Goal: Information Seeking & Learning: Learn about a topic

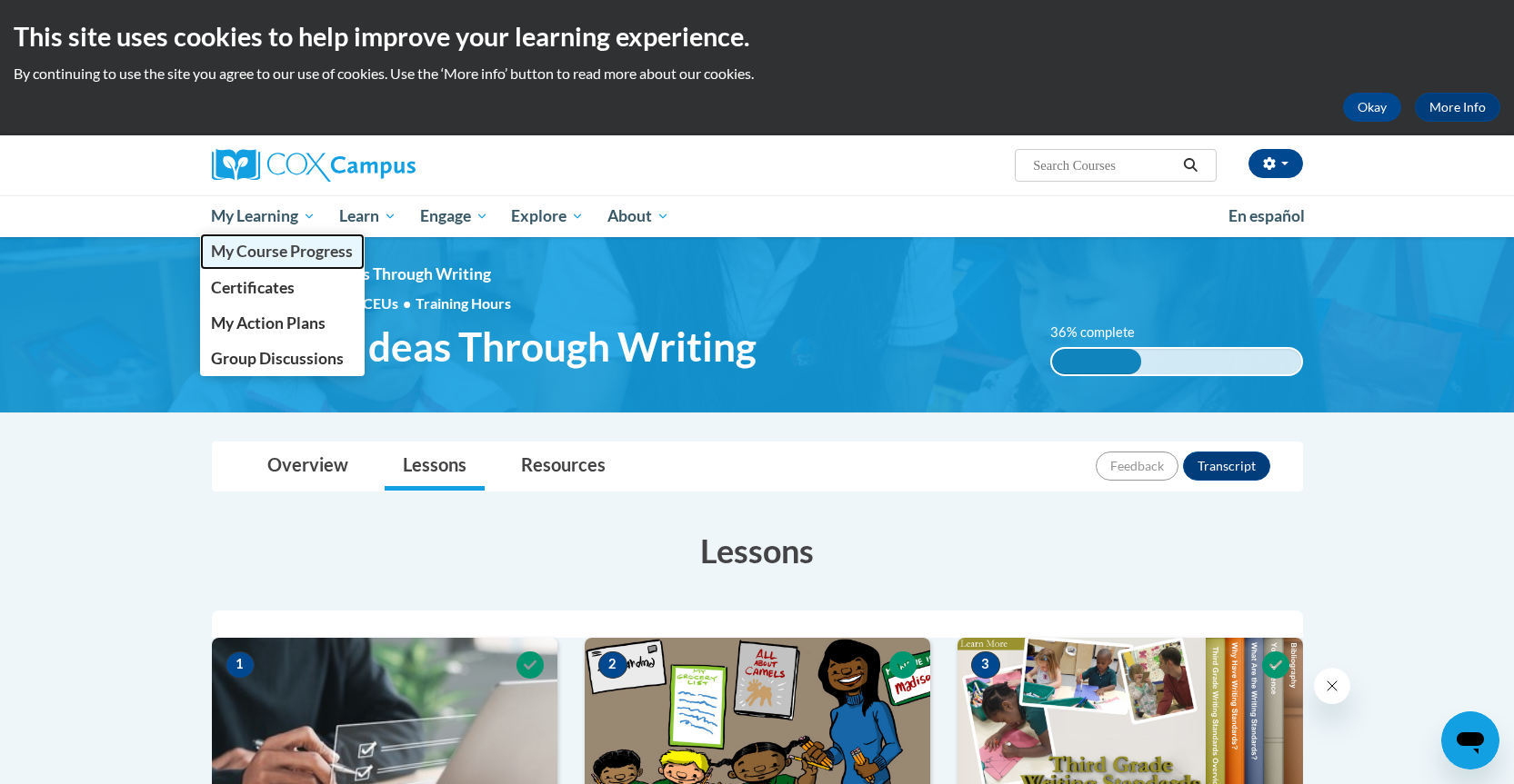
click at [269, 245] on span "My Course Progress" at bounding box center [282, 251] width 142 height 19
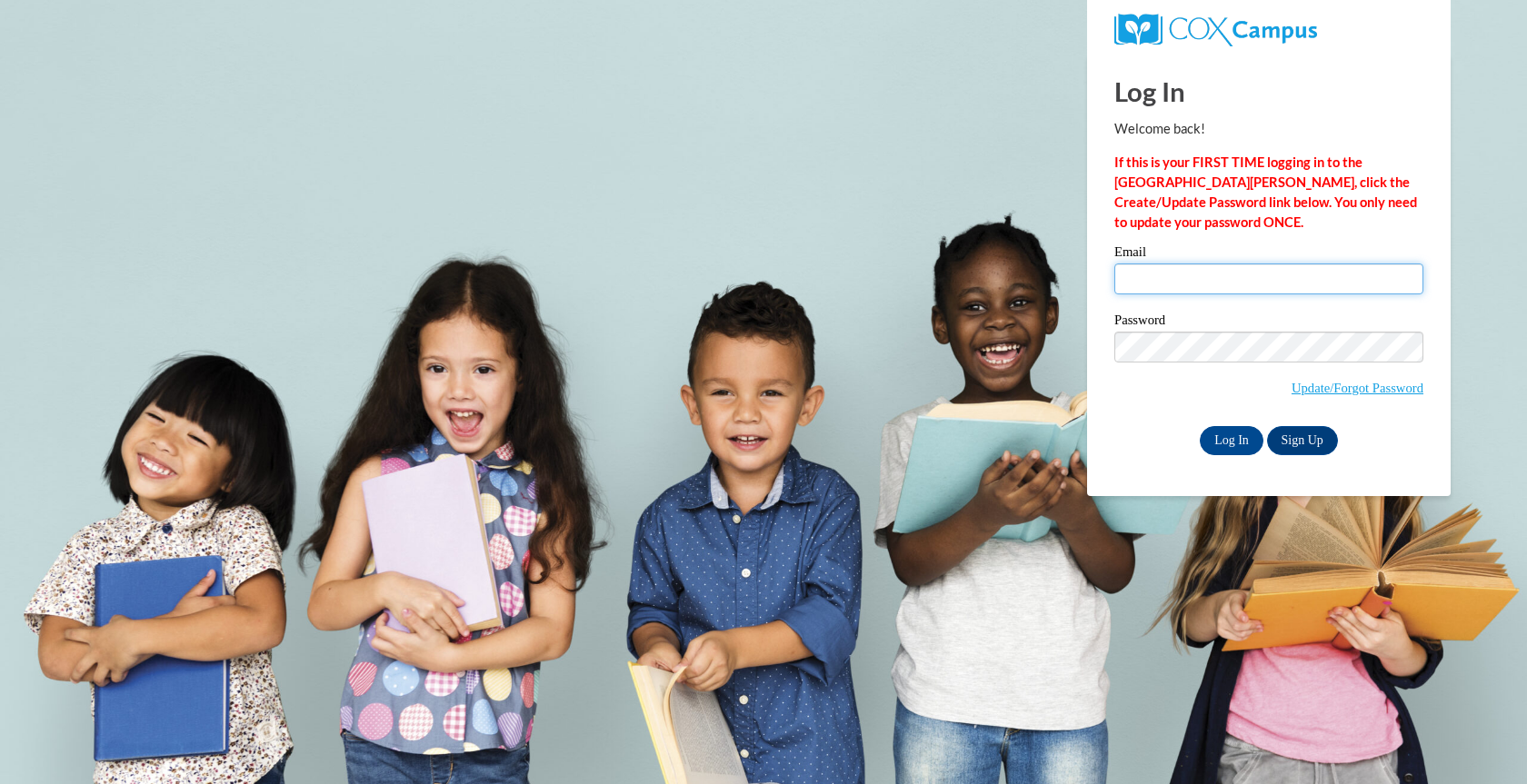
click at [1227, 271] on input "Email" at bounding box center [1268, 279] width 309 height 31
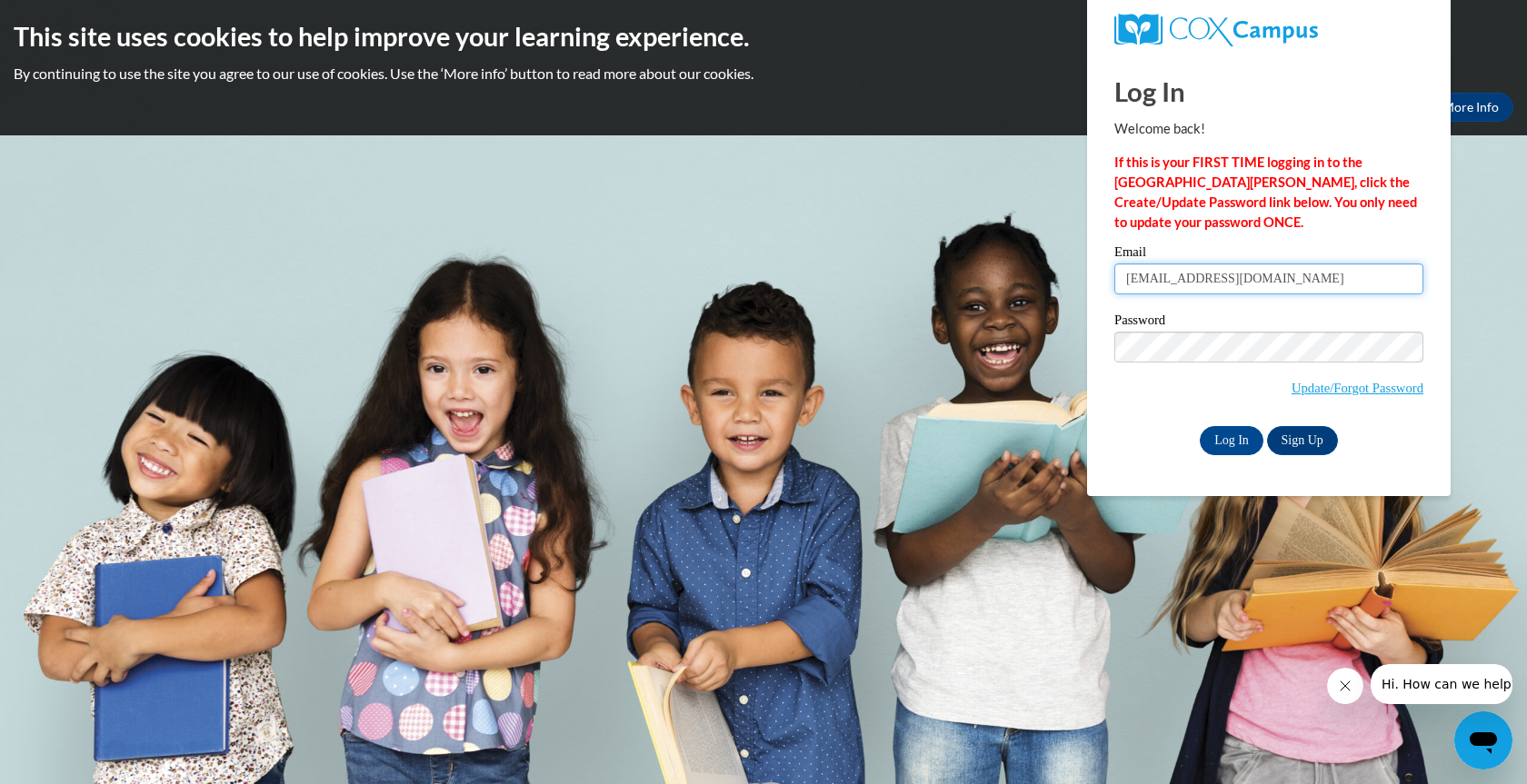
type input "mariebullock50@outlook.com"
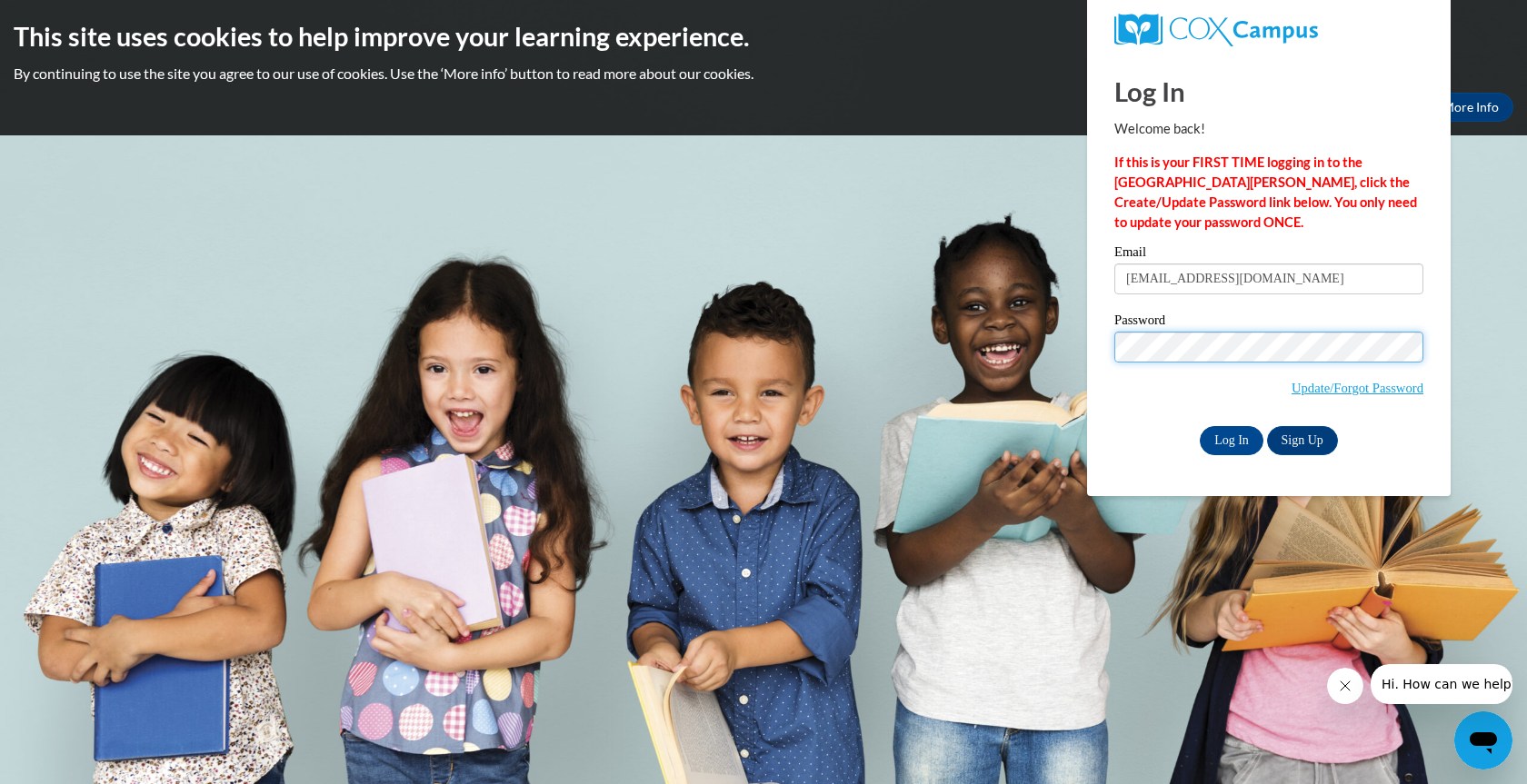
click at [1200, 426] on input "Log In" at bounding box center [1232, 441] width 64 height 29
click at [1072, 320] on body "This site uses cookies to help improve your learning experience. By continuing …" at bounding box center [763, 392] width 1527 height 784
click at [1200, 426] on input "Log In" at bounding box center [1232, 441] width 64 height 29
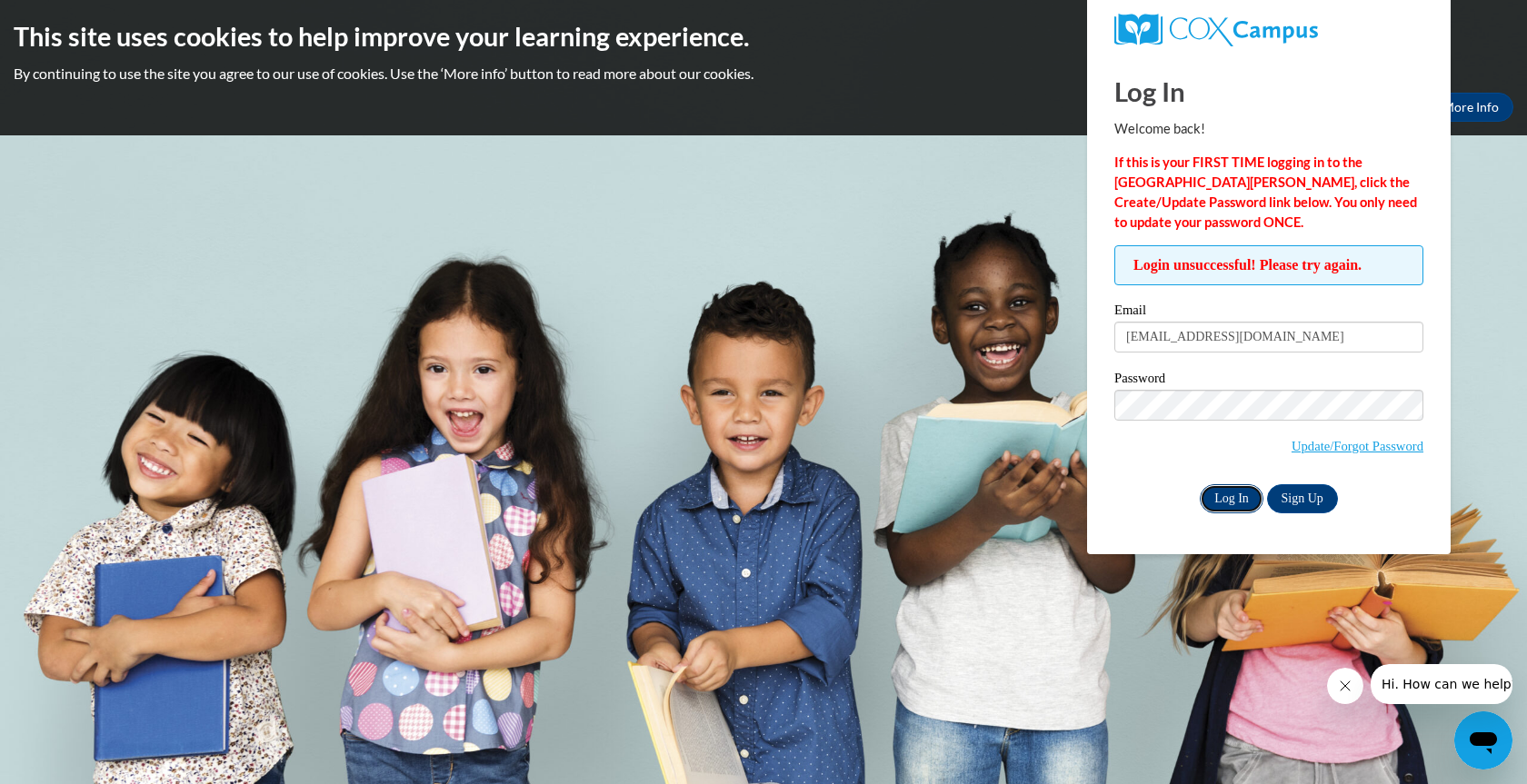
click at [1241, 497] on input "Log In" at bounding box center [1232, 499] width 64 height 29
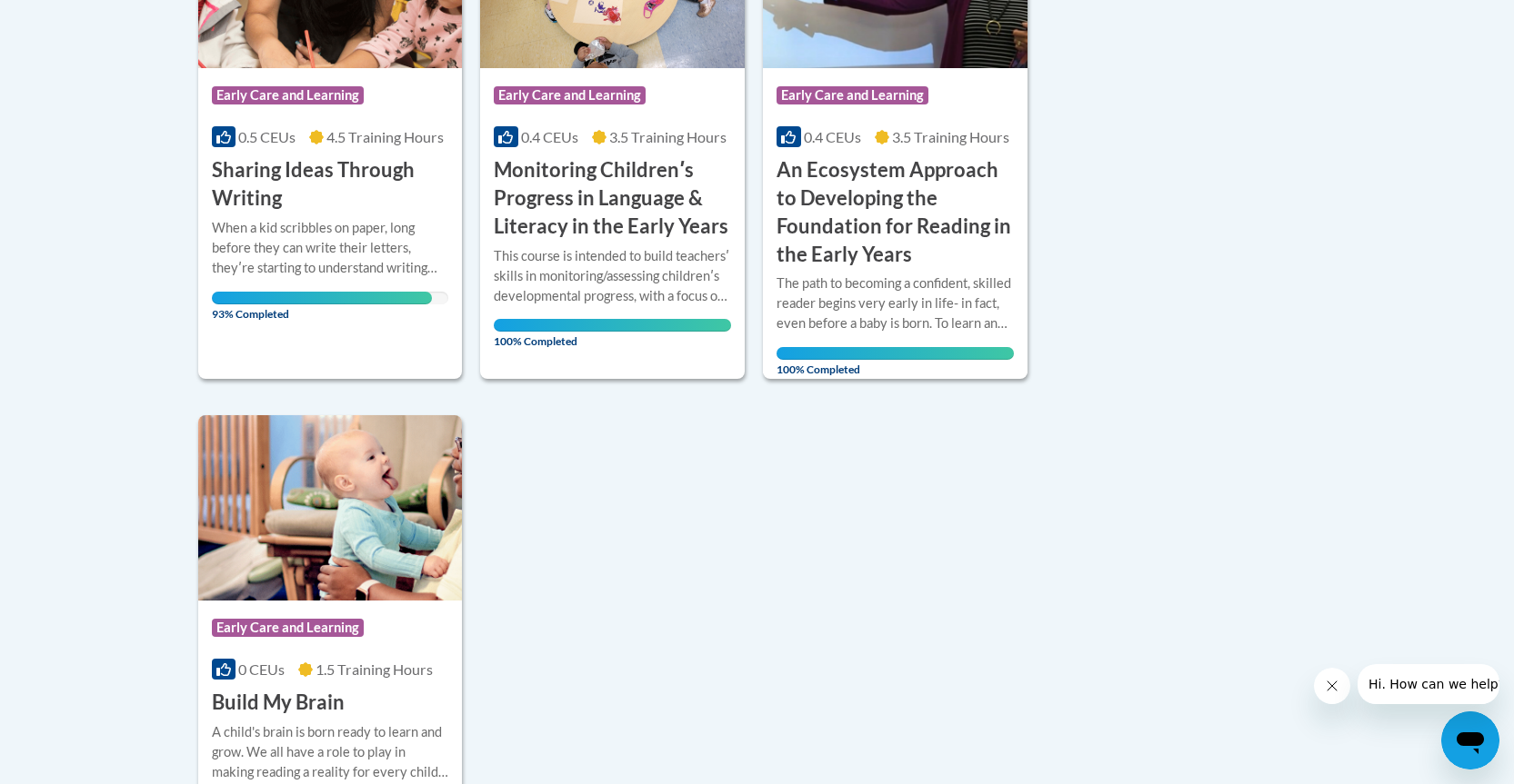
scroll to position [545, 0]
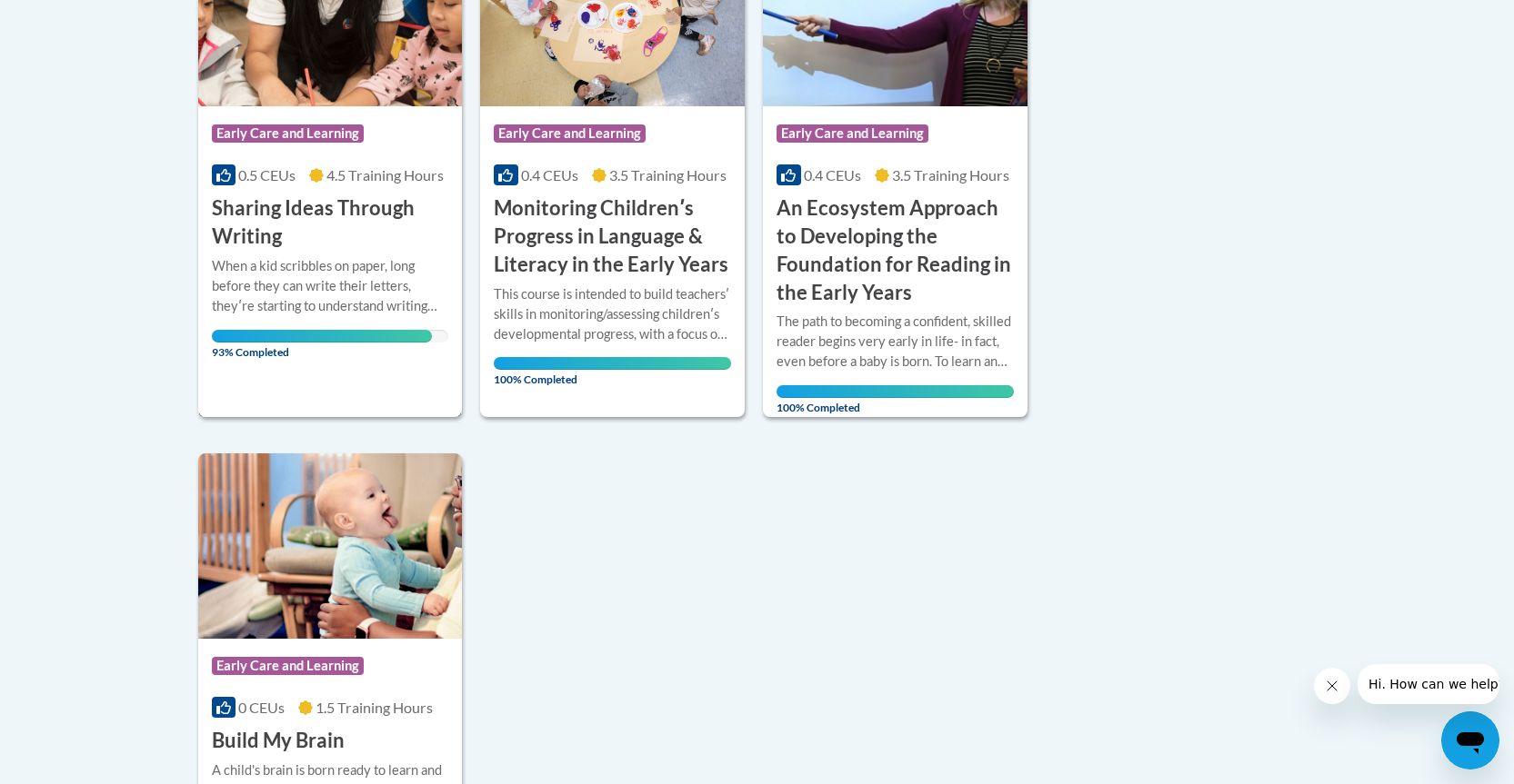
click at [330, 286] on div "When a kid scribbles on paper, long before they can write their letters, theyʹr…" at bounding box center [331, 286] width 238 height 60
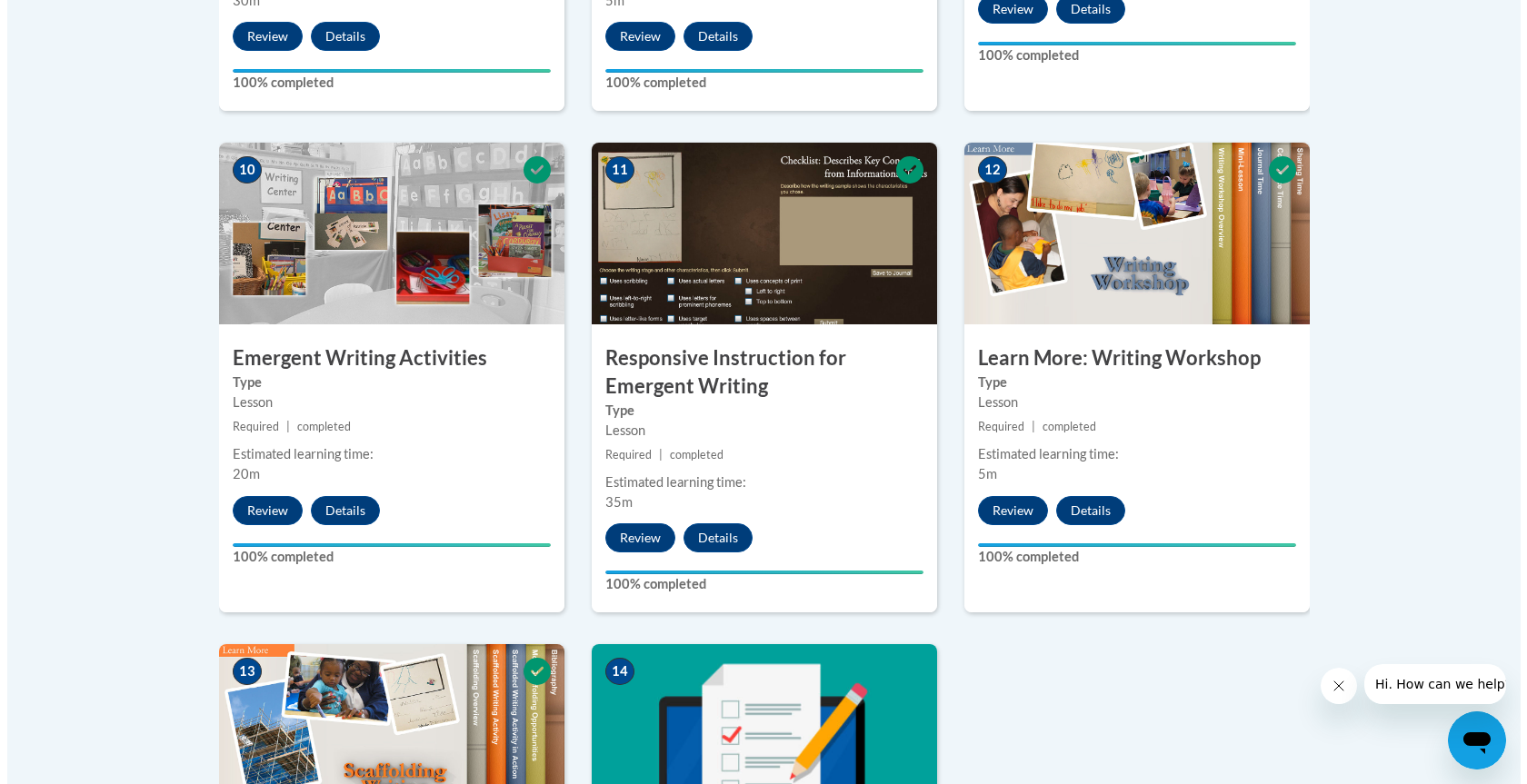
scroll to position [2454, 0]
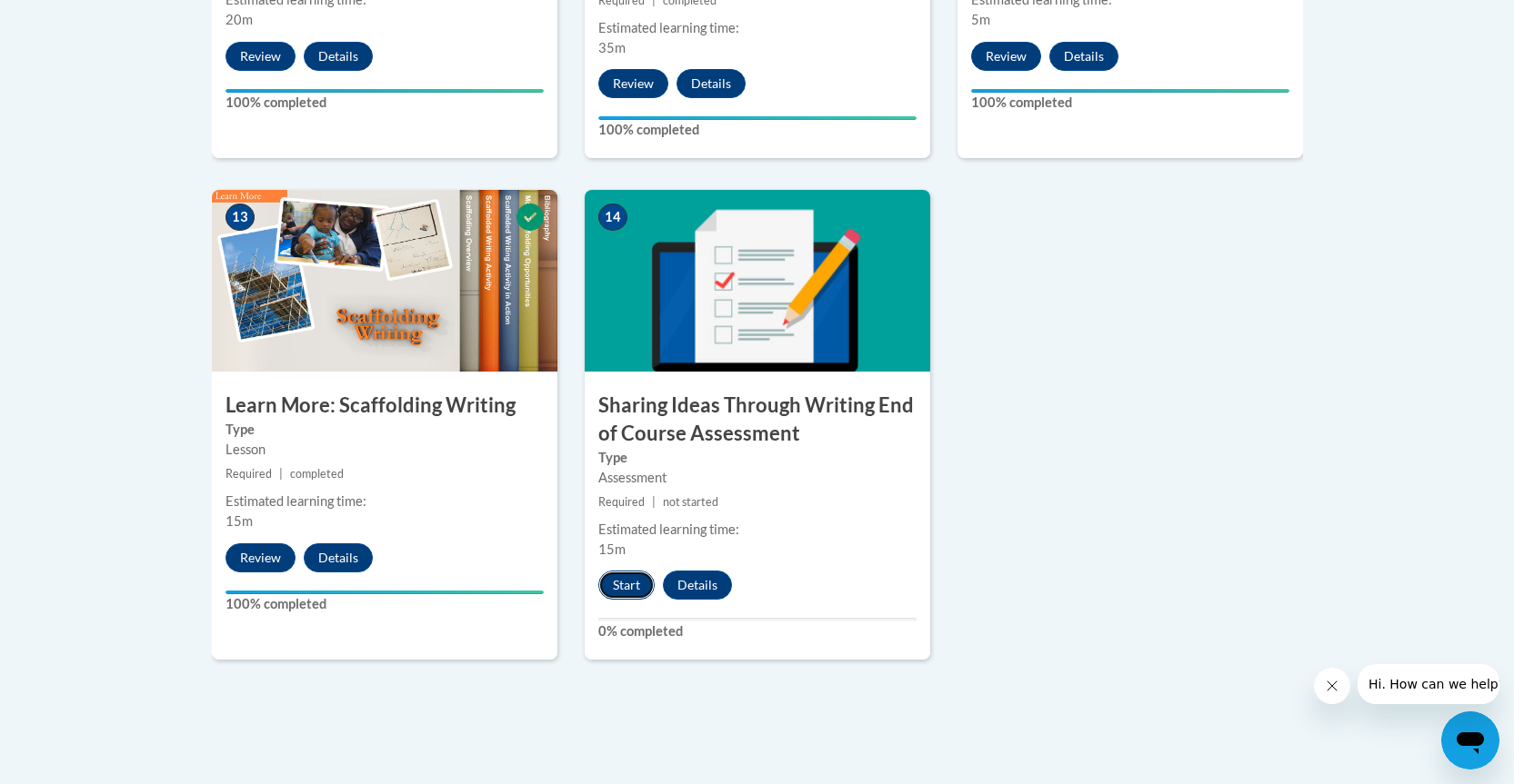
click at [627, 571] on button "Start" at bounding box center [627, 585] width 56 height 29
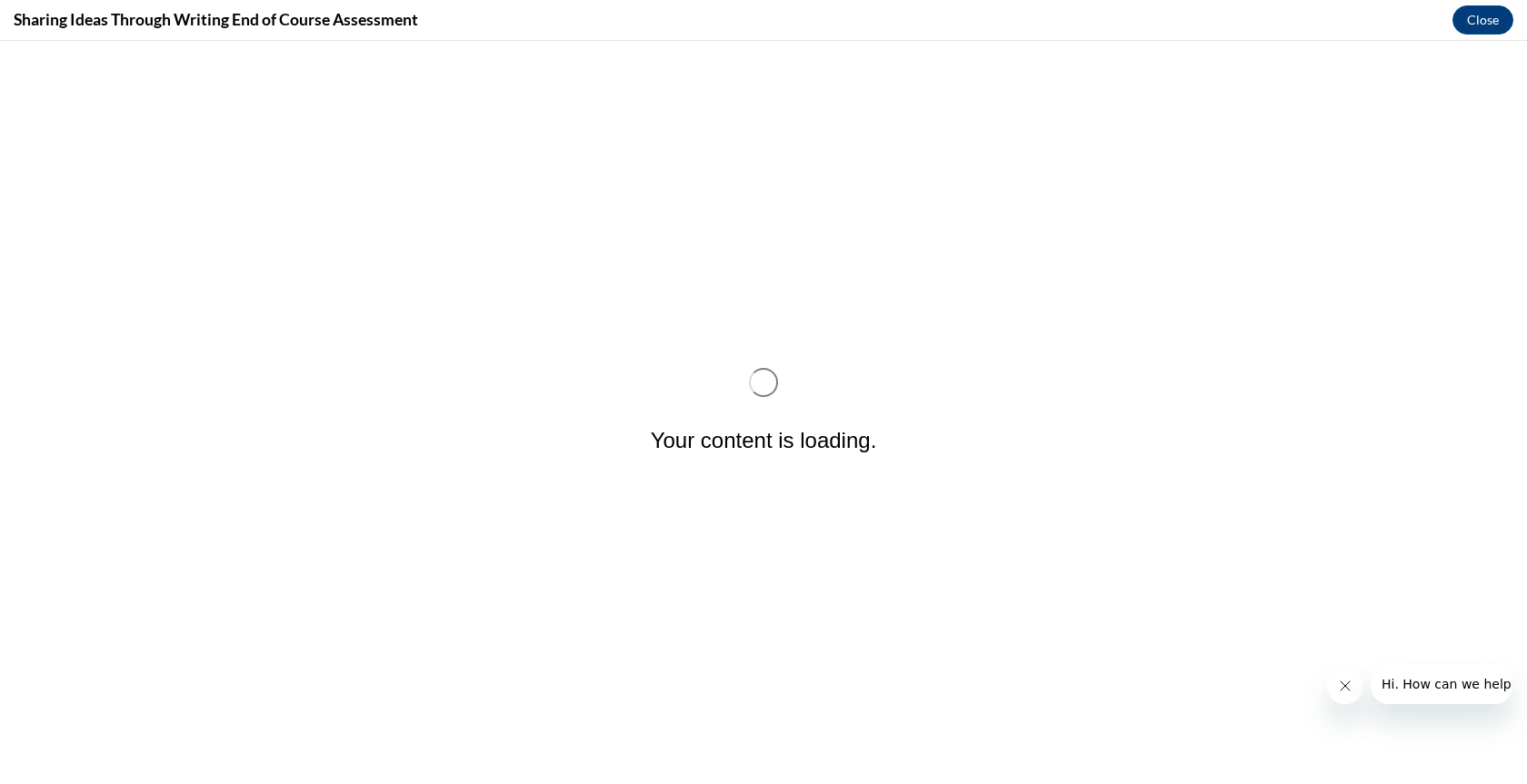
scroll to position [0, 0]
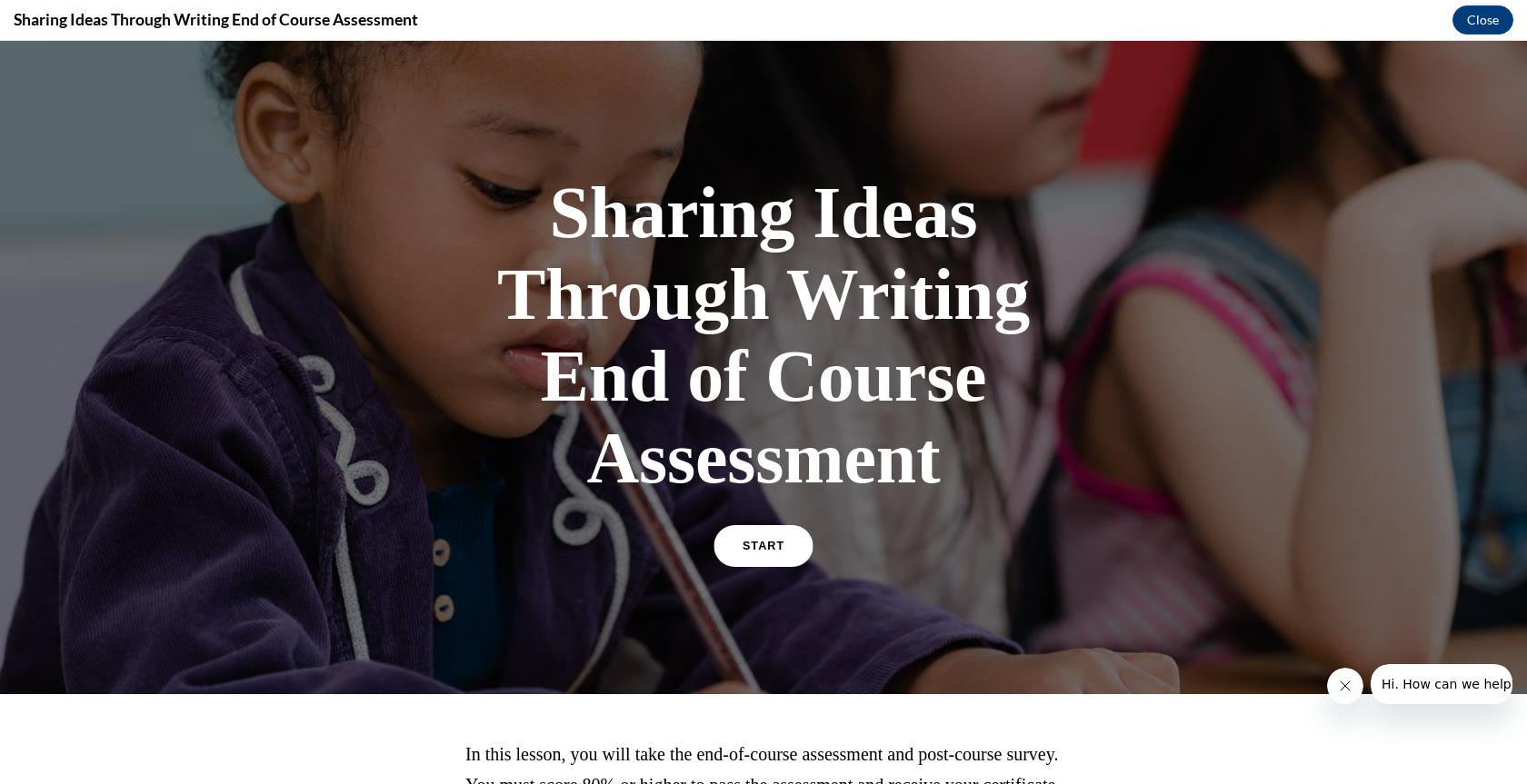
click at [746, 535] on link "START" at bounding box center [763, 546] width 99 height 42
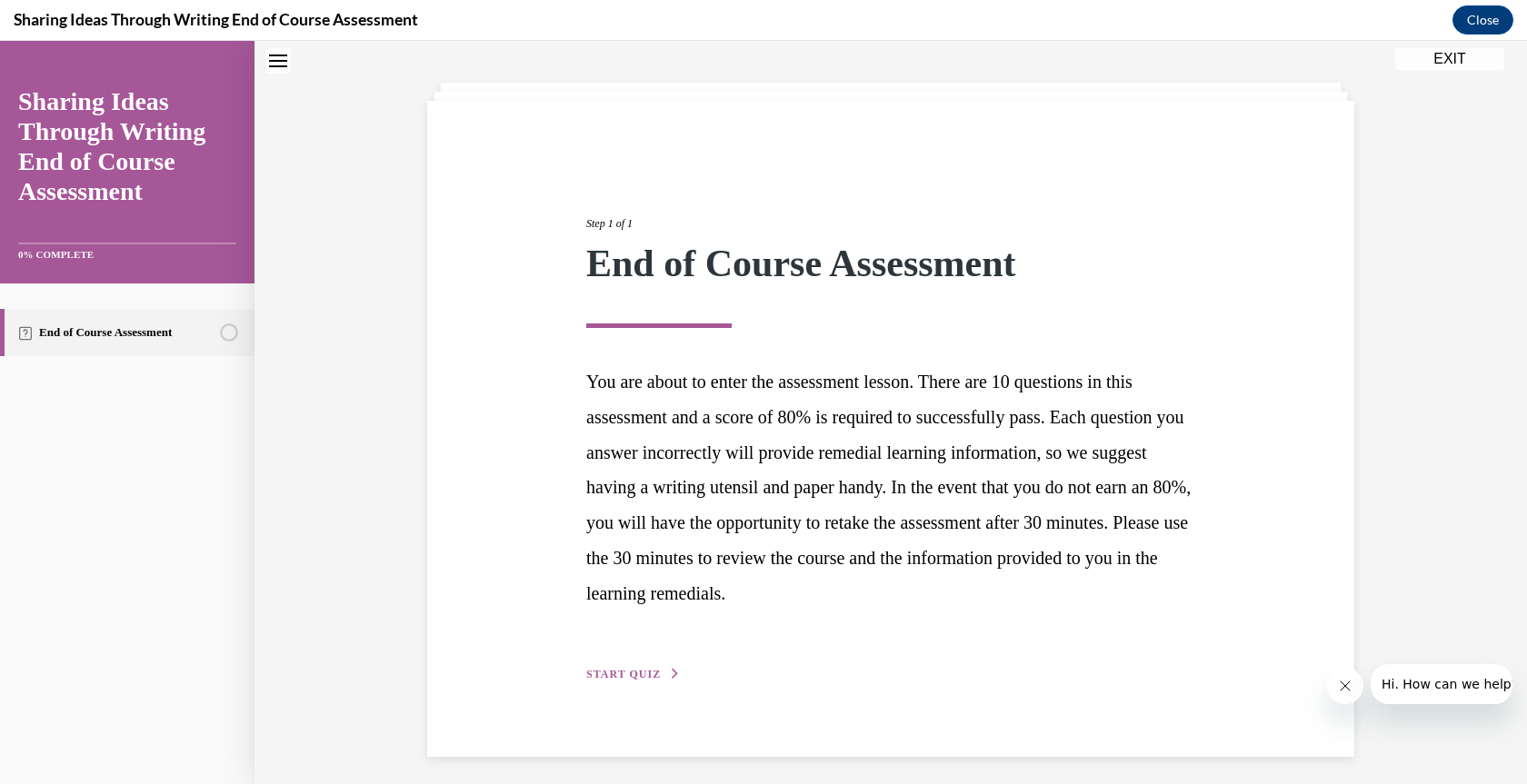
scroll to position [88, 0]
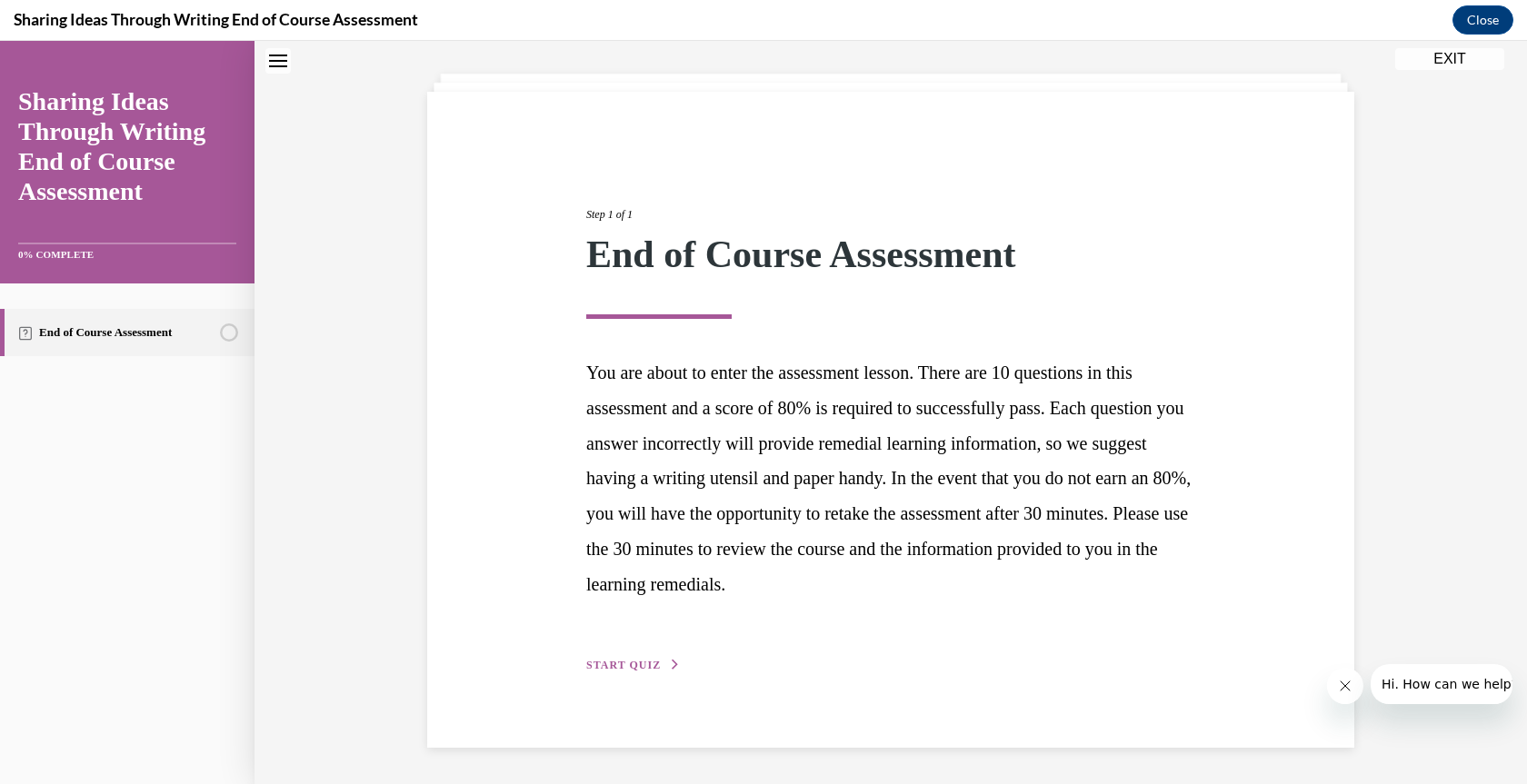
click at [621, 657] on button "START QUIZ" at bounding box center [634, 666] width 95 height 16
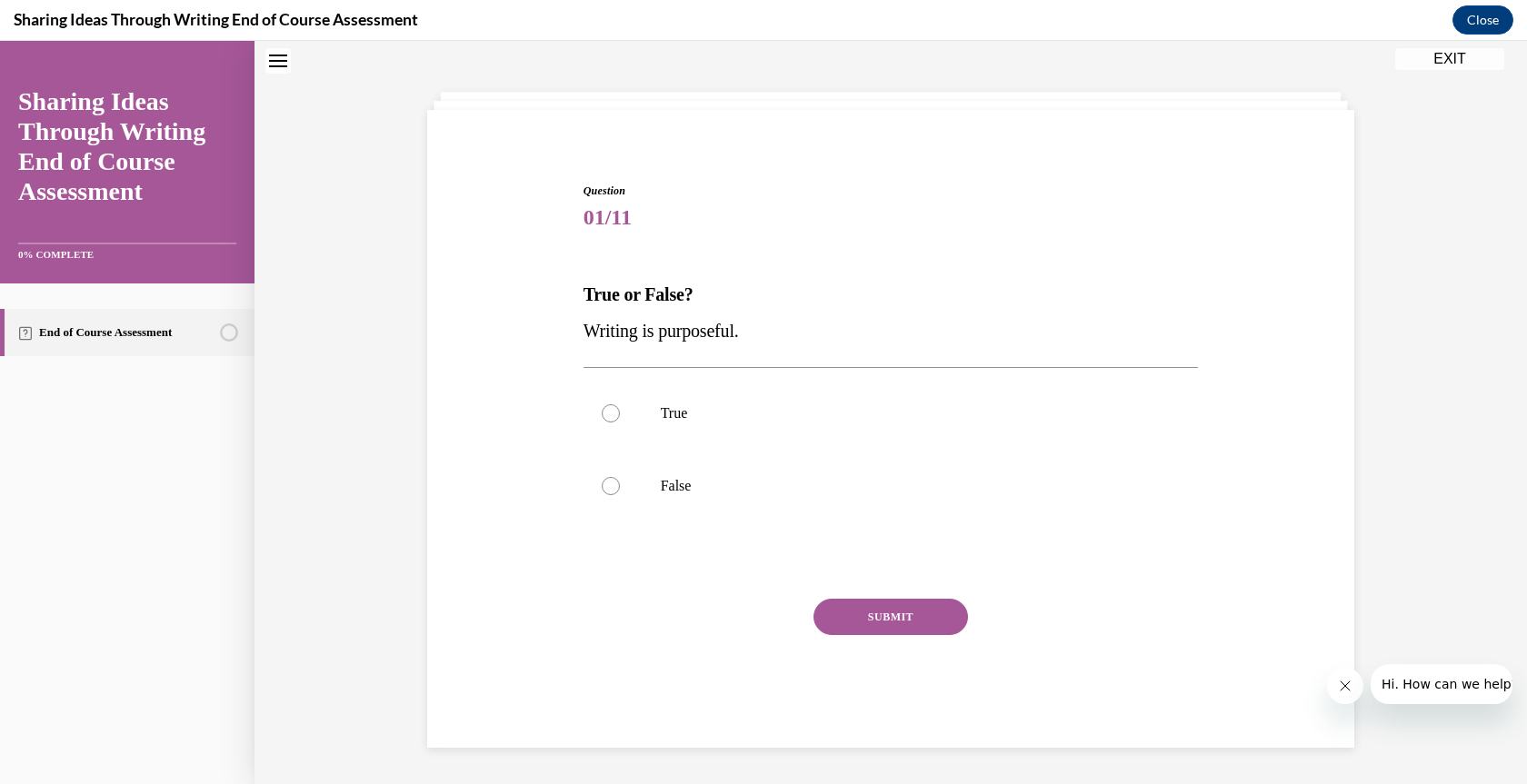
scroll to position [70, 0]
drag, startPoint x: 754, startPoint y: 326, endPoint x: 575, endPoint y: 343, distance: 179.8
click at [579, 343] on div "Question 01/11 True or False? Writing is purposeful. True False Incorrect That …" at bounding box center [891, 452] width 625 height 593
copy span "Writing is purposeful."
click at [609, 411] on div at bounding box center [611, 413] width 18 height 18
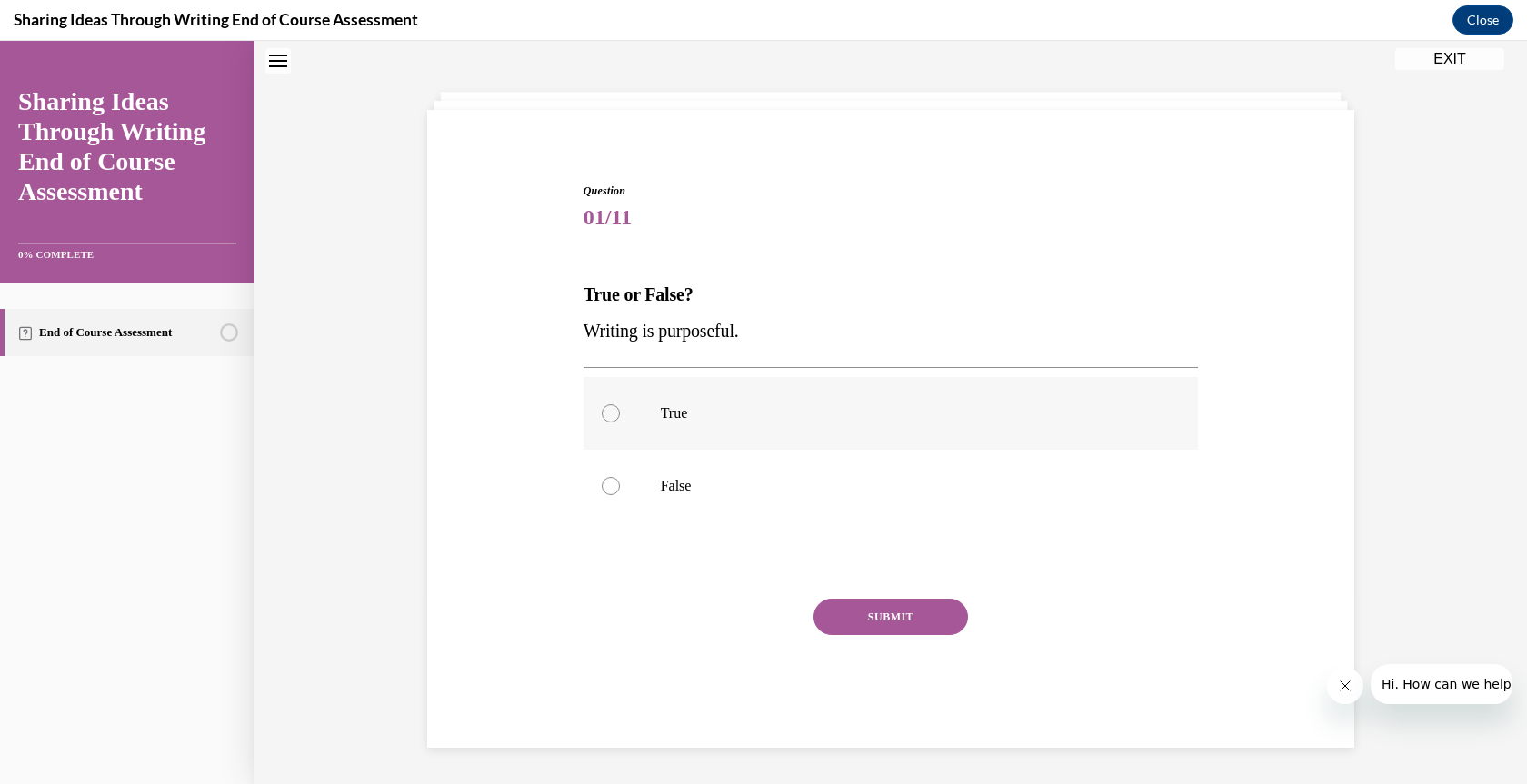
click at [609, 411] on input "True" at bounding box center [611, 413] width 18 height 18
radio input "true"
click at [873, 603] on button "SUBMIT" at bounding box center [891, 617] width 155 height 36
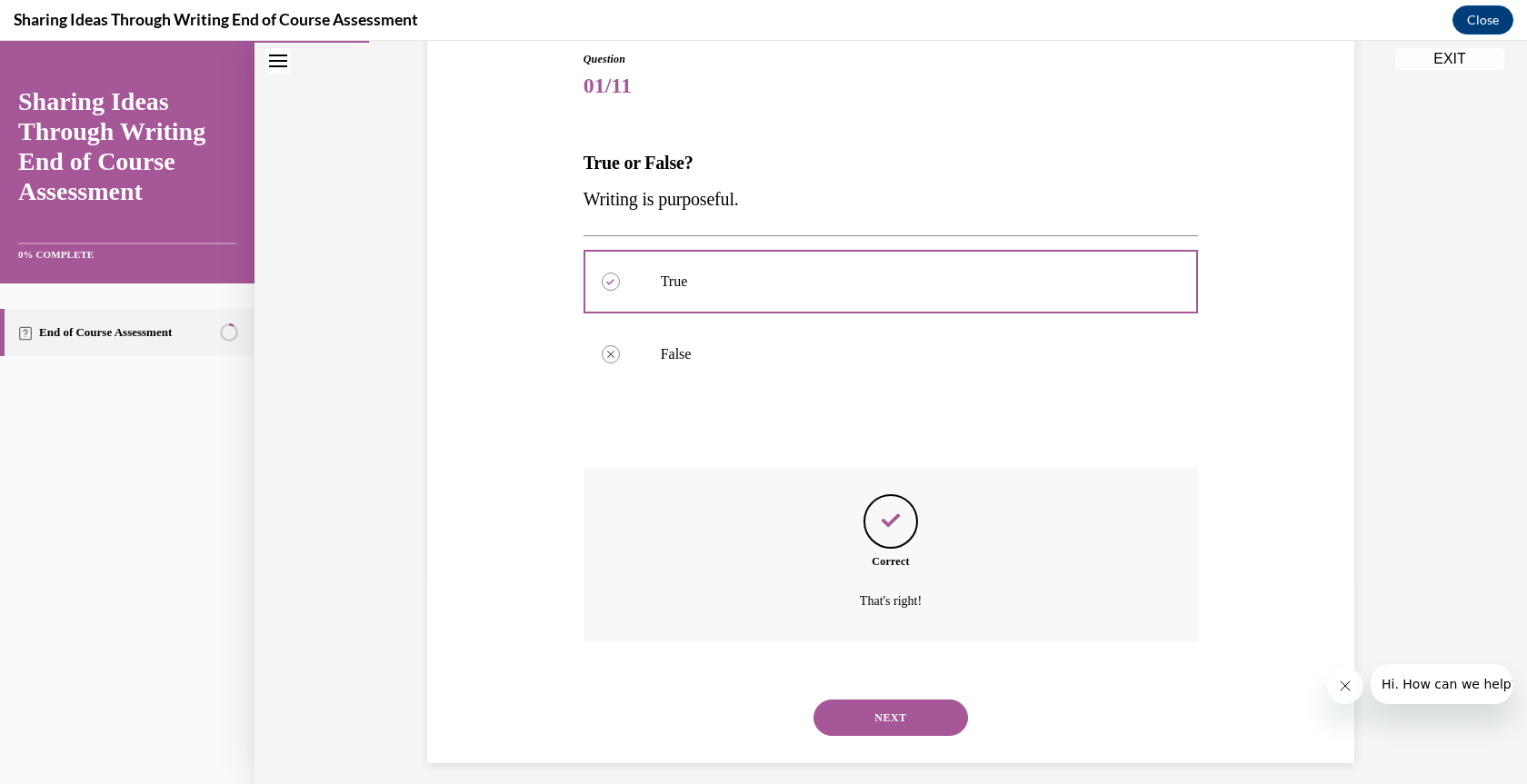
scroll to position [218, 0]
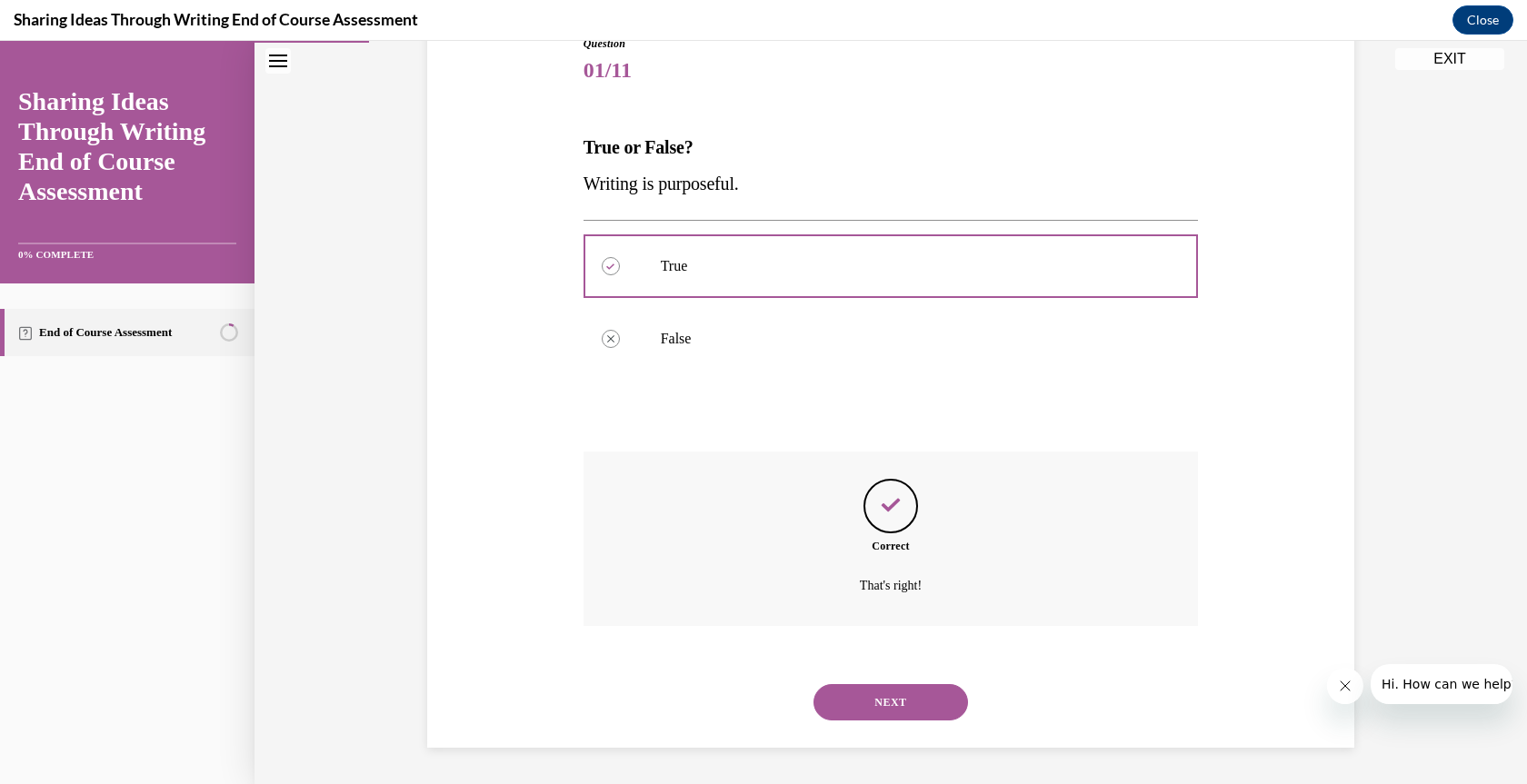
click at [873, 696] on button "NEXT" at bounding box center [891, 703] width 155 height 36
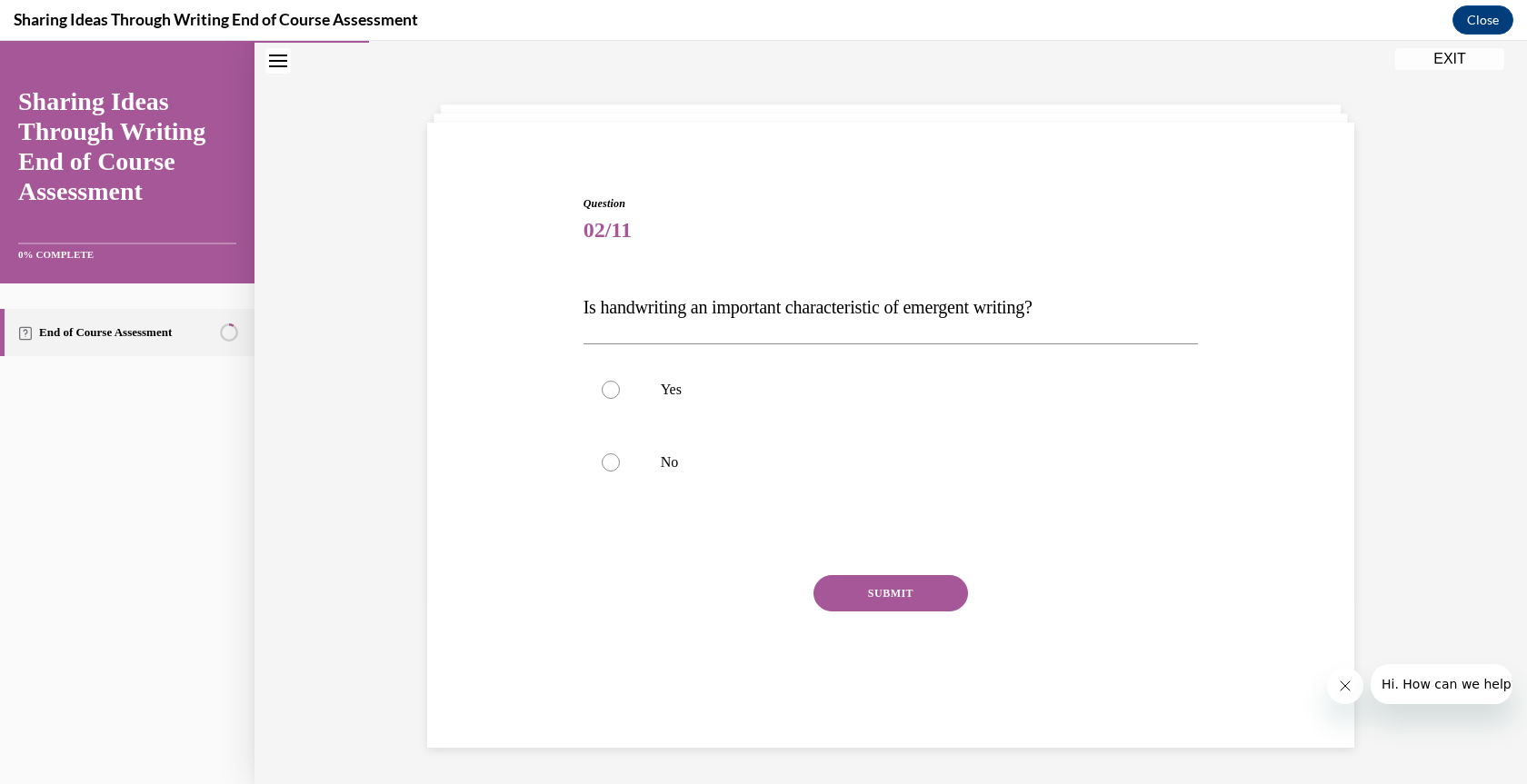
drag, startPoint x: 598, startPoint y: 469, endPoint x: 713, endPoint y: 526, distance: 128.4
click at [602, 469] on div at bounding box center [611, 463] width 18 height 18
click at [602, 469] on input "No" at bounding box center [611, 463] width 18 height 18
radio input "true"
click at [890, 595] on button "SUBMIT" at bounding box center [891, 594] width 155 height 36
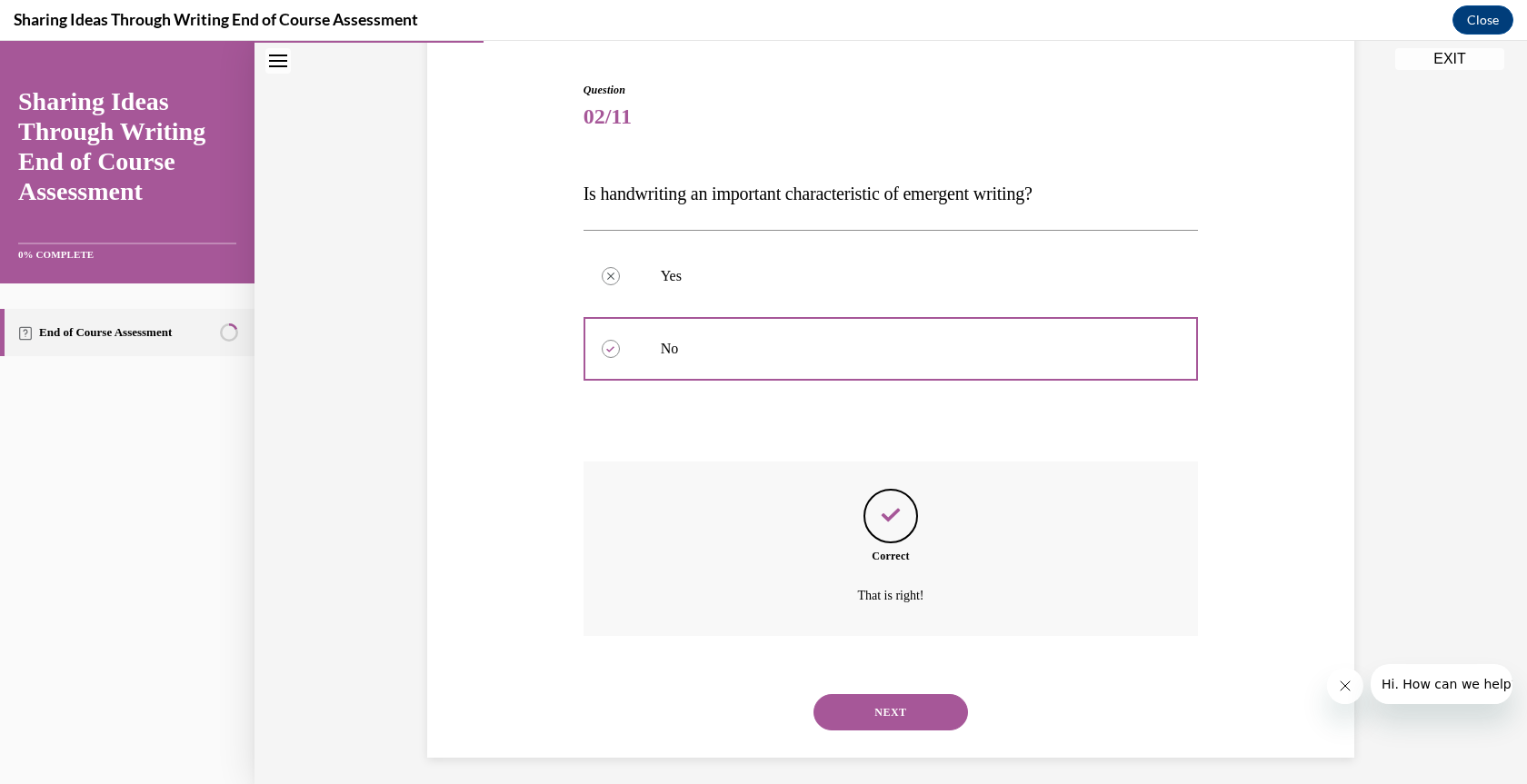
scroll to position [181, 0]
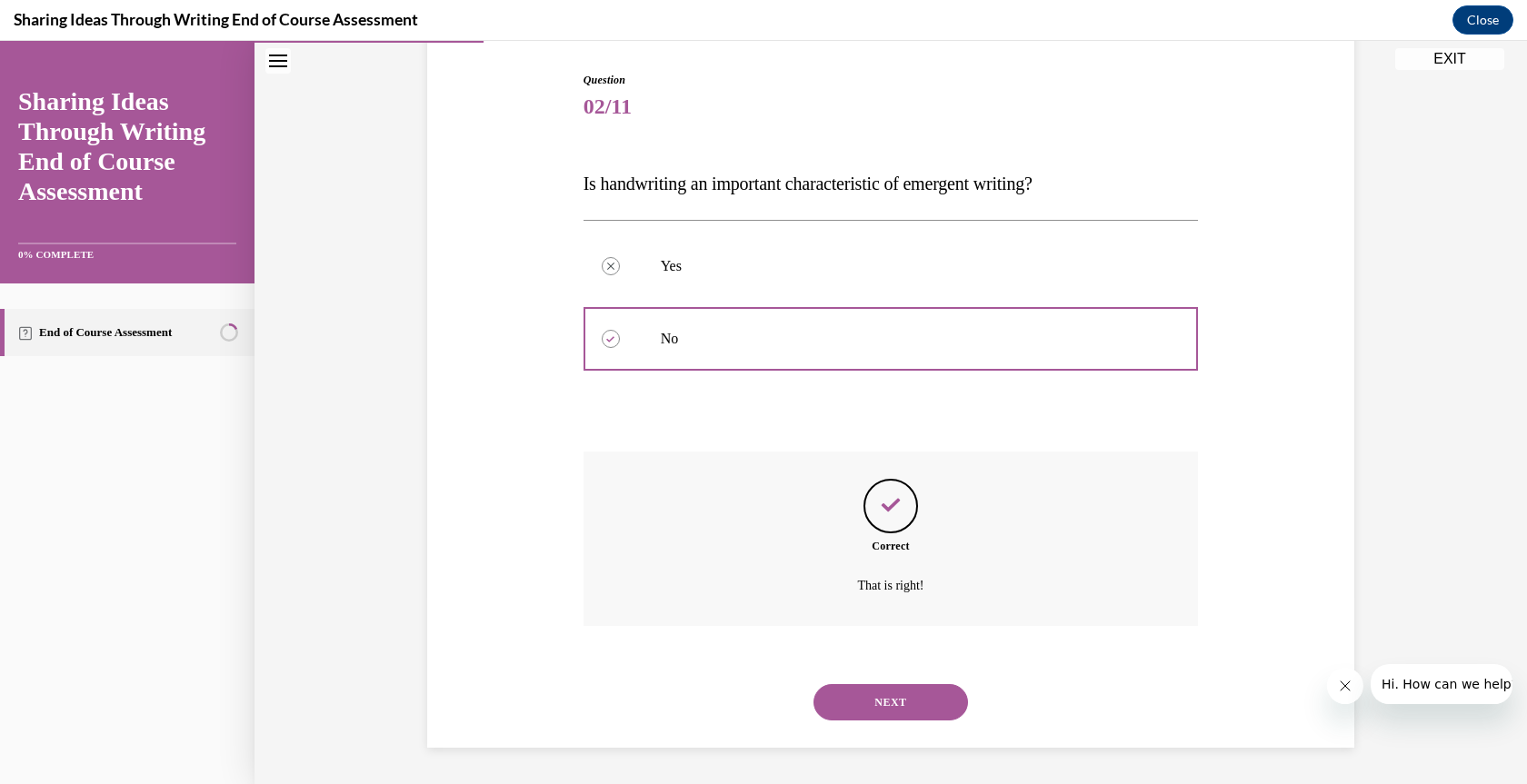
click at [883, 709] on button "NEXT" at bounding box center [891, 703] width 155 height 36
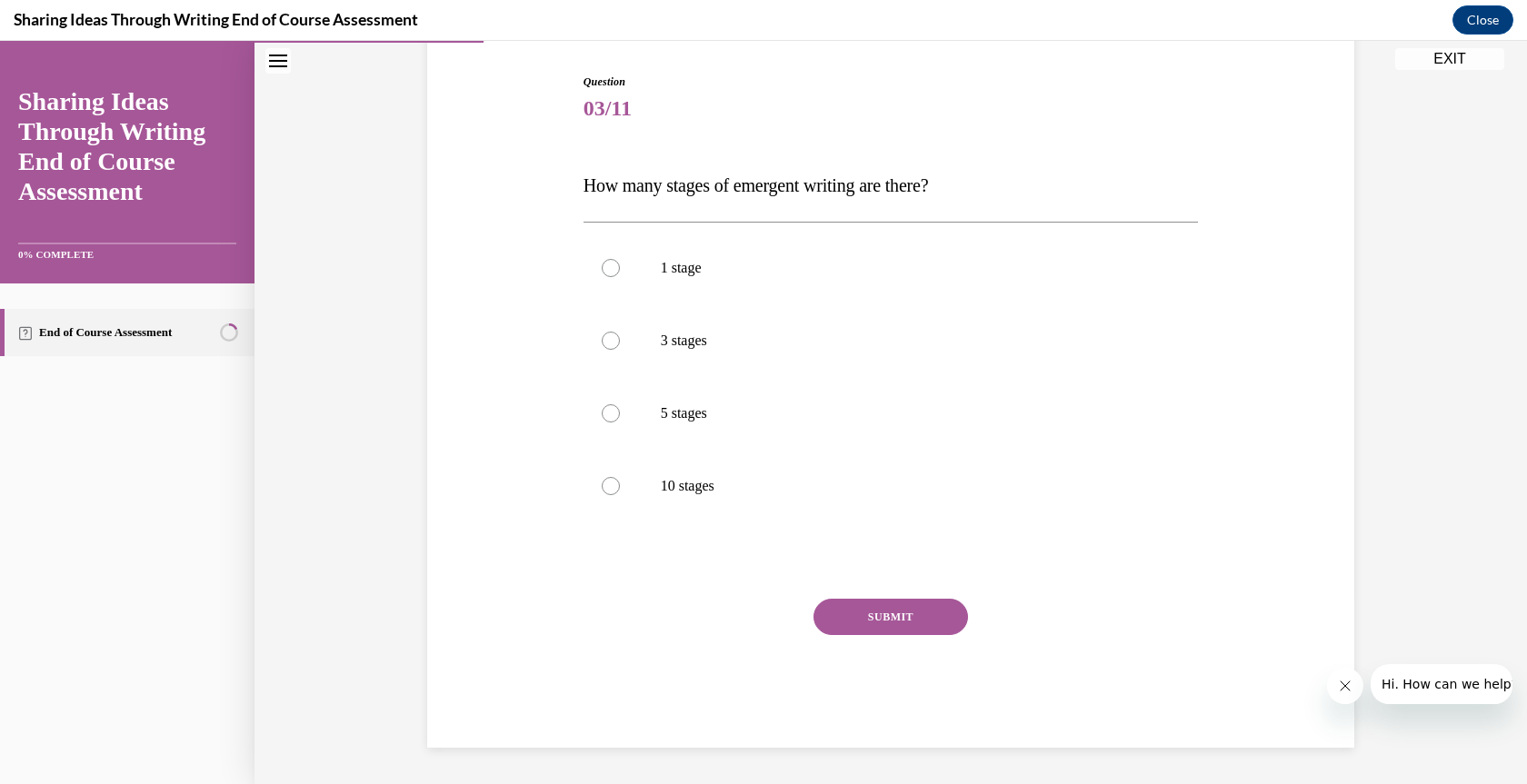
scroll to position [94, 0]
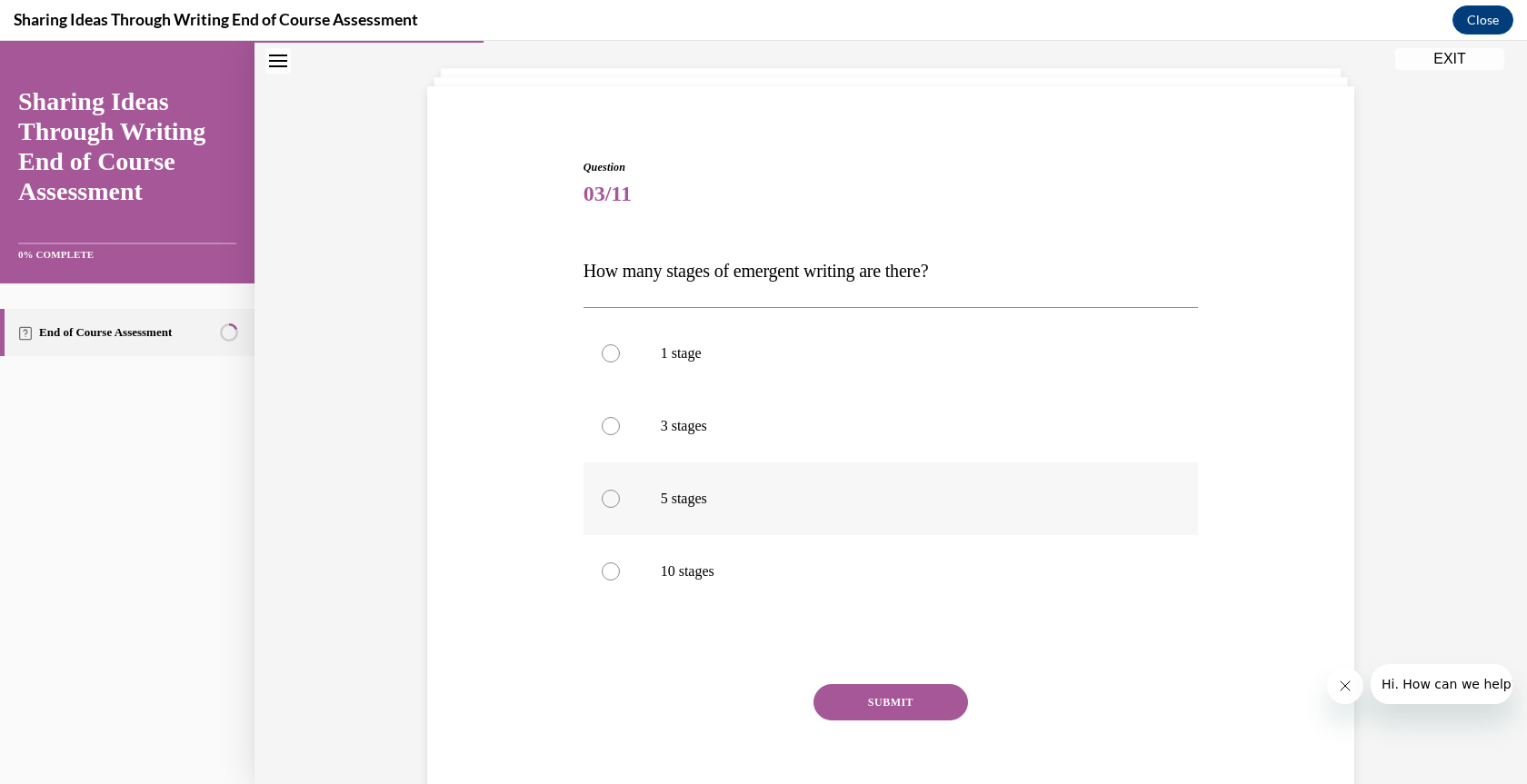
drag, startPoint x: 600, startPoint y: 501, endPoint x: 588, endPoint y: 509, distance: 14.4
click at [602, 501] on div at bounding box center [611, 499] width 18 height 18
click at [602, 501] on input "5 stages" at bounding box center [611, 499] width 18 height 18
radio input "true"
click at [886, 690] on button "SUBMIT" at bounding box center [891, 703] width 155 height 36
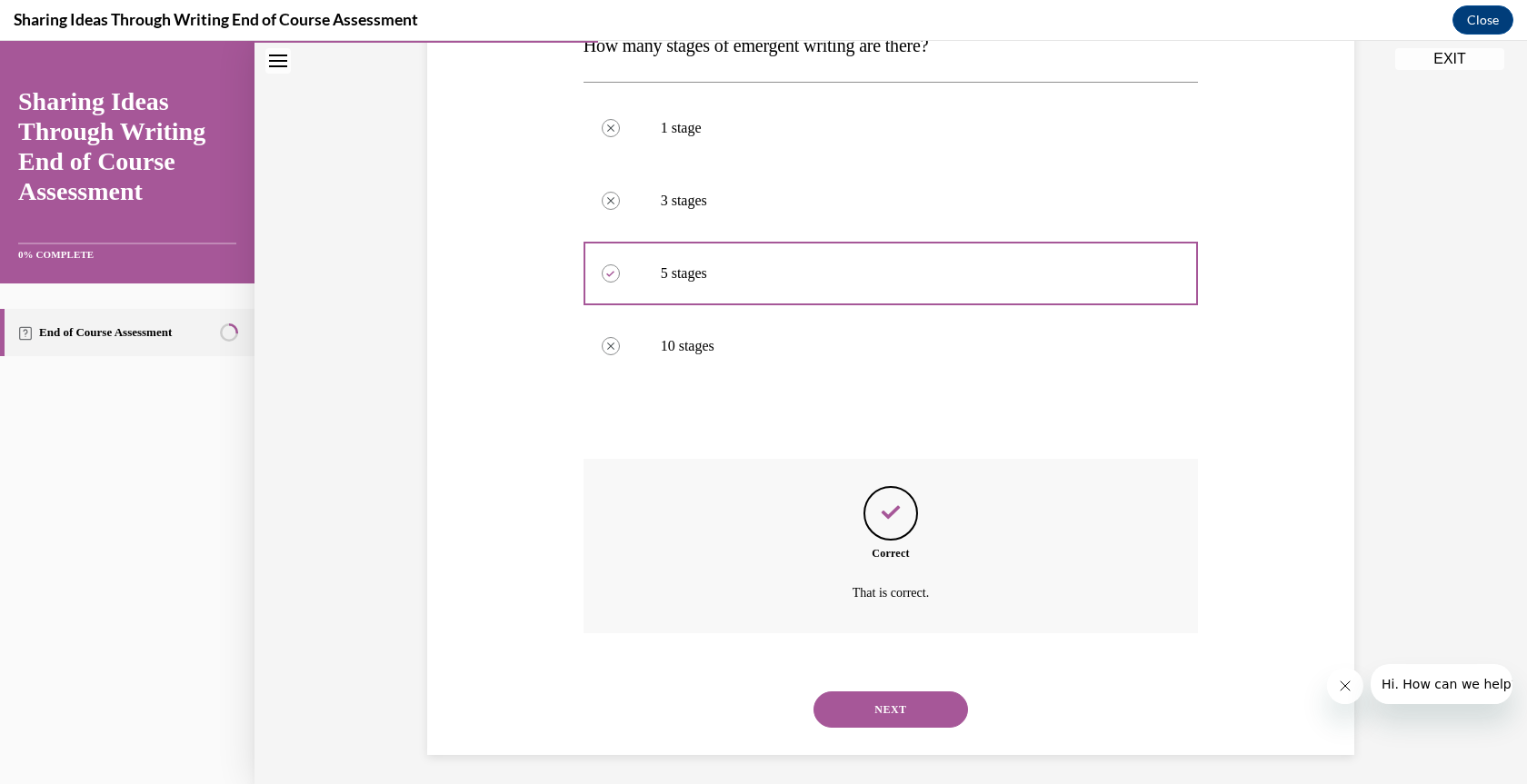
scroll to position [326, 0]
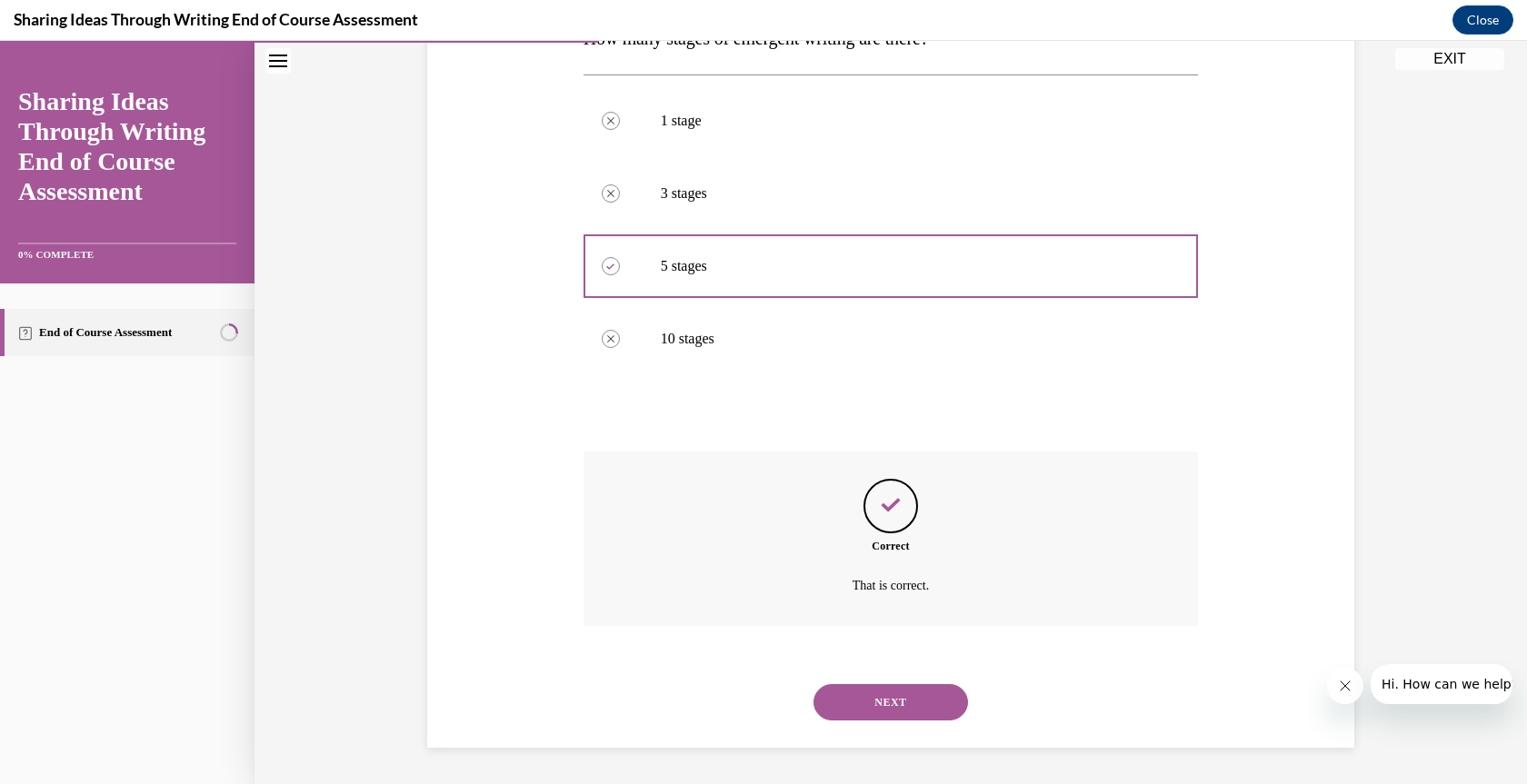
click at [860, 692] on button "NEXT" at bounding box center [891, 703] width 155 height 36
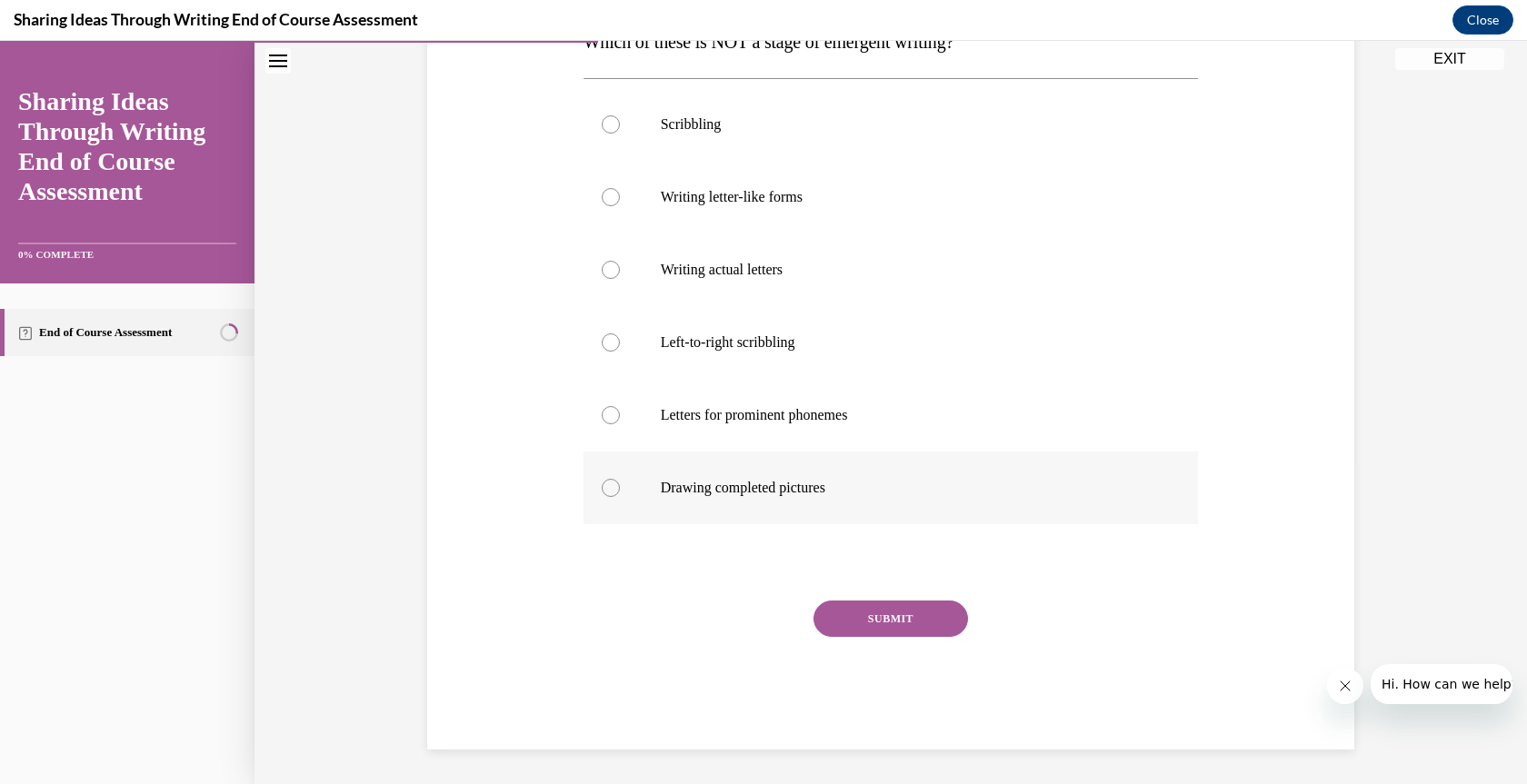
scroll to position [324, 0]
click at [604, 412] on div at bounding box center [611, 413] width 18 height 18
click at [604, 412] on input "Letters for prominent phonemes" at bounding box center [611, 413] width 18 height 18
radio input "true"
click at [891, 619] on button "SUBMIT" at bounding box center [891, 617] width 155 height 36
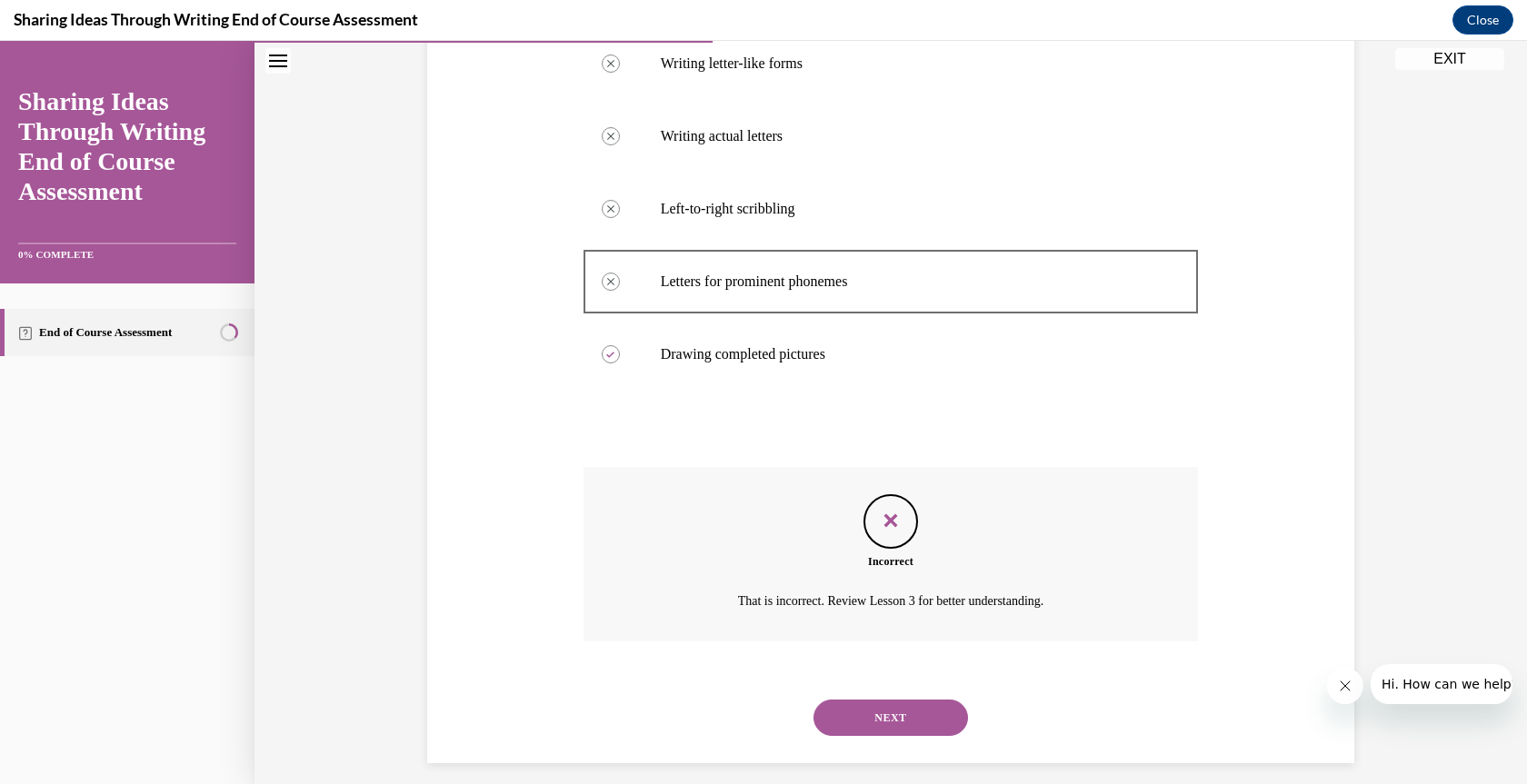
scroll to position [472, 0]
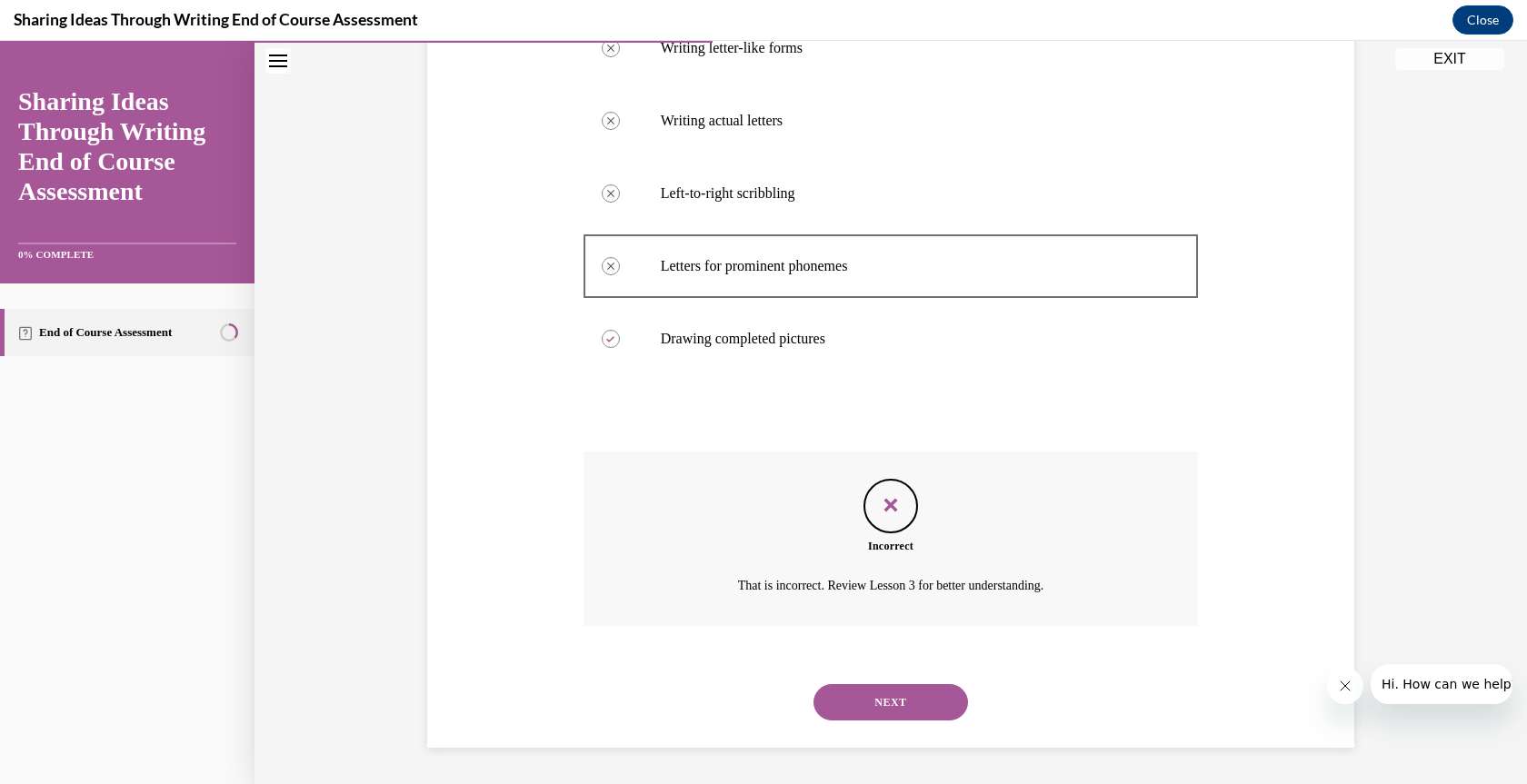
click at [879, 707] on button "NEXT" at bounding box center [891, 703] width 155 height 36
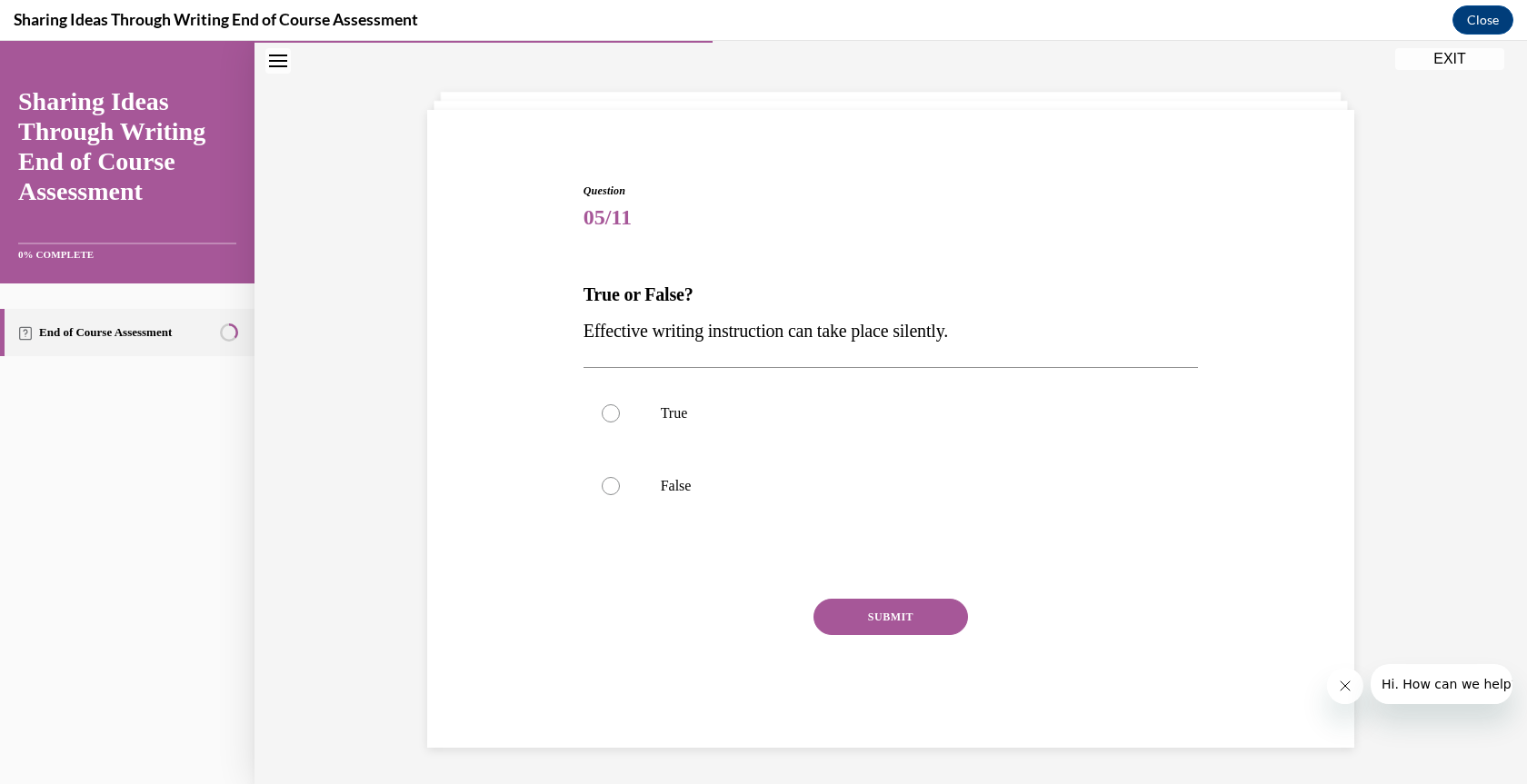
scroll to position [70, 0]
drag, startPoint x: 606, startPoint y: 491, endPoint x: 722, endPoint y: 588, distance: 151.2
click at [606, 491] on div at bounding box center [611, 486] width 18 height 18
click at [606, 491] on input "False" at bounding box center [611, 486] width 18 height 18
radio input "true"
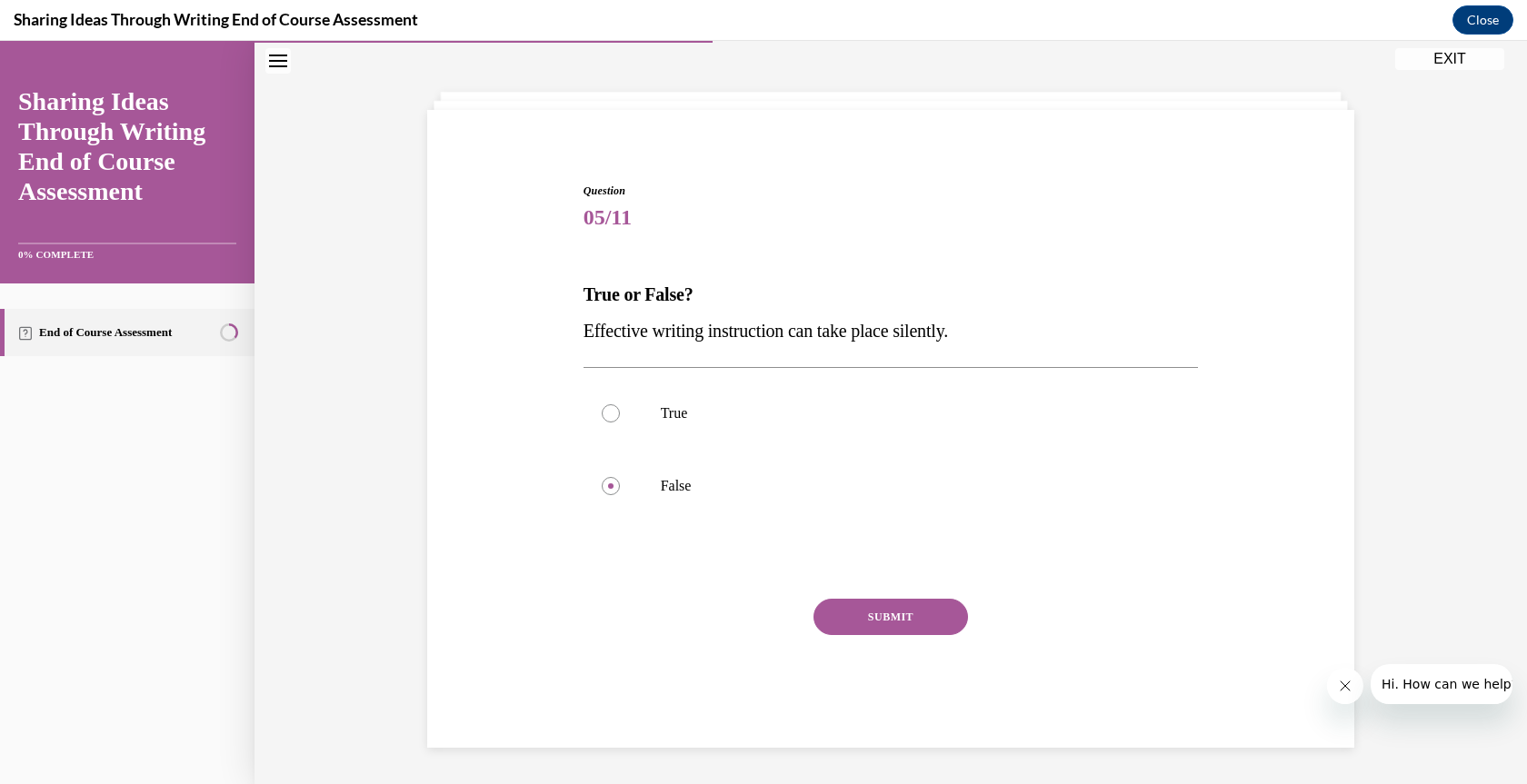
click at [890, 622] on button "SUBMIT" at bounding box center [891, 617] width 155 height 36
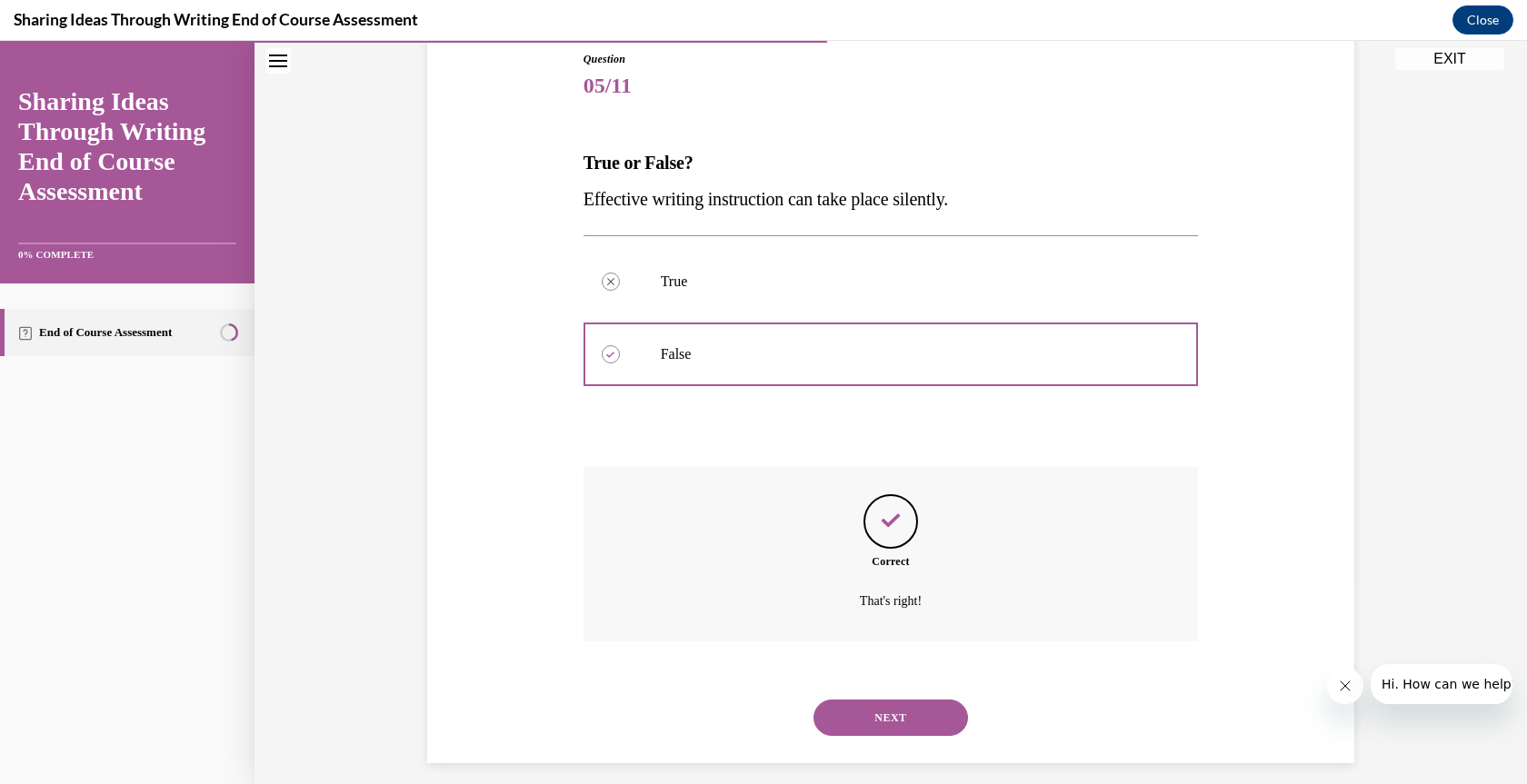
scroll to position [218, 0]
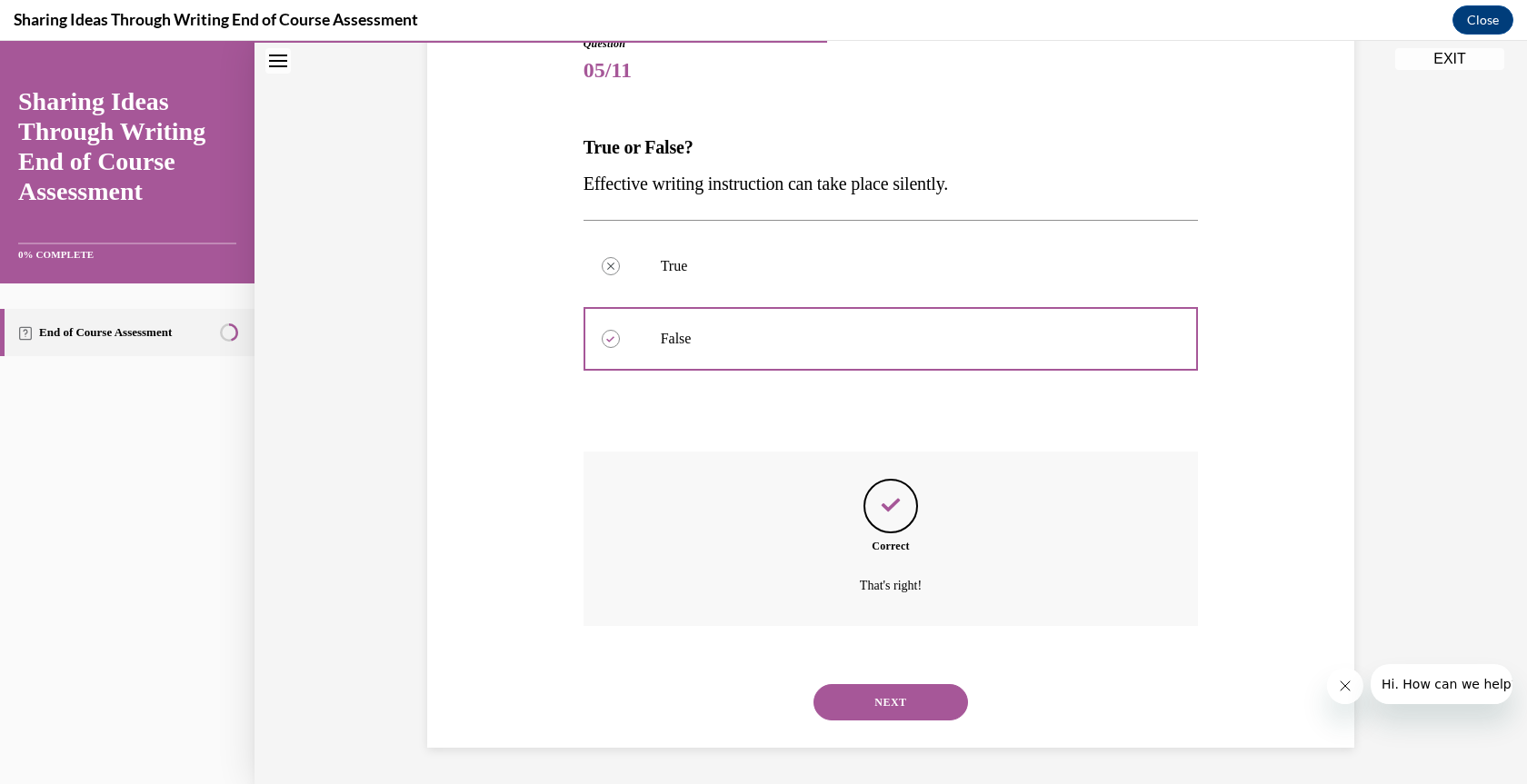
click at [883, 700] on button "NEXT" at bounding box center [891, 703] width 155 height 36
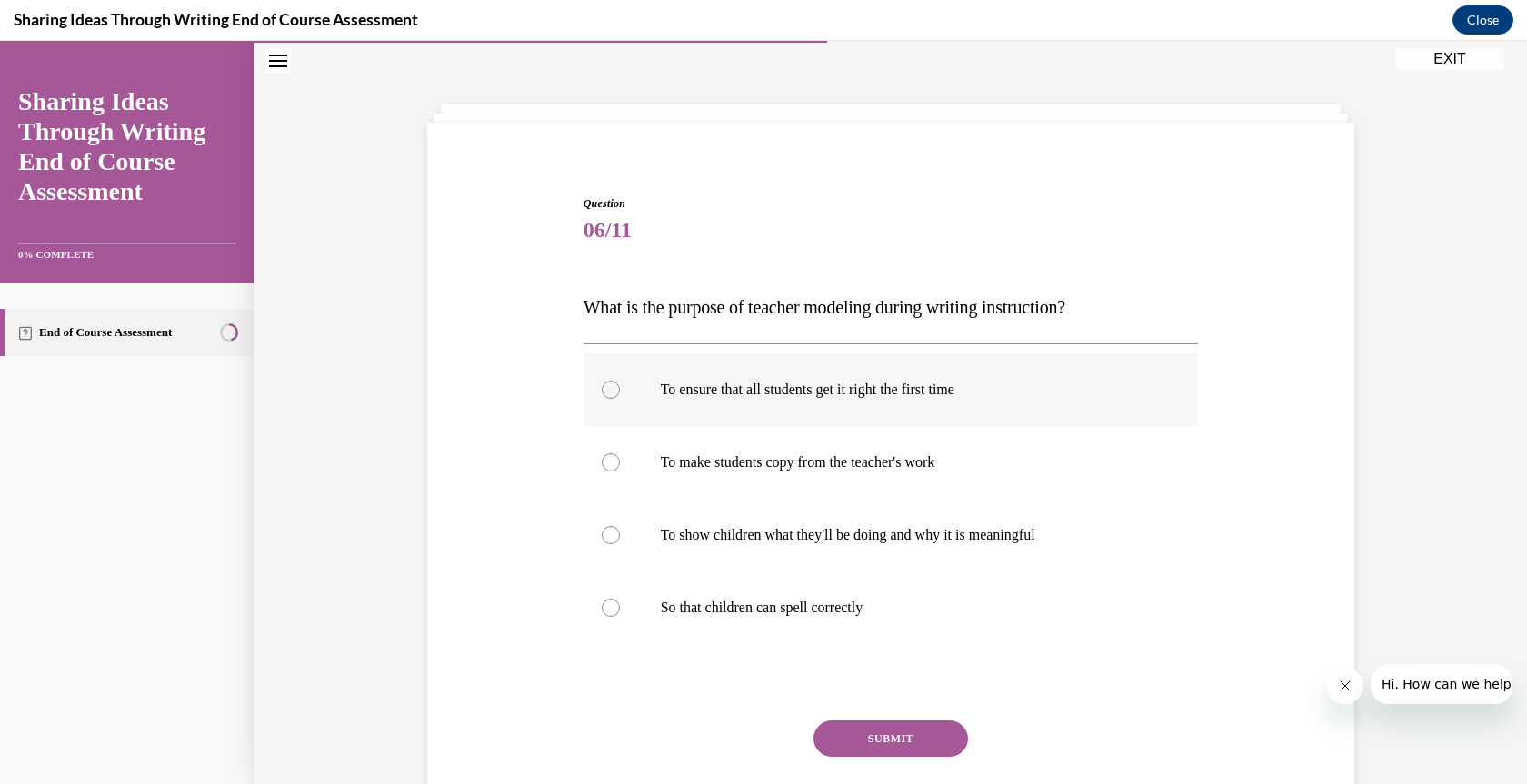
scroll to position [70, 0]
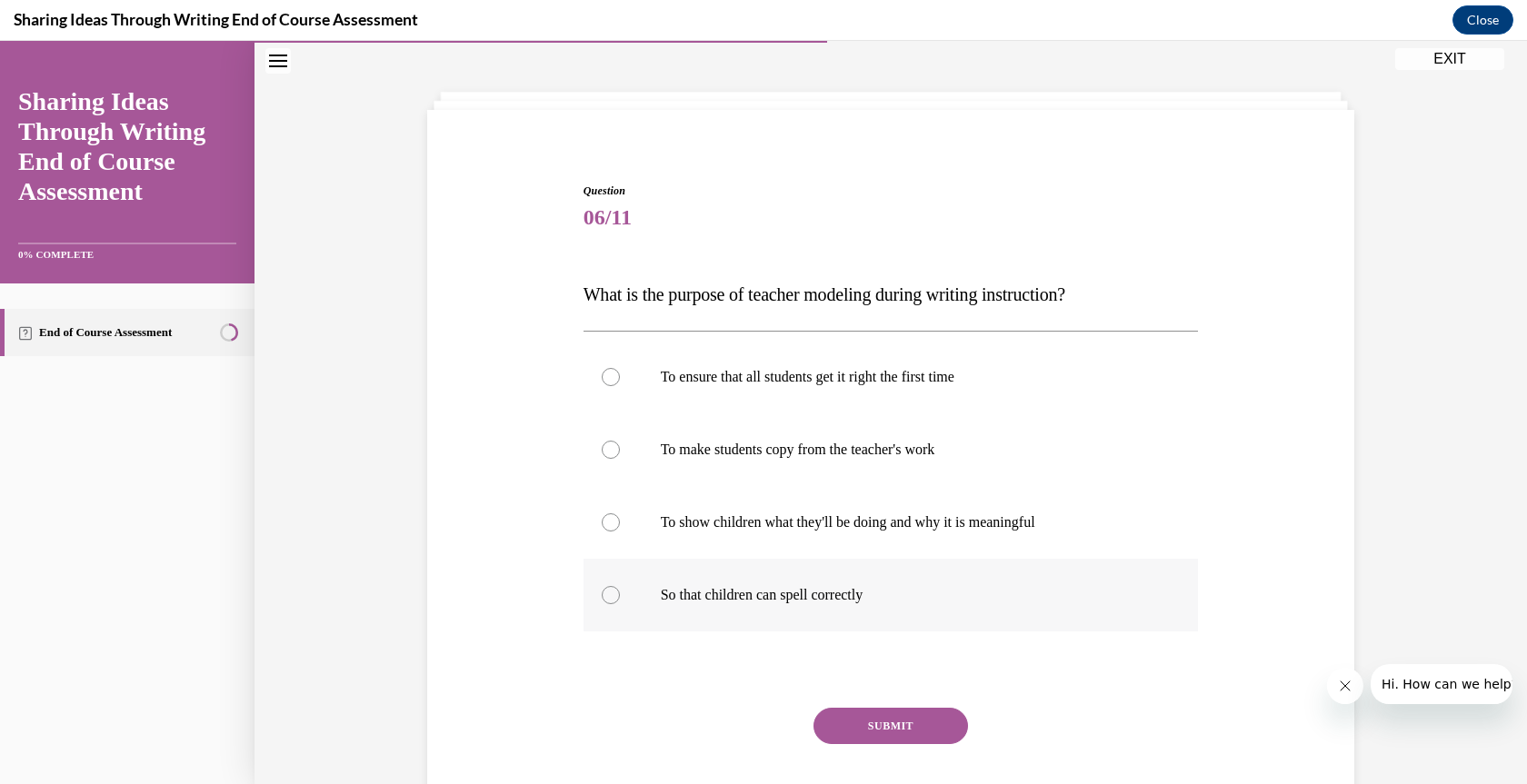
drag, startPoint x: 601, startPoint y: 521, endPoint x: 682, endPoint y: 567, distance: 93.2
click at [602, 521] on div at bounding box center [611, 523] width 18 height 18
click at [602, 521] on input "To show children what they'll be doing and why it is meaningful" at bounding box center [611, 523] width 18 height 18
radio input "true"
click at [897, 713] on button "SUBMIT" at bounding box center [891, 727] width 155 height 36
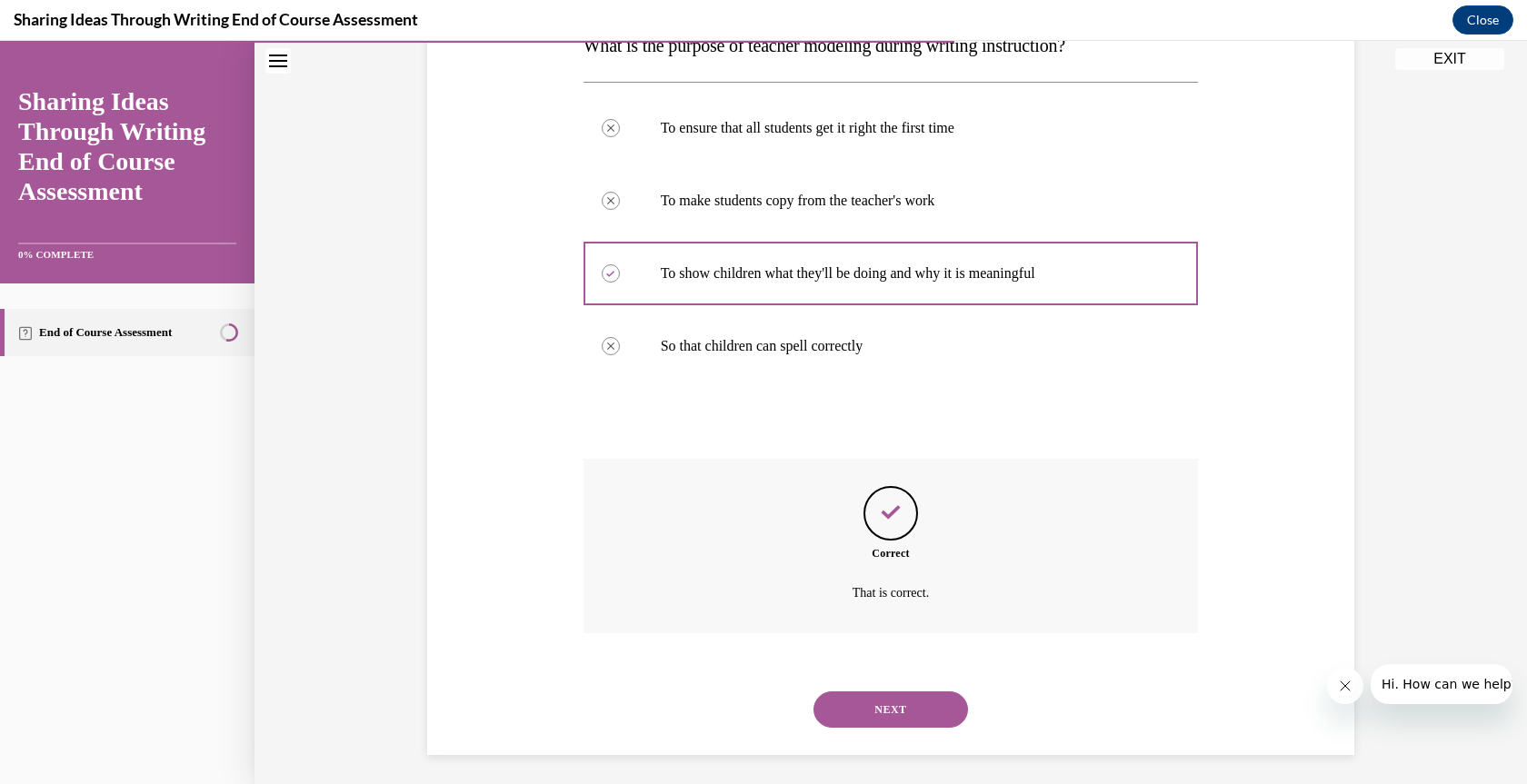
scroll to position [326, 0]
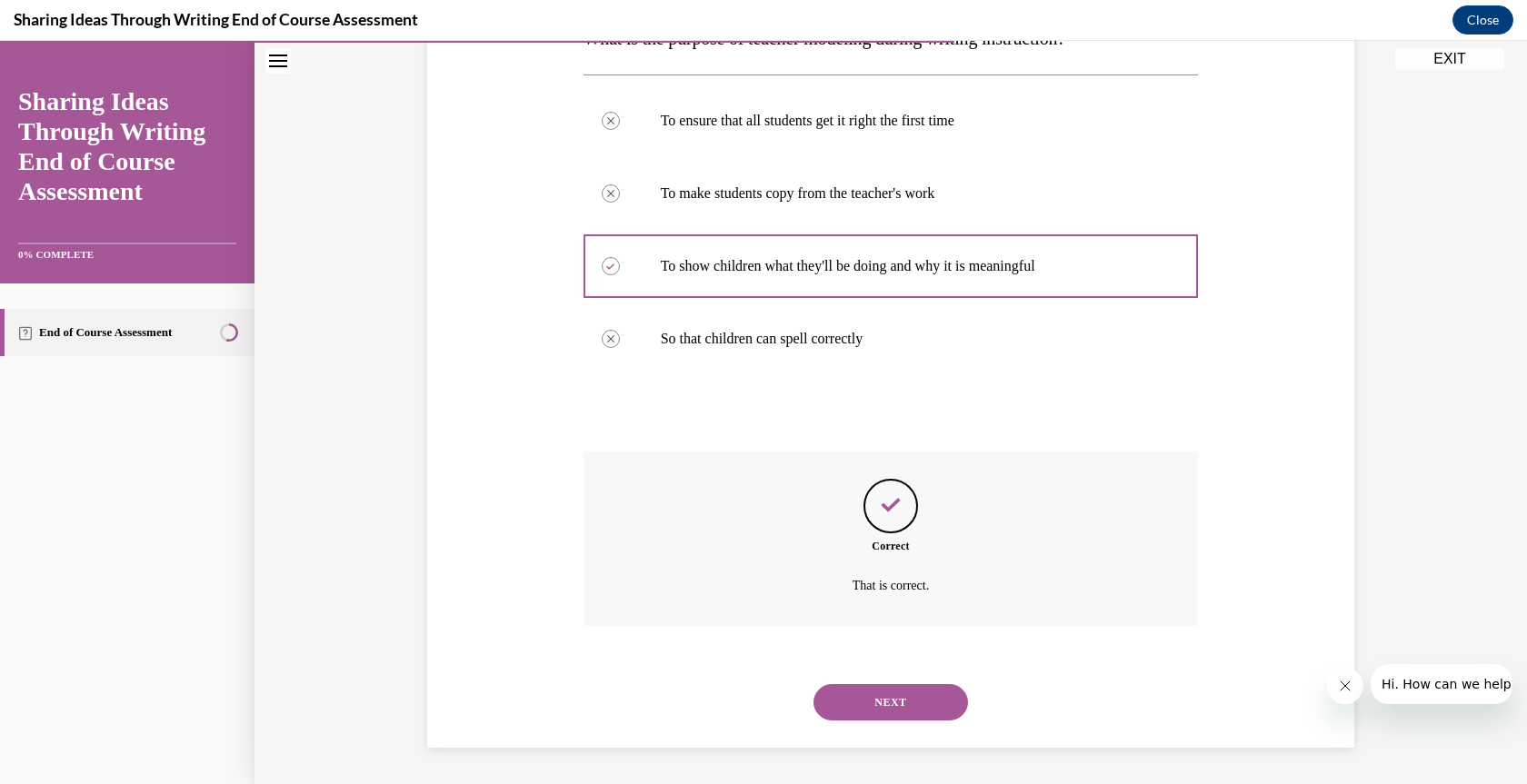
click at [894, 701] on button "NEXT" at bounding box center [891, 703] width 155 height 36
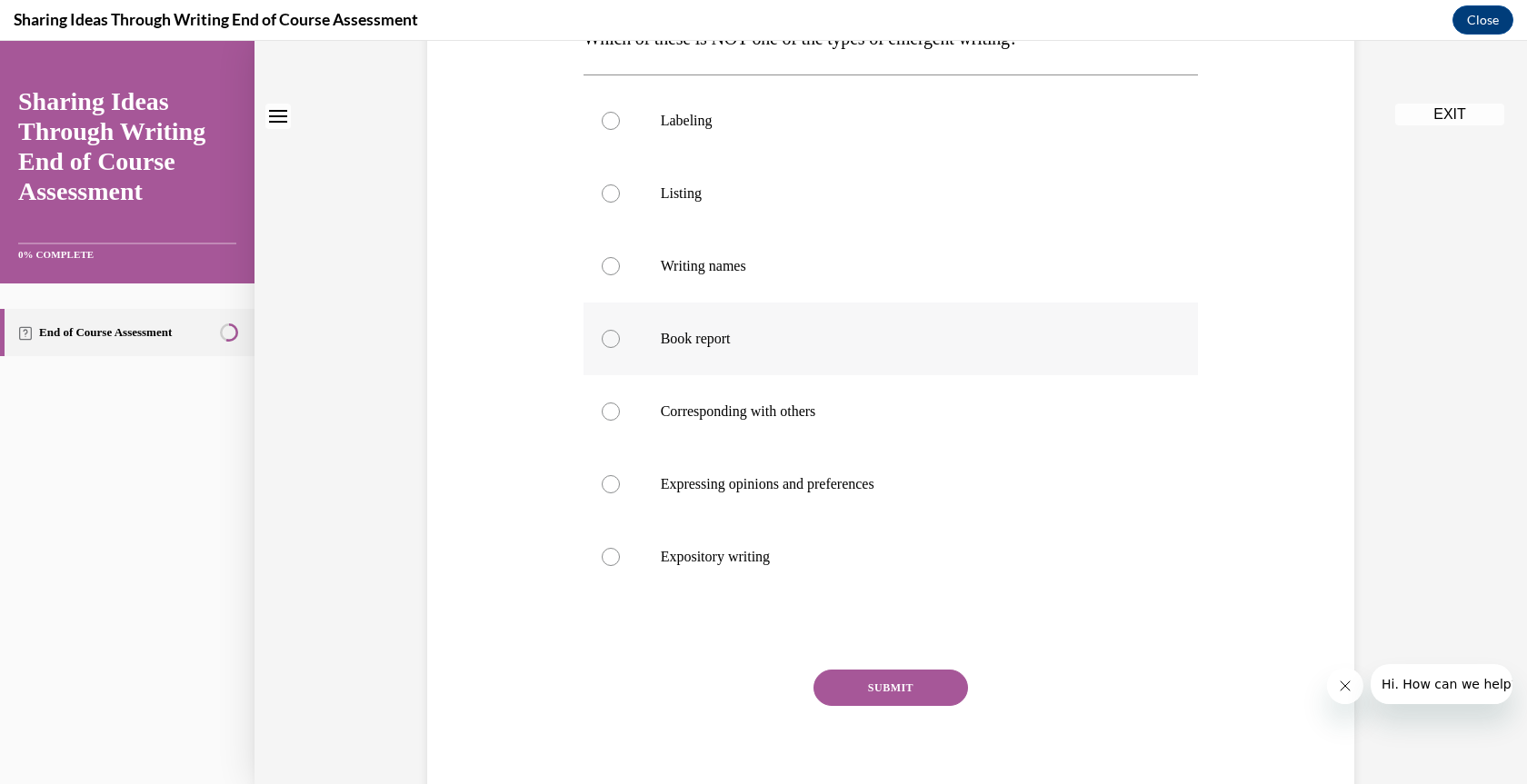
scroll to position [0, 0]
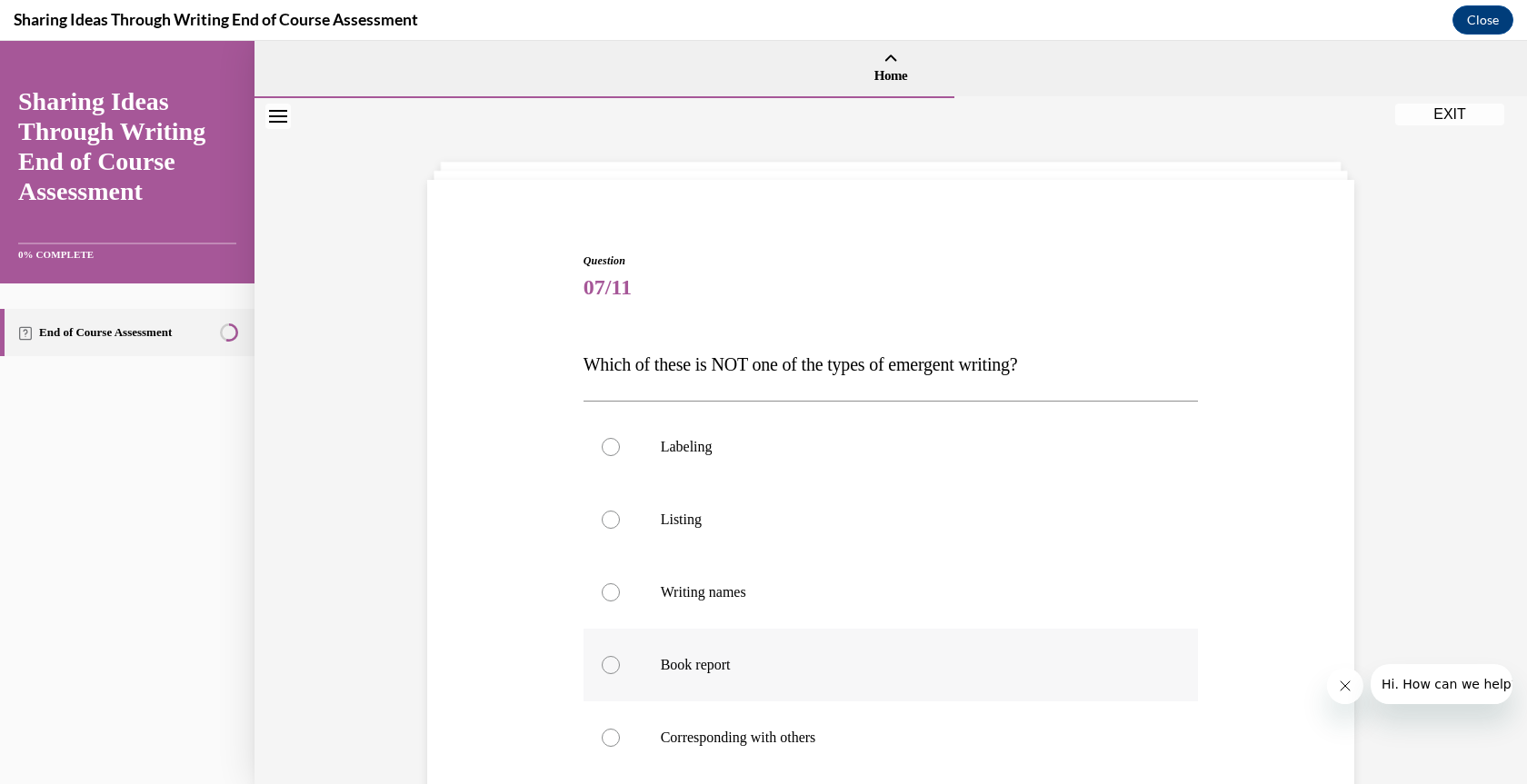
click at [604, 667] on div at bounding box center [611, 666] width 18 height 18
click at [604, 667] on input "Book report" at bounding box center [611, 666] width 18 height 18
radio input "true"
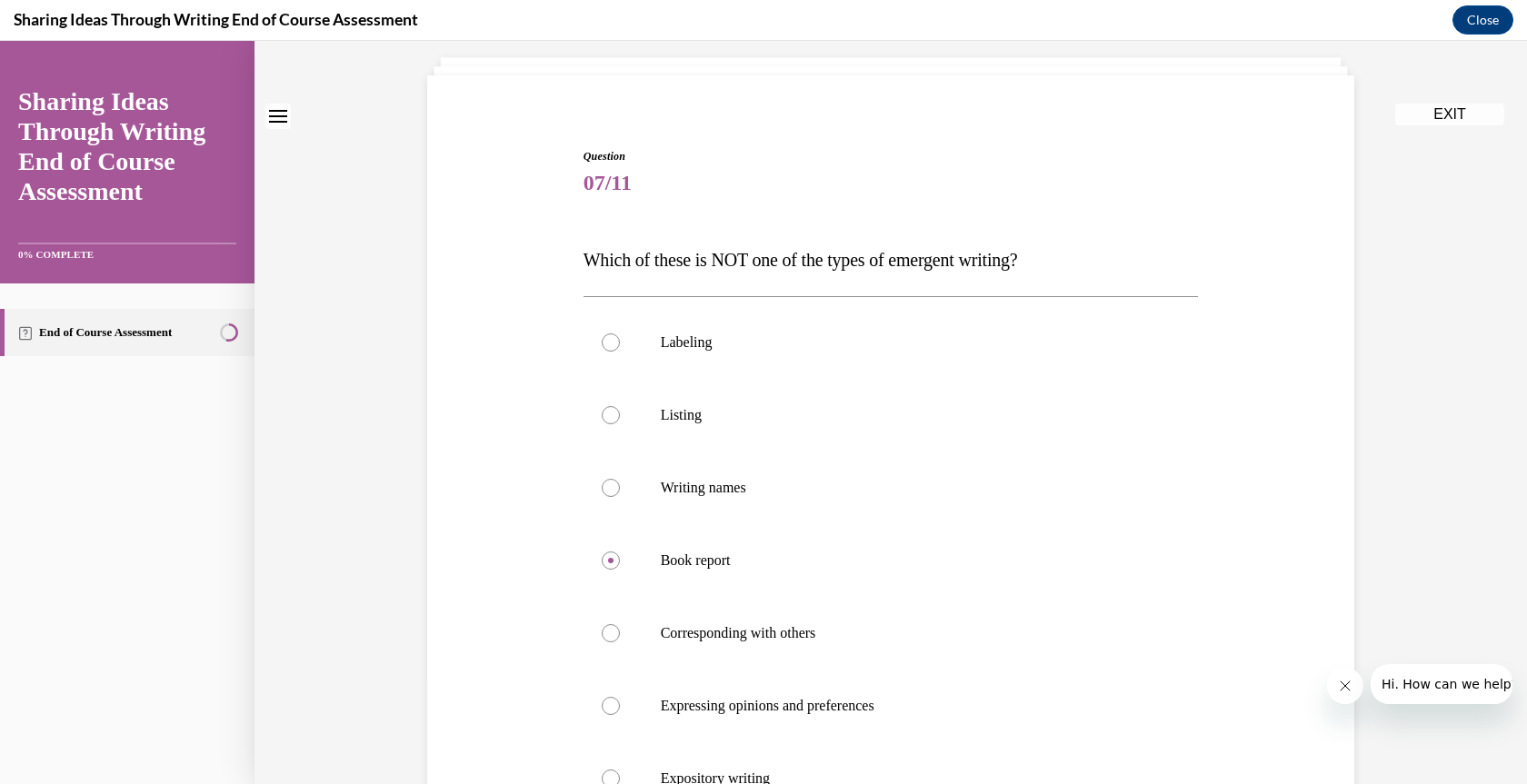
scroll to position [272, 0]
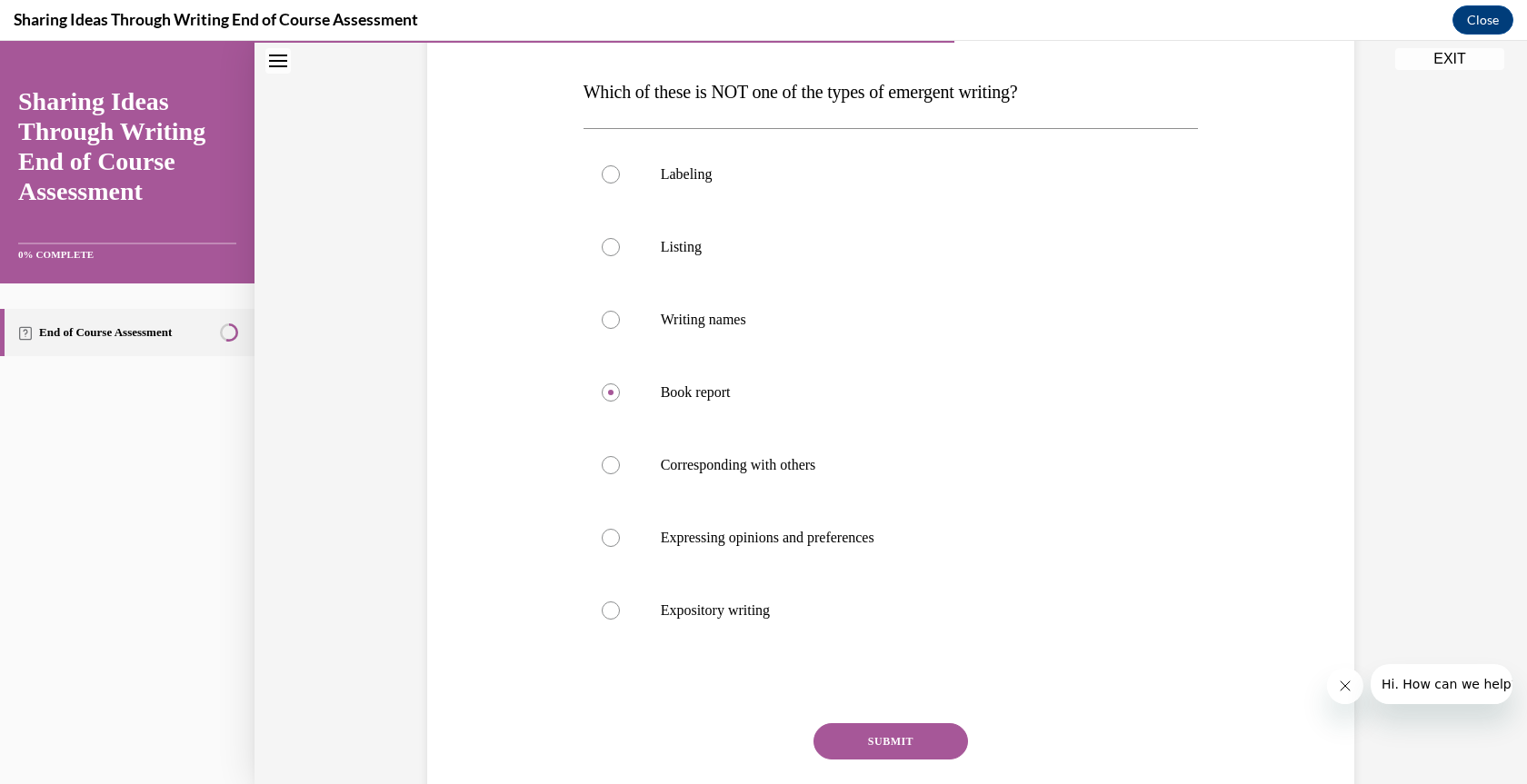
click at [879, 742] on button "SUBMIT" at bounding box center [891, 742] width 155 height 36
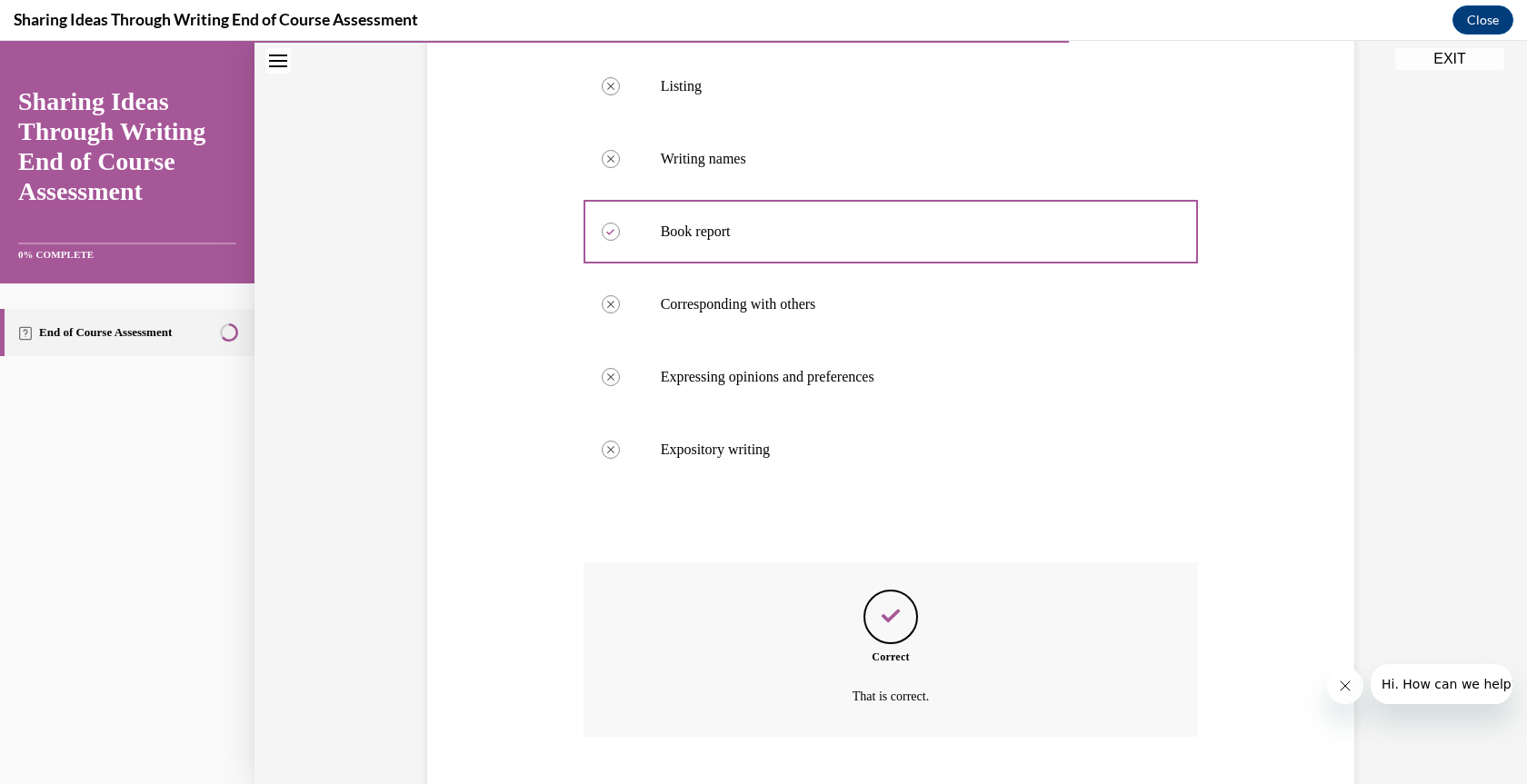
scroll to position [545, 0]
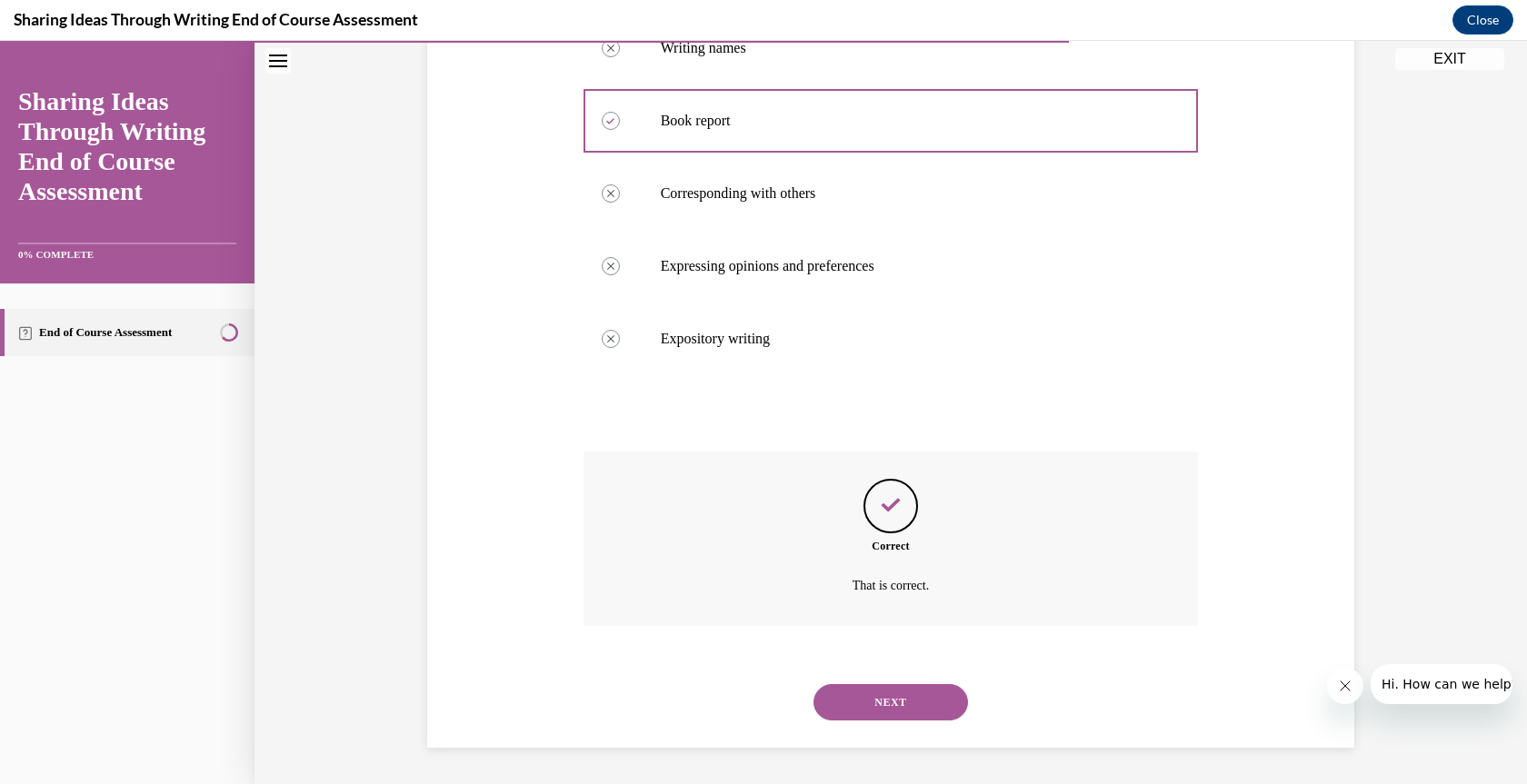
click at [880, 705] on button "NEXT" at bounding box center [891, 703] width 155 height 36
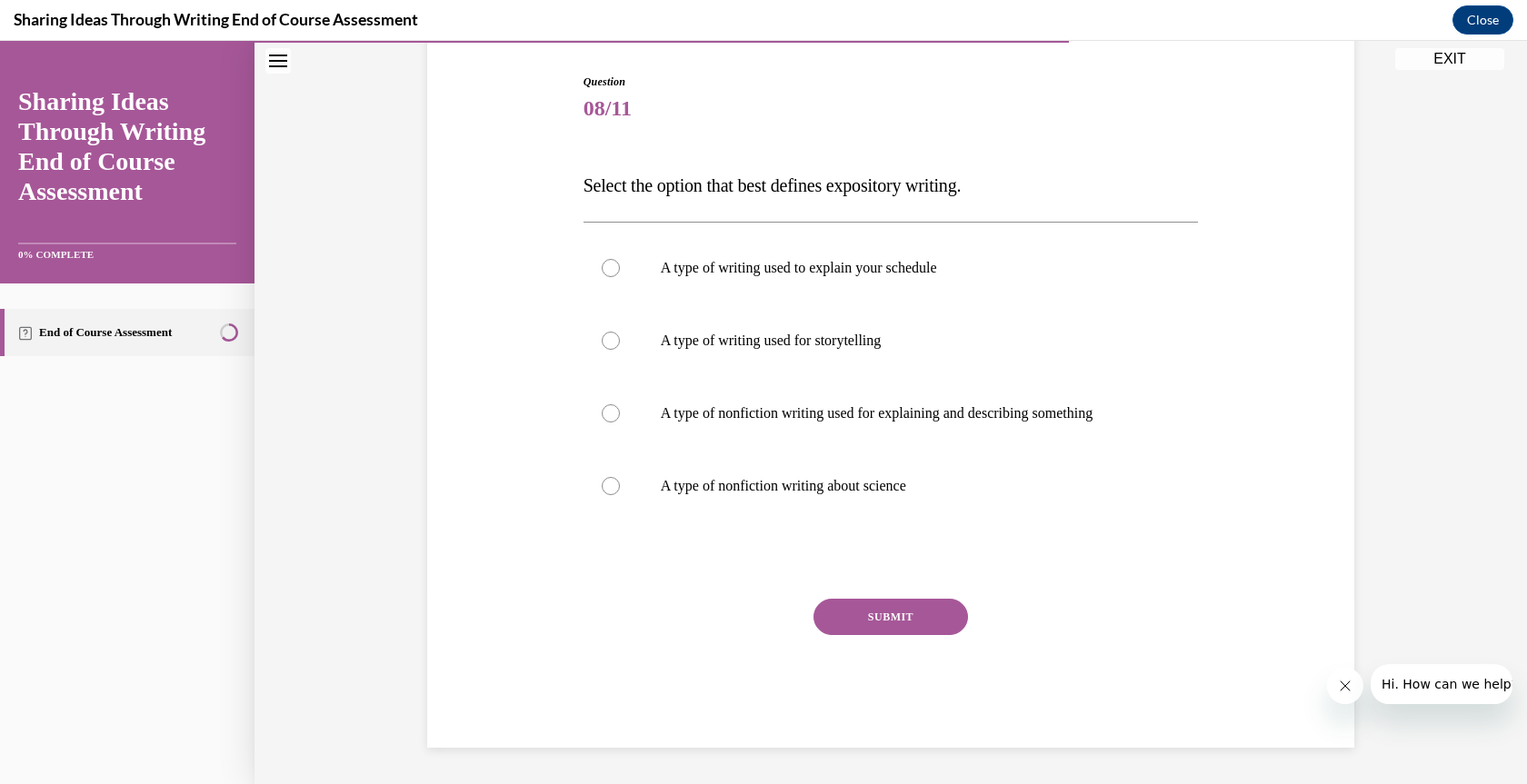
scroll to position [179, 0]
drag, startPoint x: 749, startPoint y: 185, endPoint x: 985, endPoint y: 188, distance: 236.0
click at [962, 188] on span "Select the option that best defines expository writing." at bounding box center [772, 186] width 378 height 20
copy span "best defines expository writing"
click at [603, 344] on div at bounding box center [611, 341] width 18 height 18
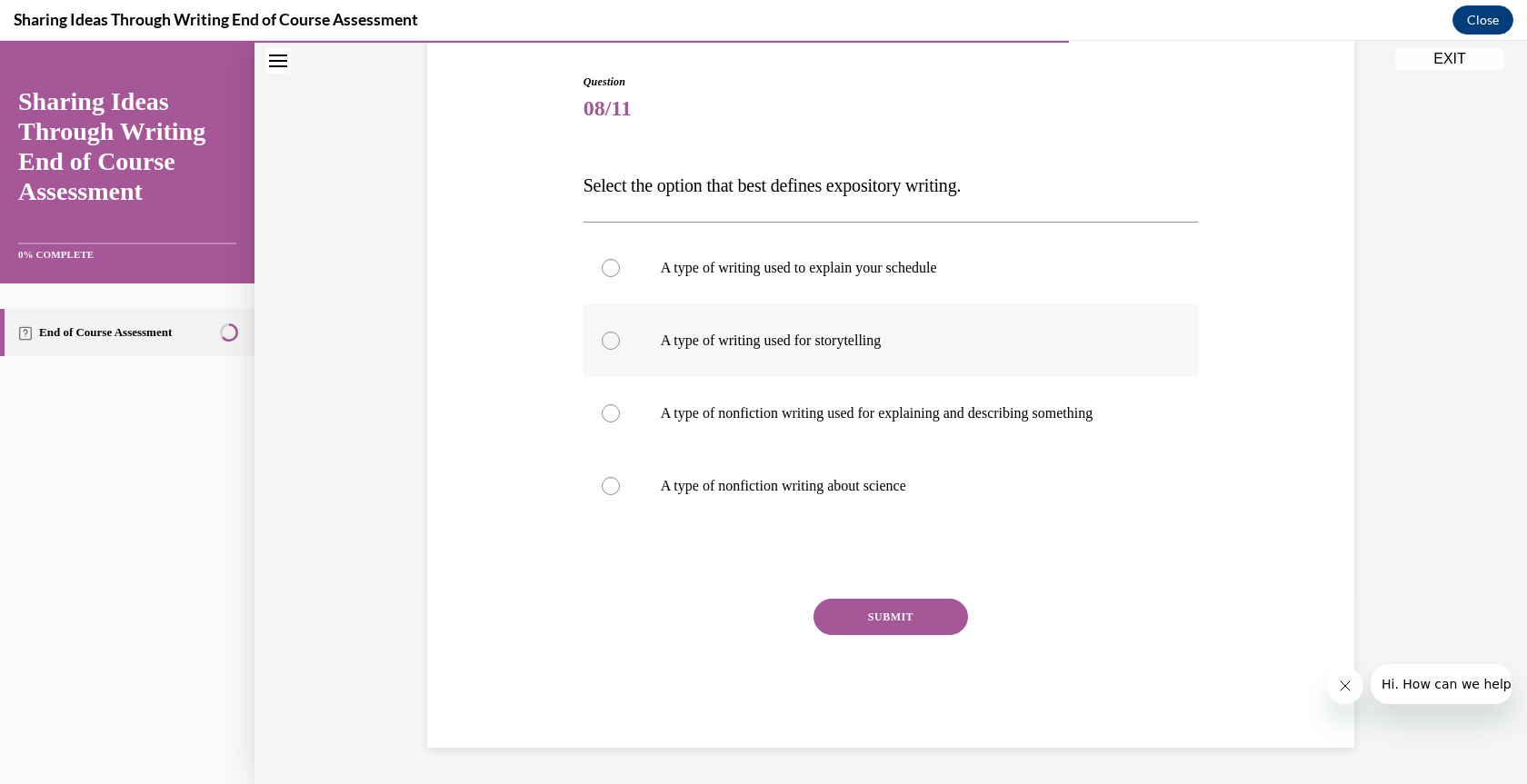
click at [603, 344] on input "A type of writing used for storytelling" at bounding box center [611, 341] width 18 height 18
radio input "true"
click at [602, 262] on div at bounding box center [611, 268] width 18 height 18
click at [602, 262] on input "A type of writing used to explain your schedule" at bounding box center [611, 268] width 18 height 18
radio input "true"
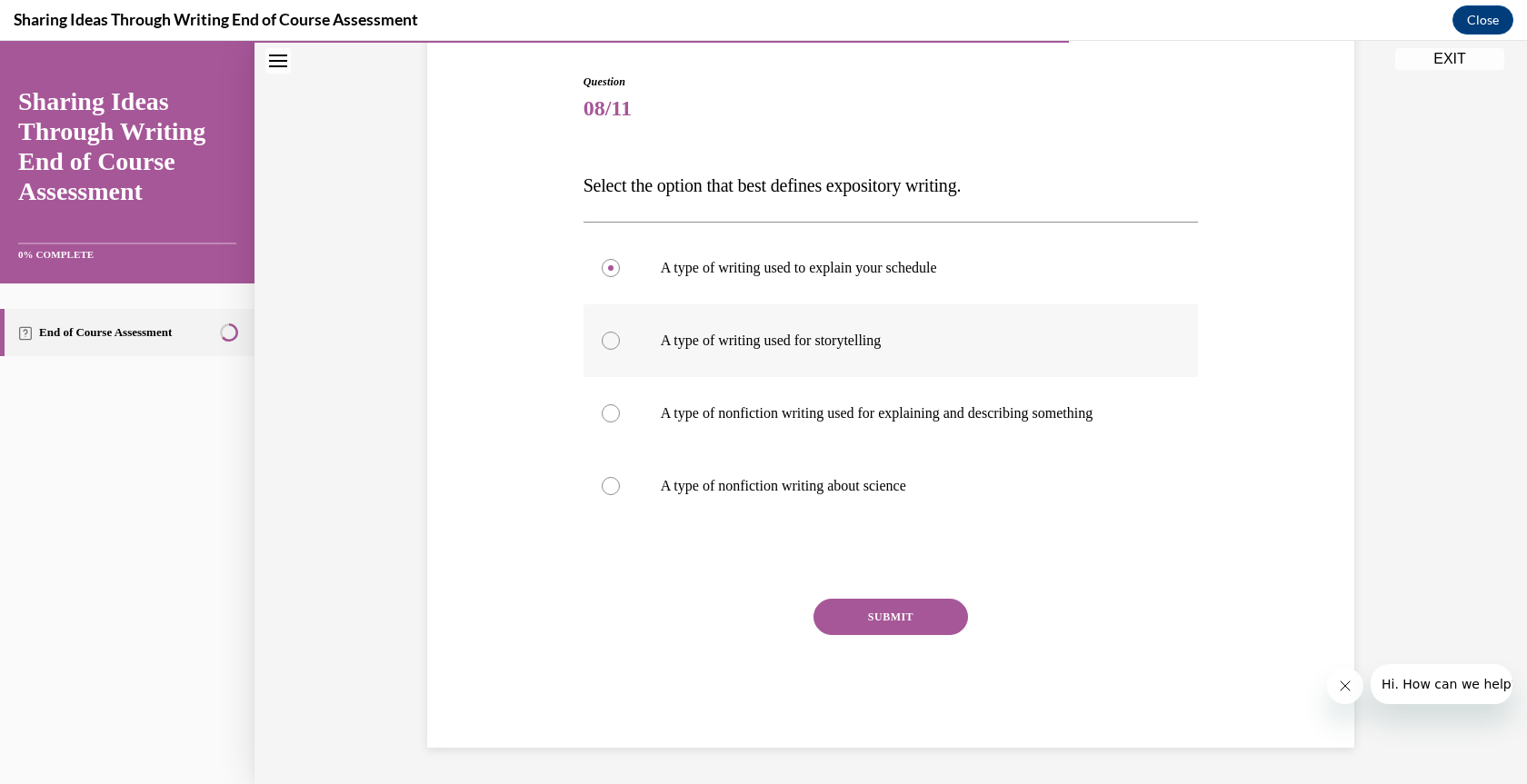
click at [605, 342] on div at bounding box center [611, 341] width 18 height 18
click at [605, 342] on input "A type of writing used for storytelling" at bounding box center [611, 341] width 18 height 18
radio input "true"
click at [866, 614] on button "SUBMIT" at bounding box center [891, 617] width 155 height 36
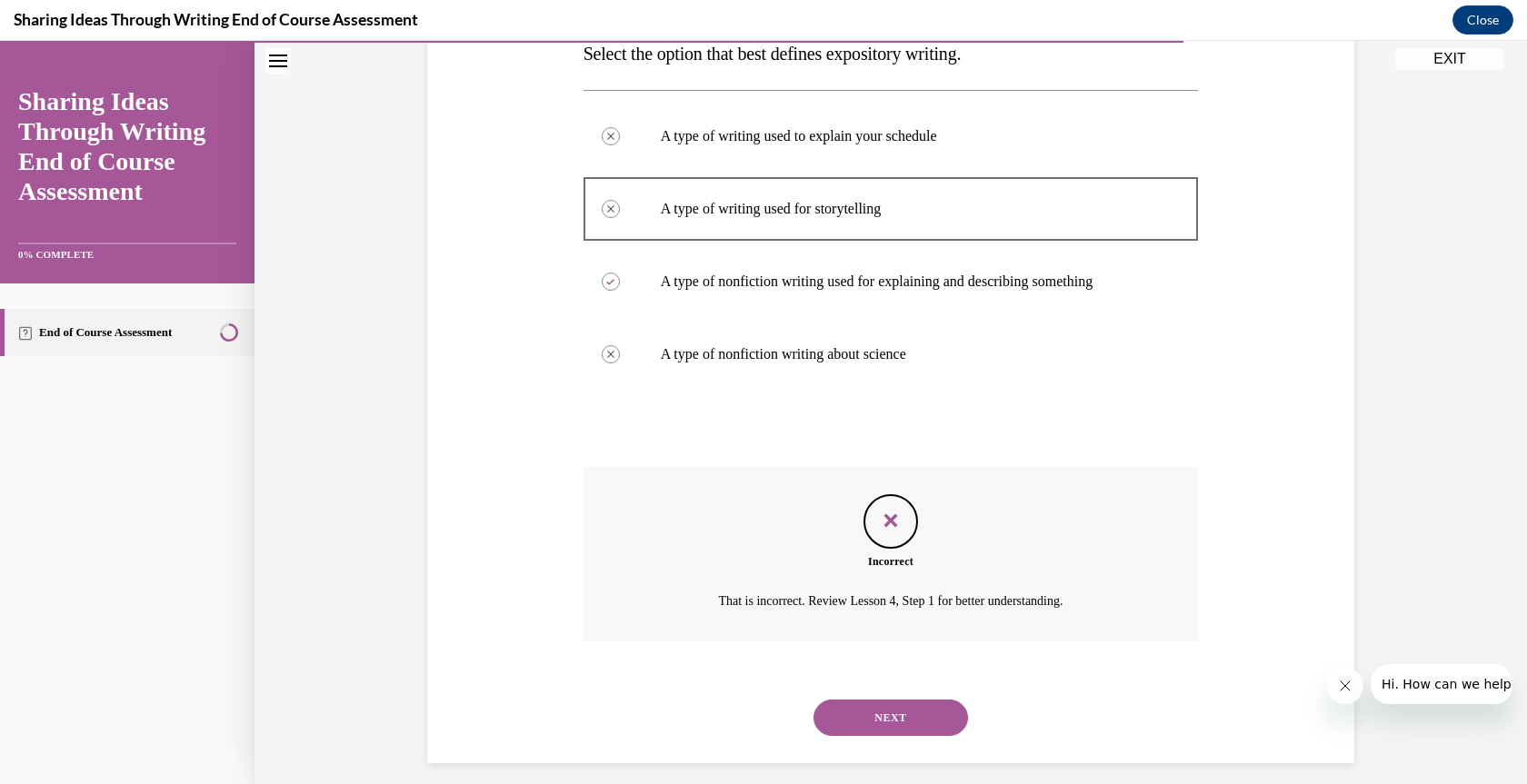
scroll to position [326, 0]
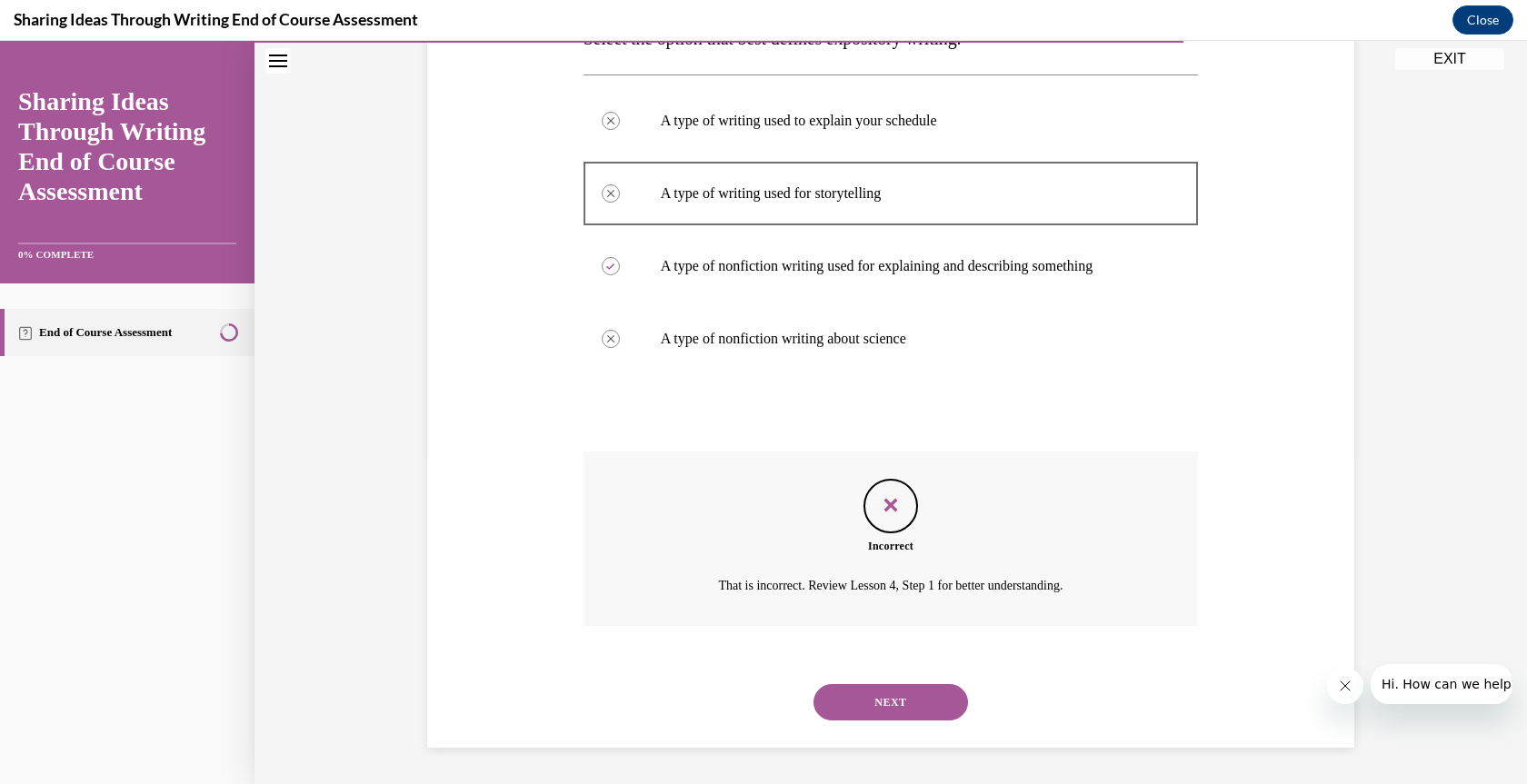
click at [887, 696] on button "NEXT" at bounding box center [891, 703] width 155 height 36
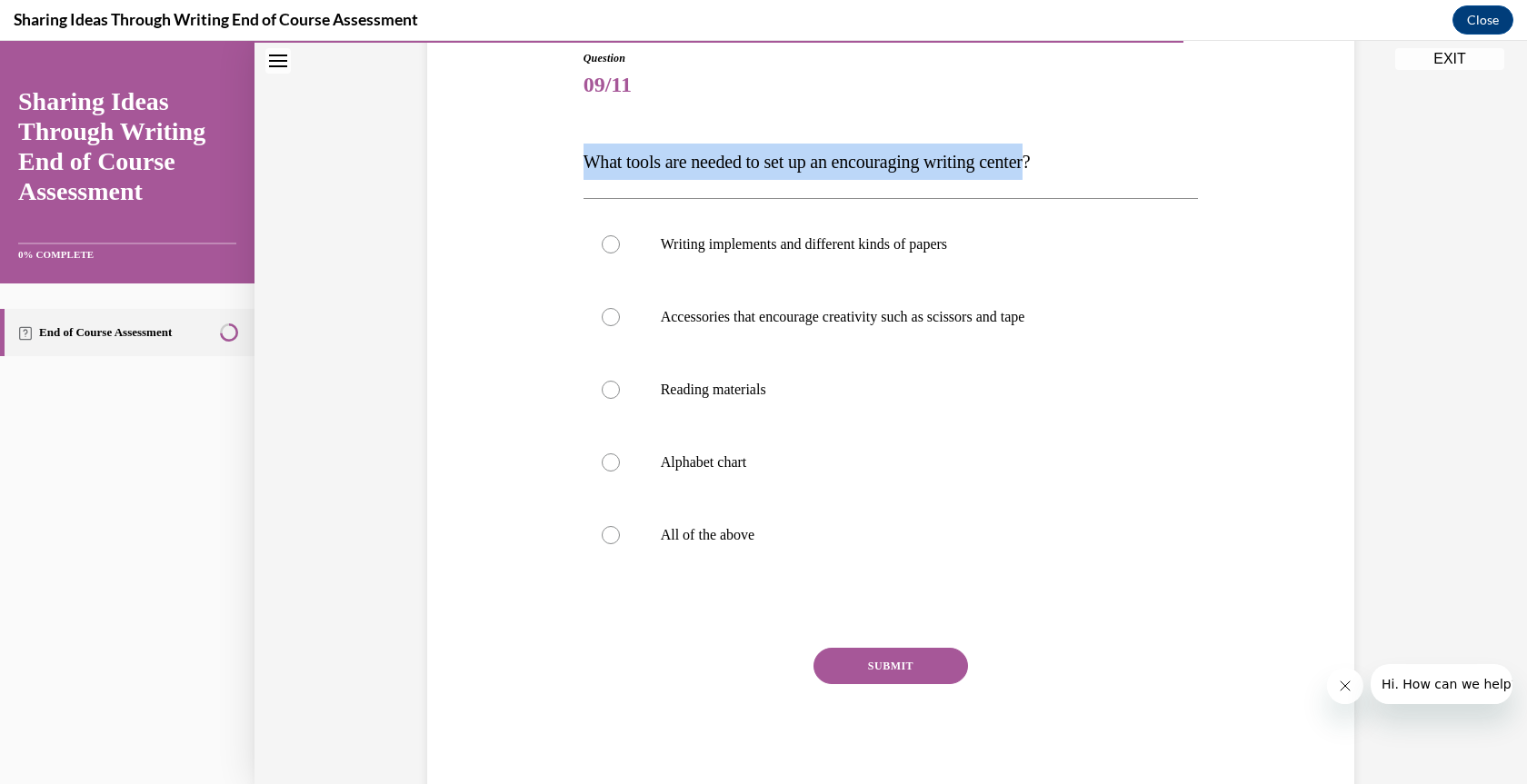
drag, startPoint x: 1066, startPoint y: 162, endPoint x: 577, endPoint y: 152, distance: 489.1
click at [584, 152] on p "What tools are needed to set up an encouraging writing center?" at bounding box center [891, 162] width 616 height 36
copy span "What tools are needed to set up an encouraging writing center"
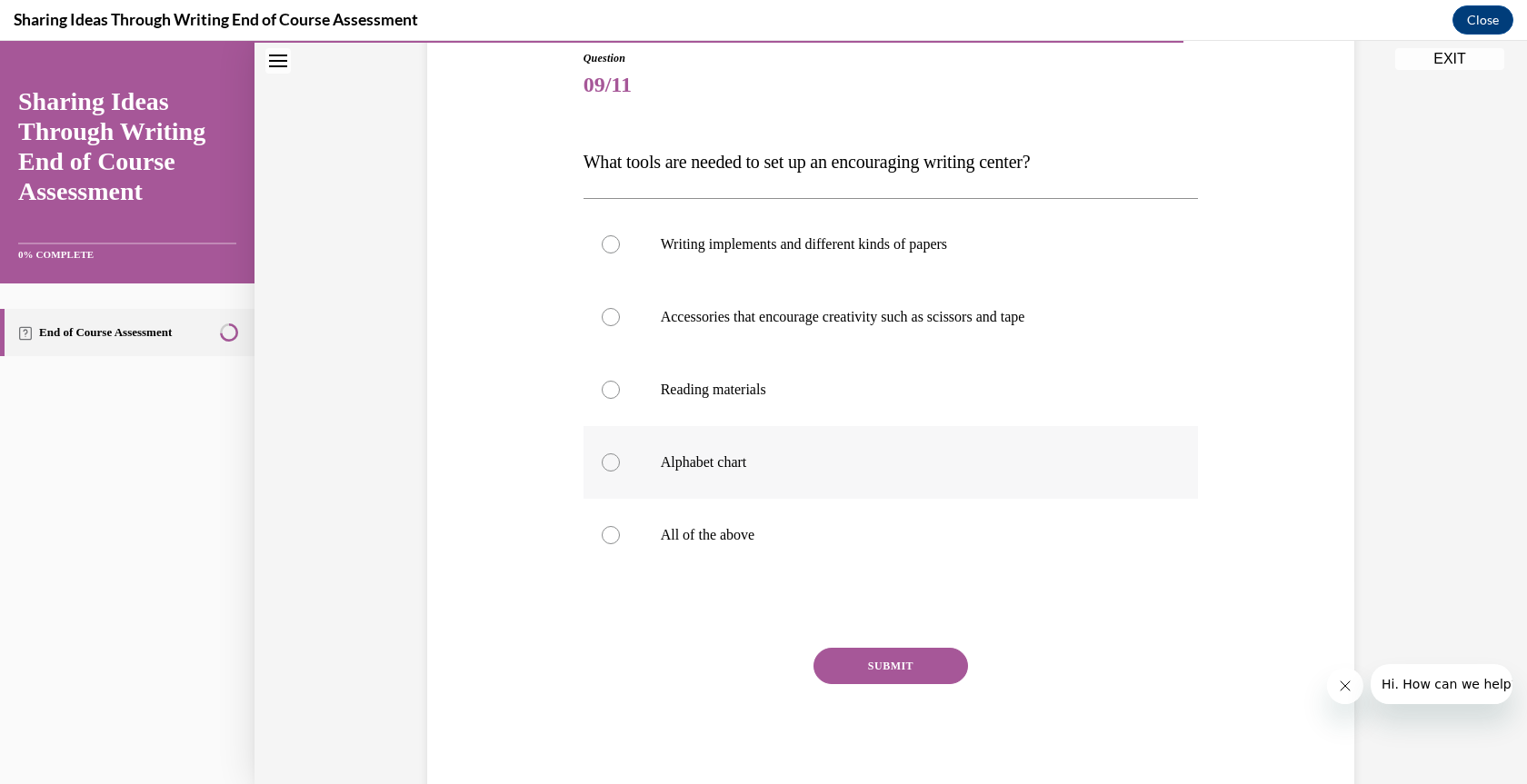
click at [606, 463] on div at bounding box center [611, 463] width 18 height 18
click at [606, 463] on input "Alphabet chart" at bounding box center [611, 463] width 18 height 18
radio input "true"
click at [602, 324] on div at bounding box center [611, 317] width 18 height 18
click at [602, 324] on input "Accessories that encourage creativity such as scissors and tape" at bounding box center [611, 317] width 18 height 18
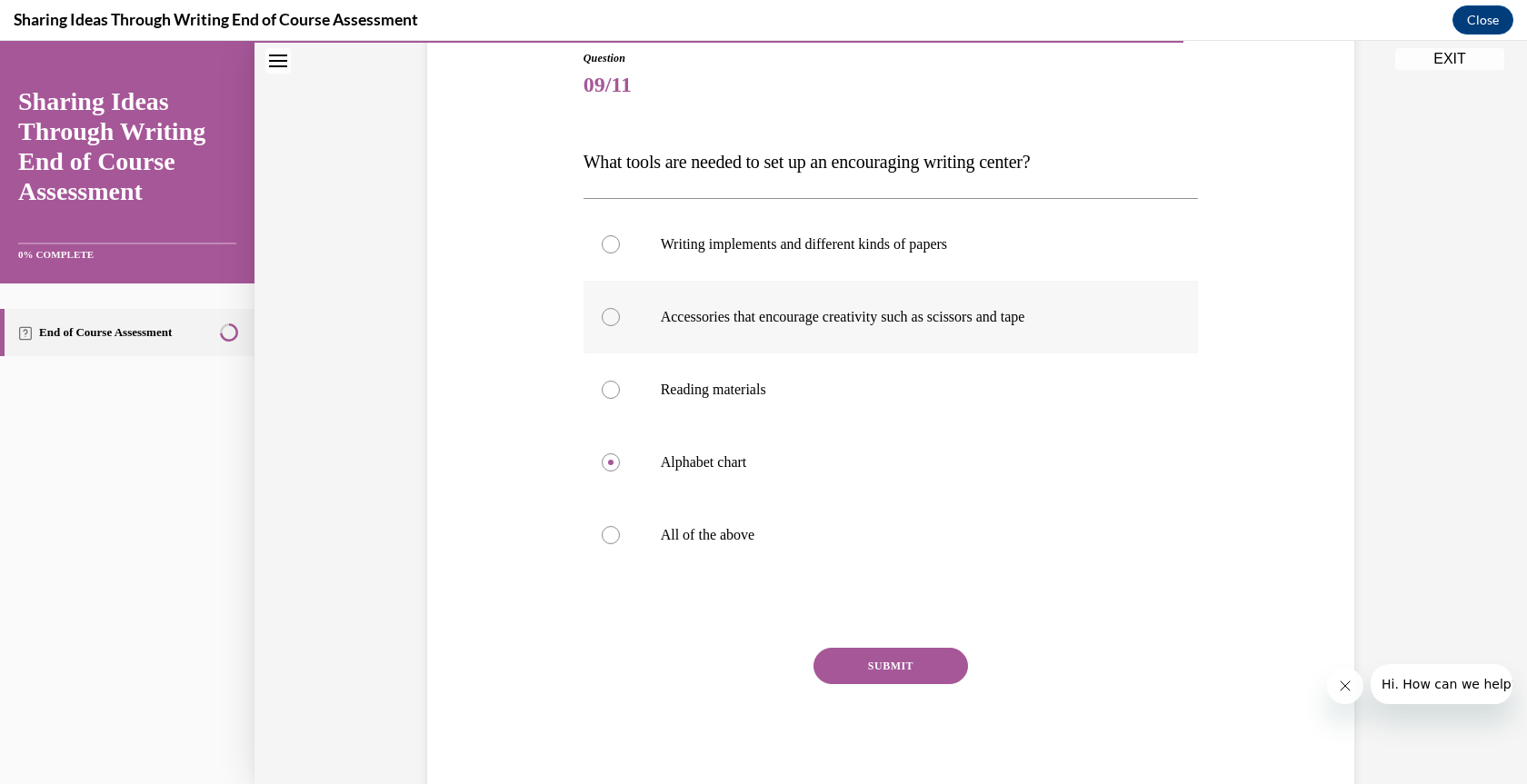
radio input "true"
click at [602, 536] on div at bounding box center [611, 535] width 18 height 18
click at [602, 536] on input "All of the above" at bounding box center [611, 535] width 18 height 18
radio input "true"
click at [883, 664] on button "SUBMIT" at bounding box center [891, 667] width 155 height 36
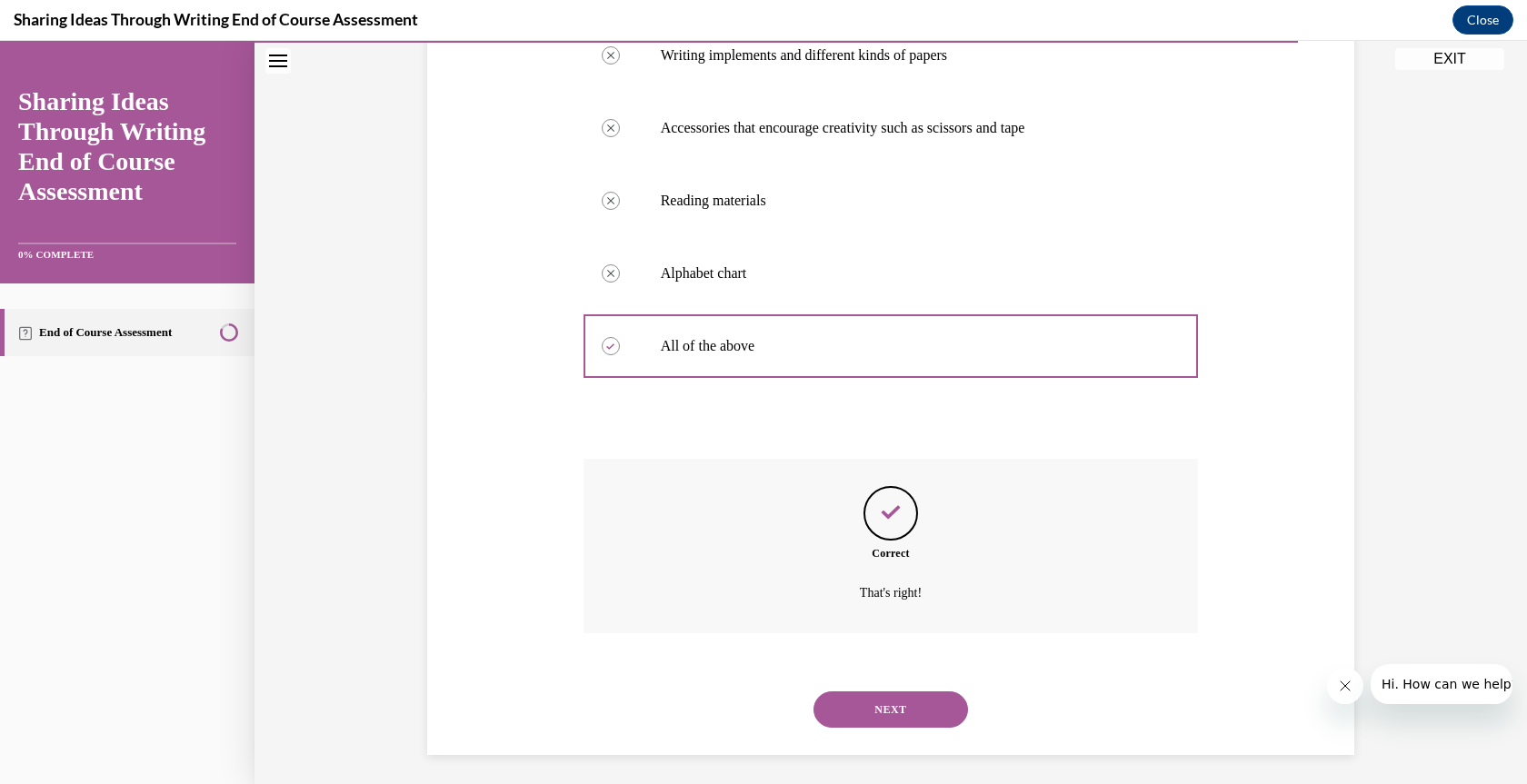
scroll to position [399, 0]
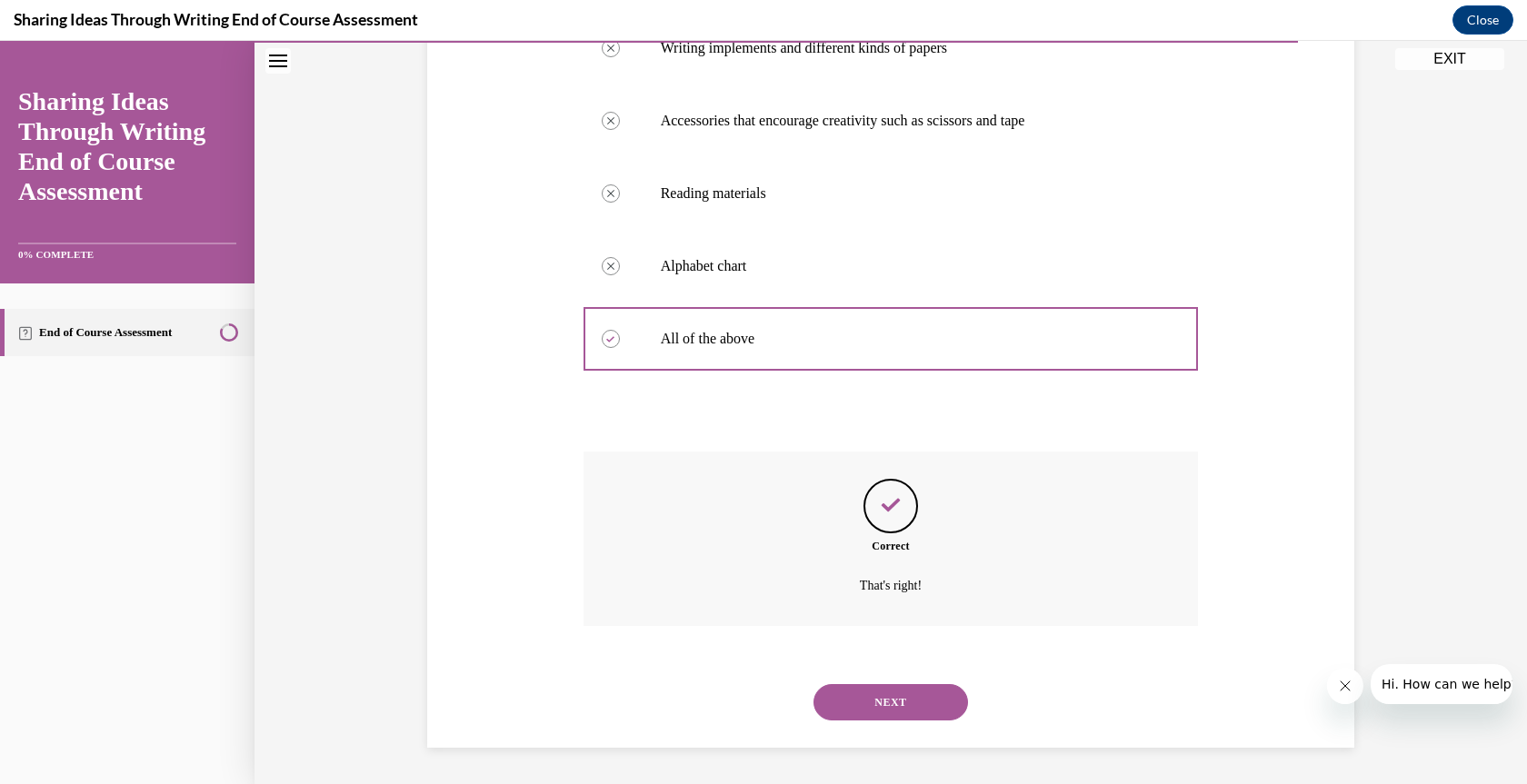
click at [890, 700] on button "NEXT" at bounding box center [891, 703] width 155 height 36
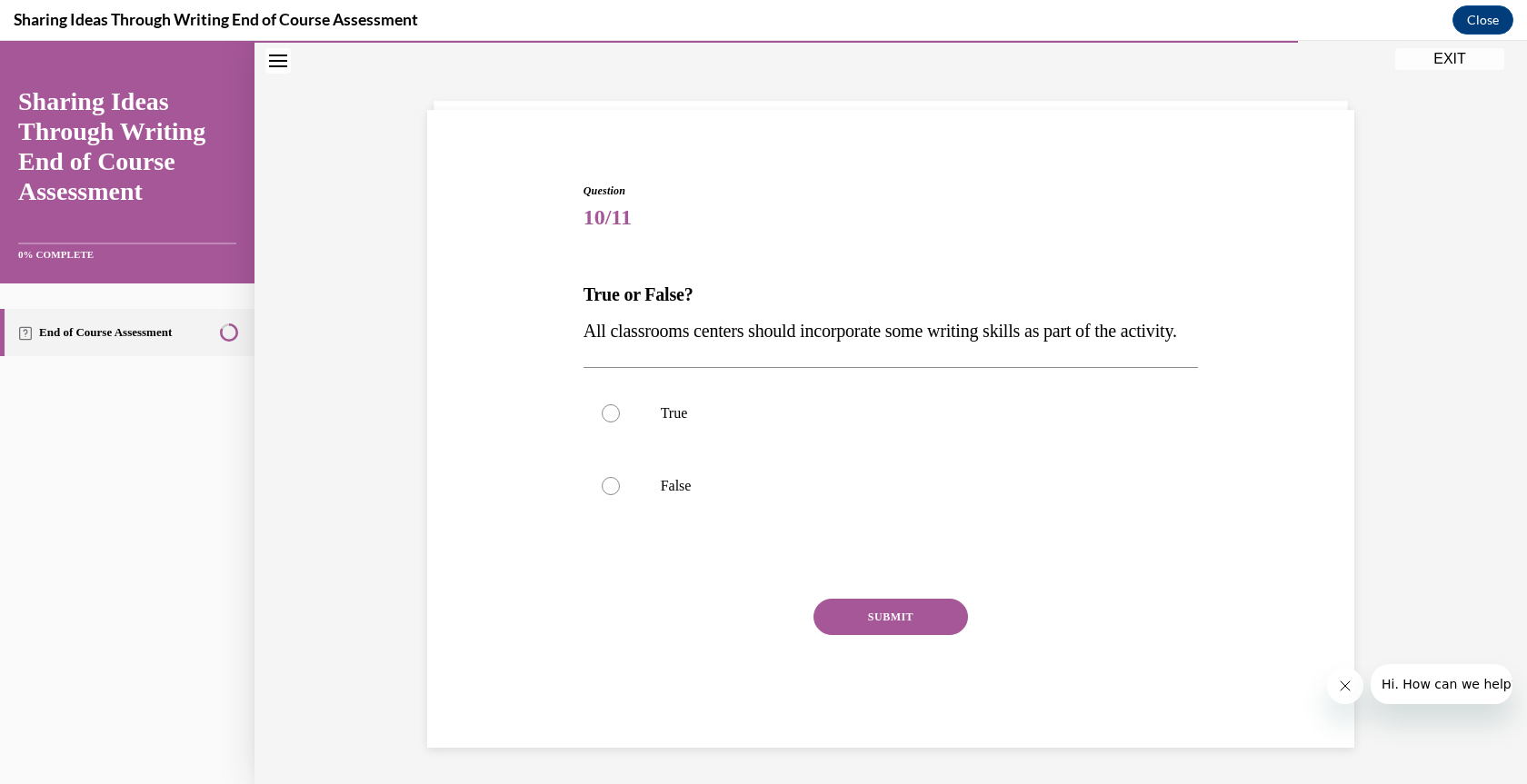
scroll to position [107, 0]
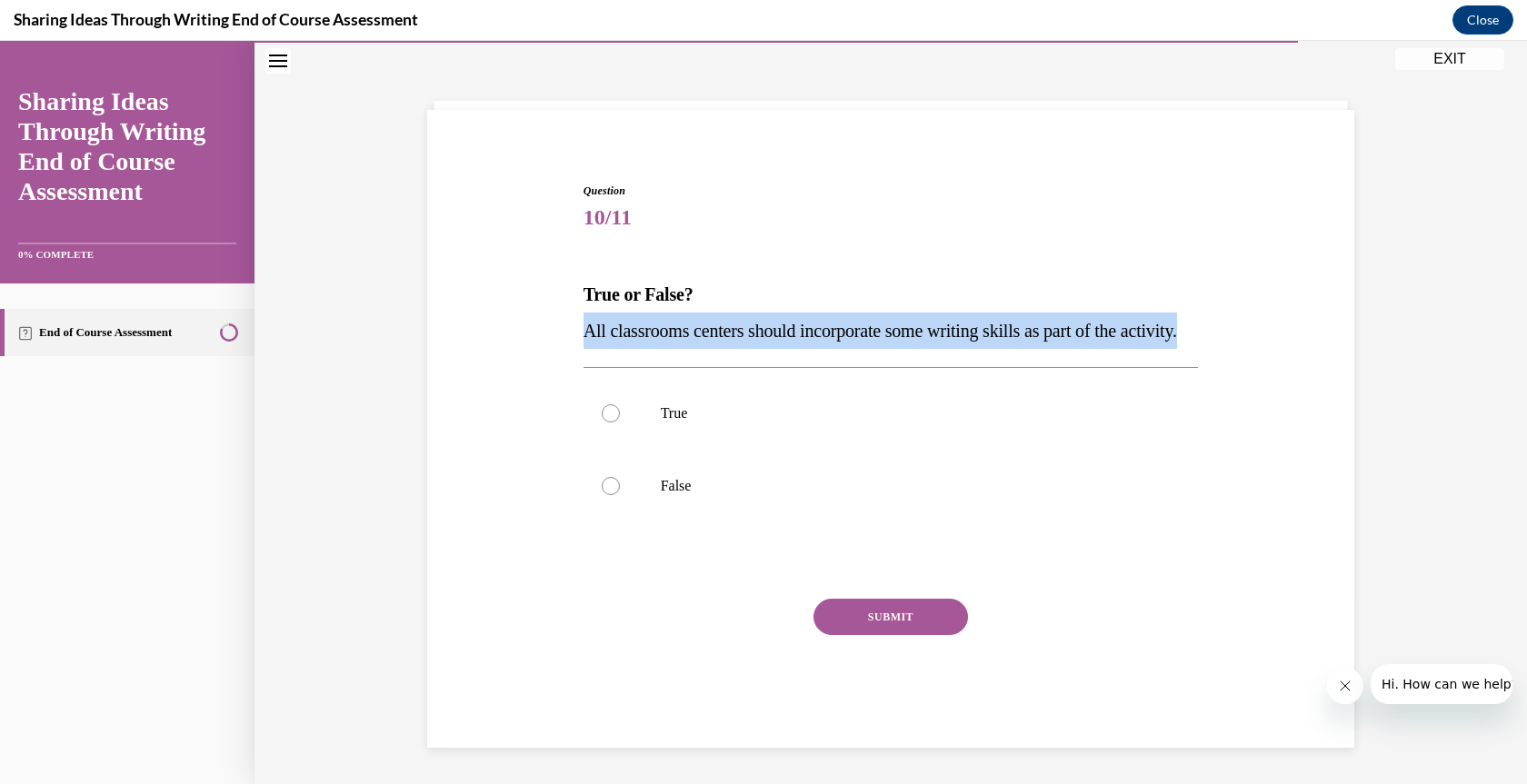
drag, startPoint x: 645, startPoint y: 325, endPoint x: 573, endPoint y: 301, distance: 75.9
click at [579, 301] on div "Question 10/11 True or False? All classrooms centers should incorporate some wr…" at bounding box center [891, 452] width 625 height 593
copy span "All classrooms centers should incorporate some writing skills as part of the ac…"
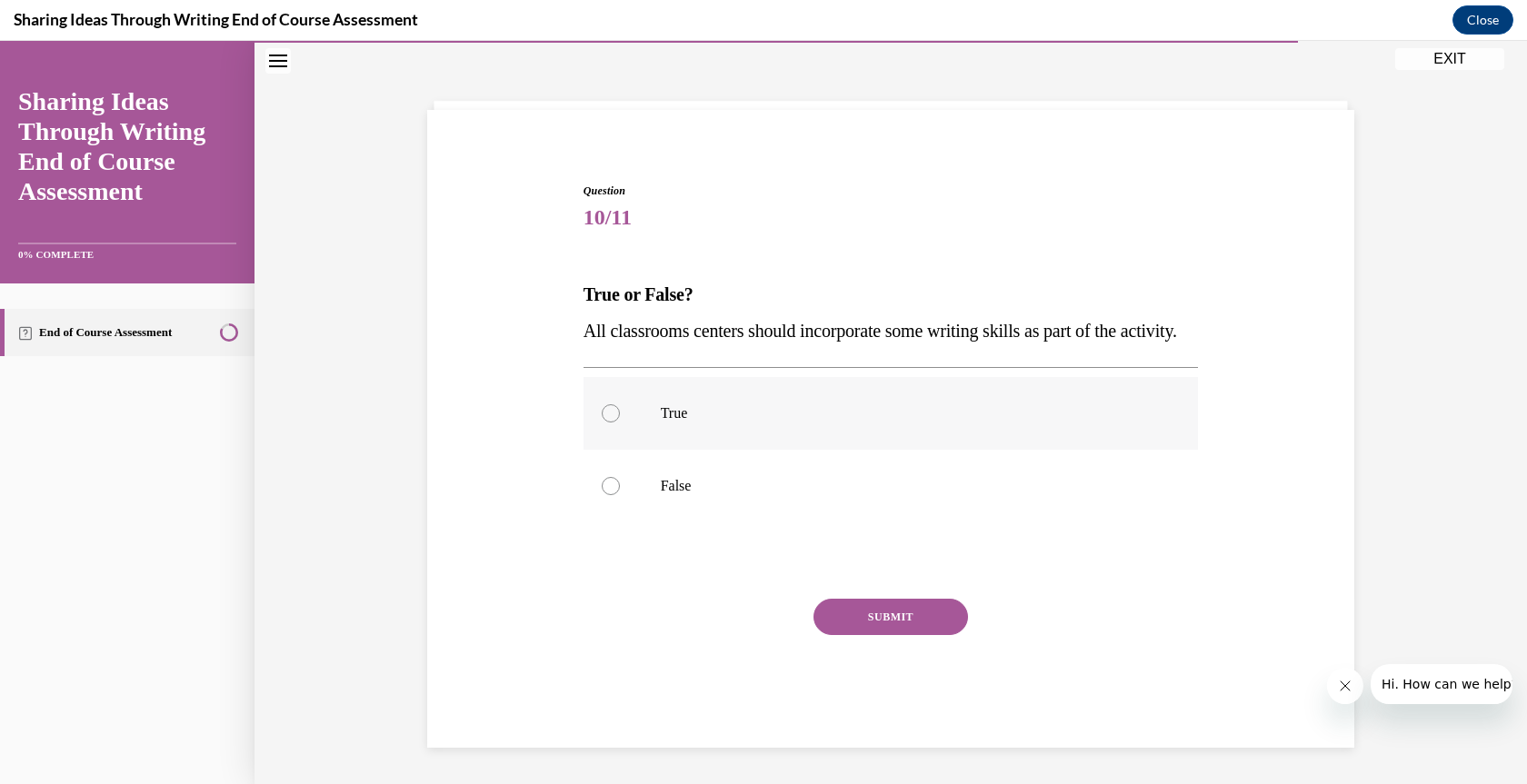
click at [610, 413] on div at bounding box center [611, 413] width 18 height 18
click at [610, 413] on input "True" at bounding box center [611, 413] width 18 height 18
radio input "true"
click at [860, 616] on button "SUBMIT" at bounding box center [891, 617] width 155 height 36
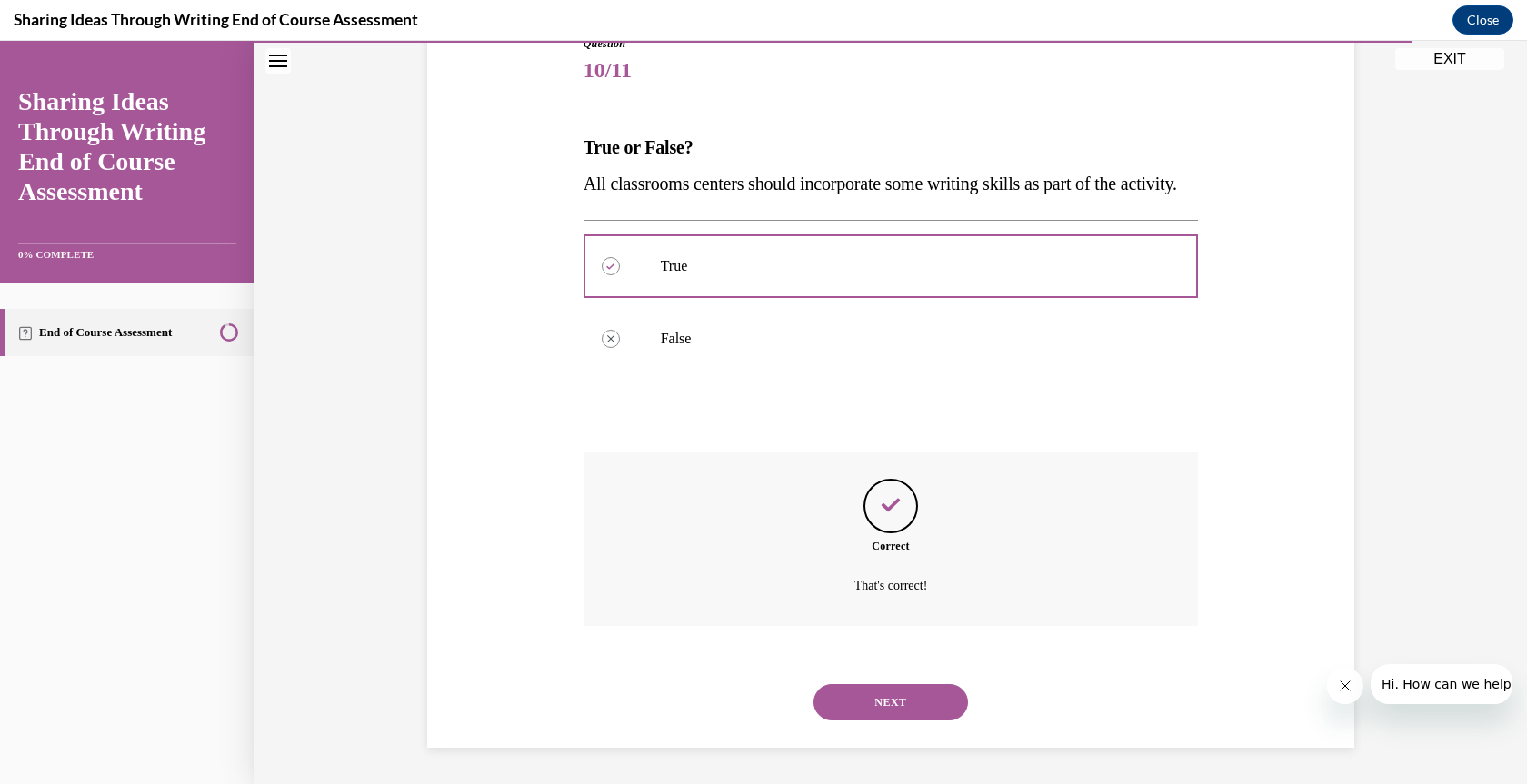
scroll to position [253, 0]
click at [886, 699] on button "NEXT" at bounding box center [891, 703] width 155 height 36
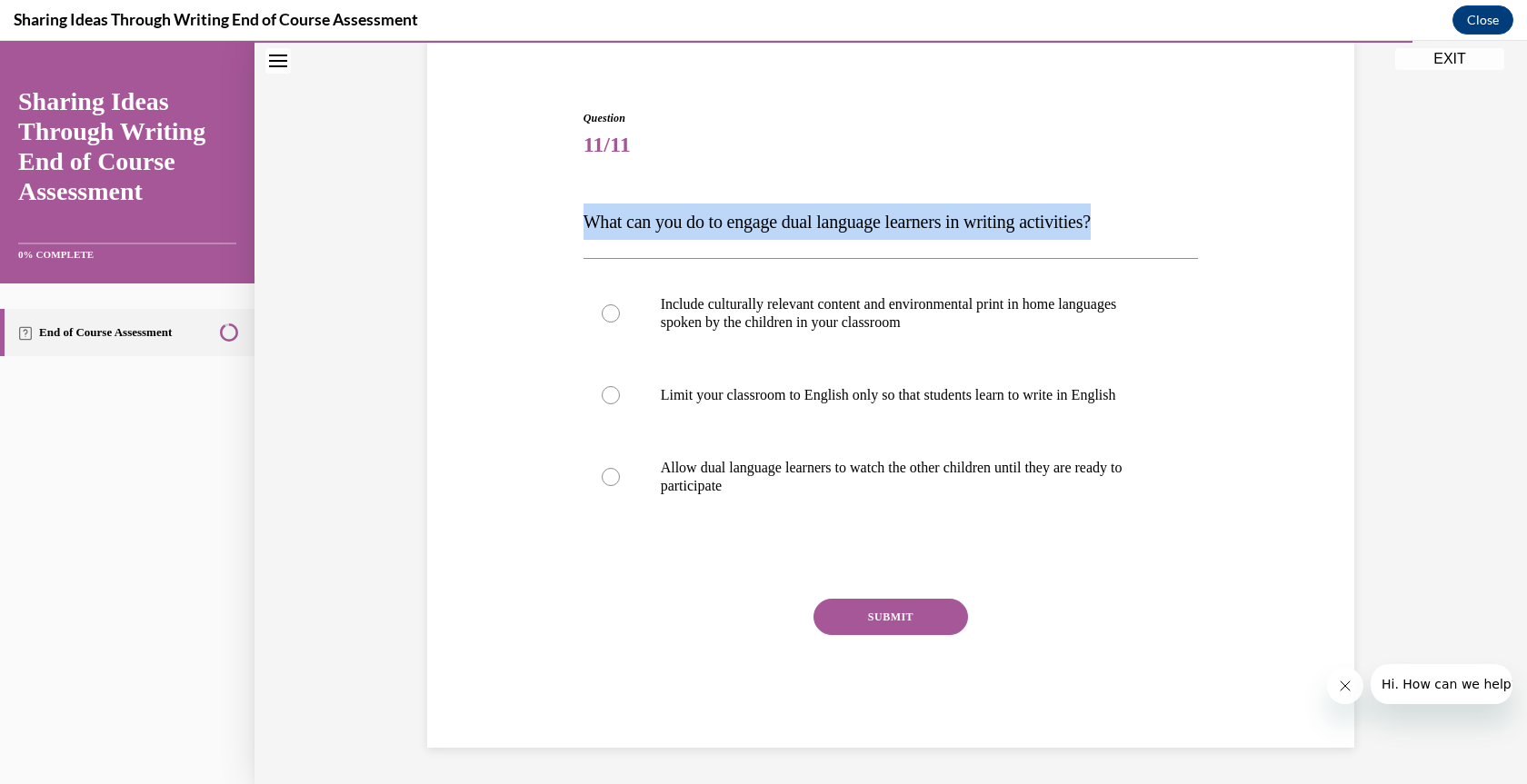
drag, startPoint x: 1137, startPoint y: 219, endPoint x: 573, endPoint y: 227, distance: 564.1
click at [579, 227] on div "Question 11/11 What can you do to engage dual language learners in writing acti…" at bounding box center [891, 415] width 625 height 666
copy span "What can you do to engage dual language learners in writing activities?"
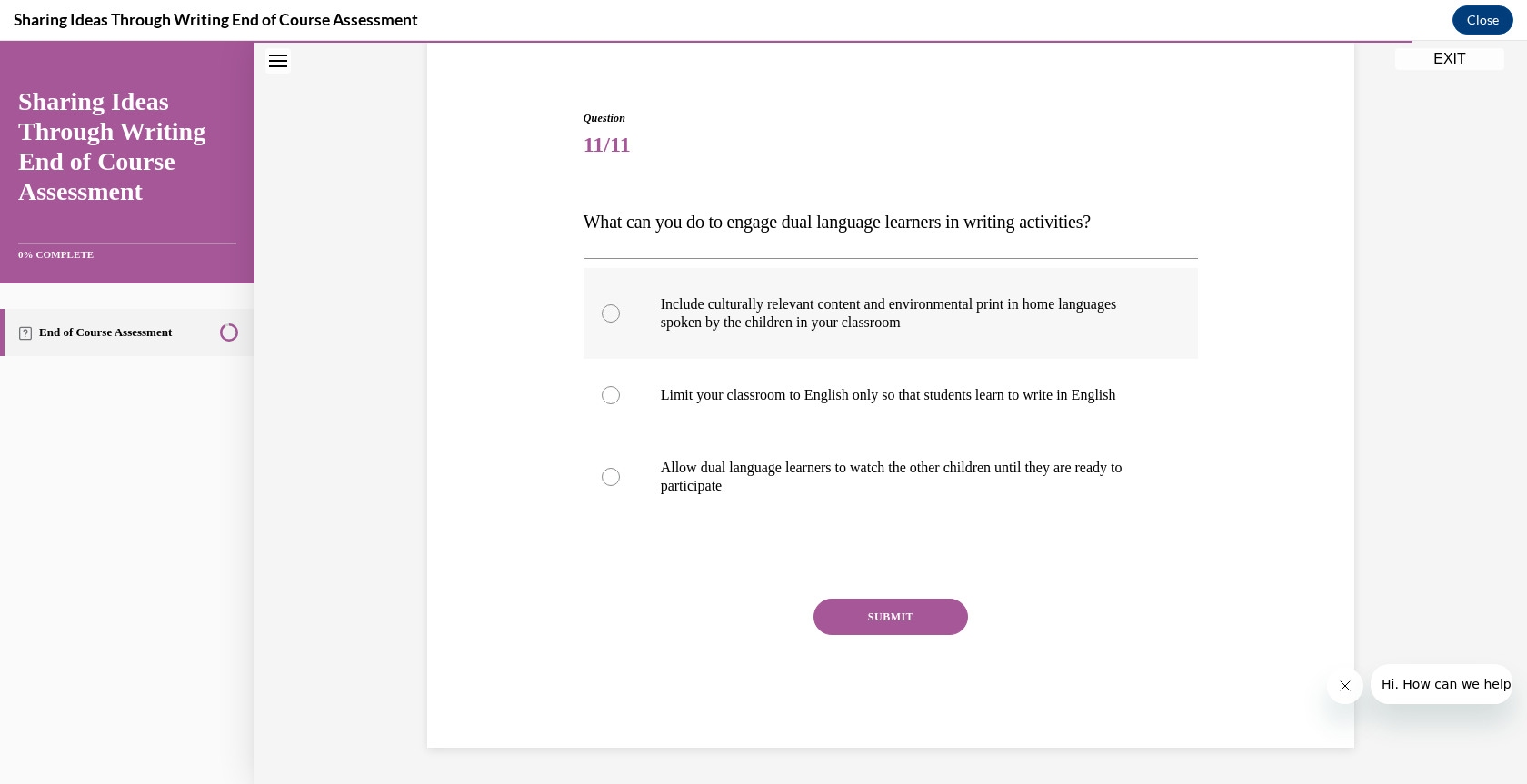
click at [606, 315] on div at bounding box center [611, 313] width 18 height 18
click at [606, 315] on input "Include culturally relevant content and environmental print in home languages s…" at bounding box center [611, 313] width 18 height 18
radio input "true"
click at [860, 610] on button "SUBMIT" at bounding box center [891, 617] width 155 height 36
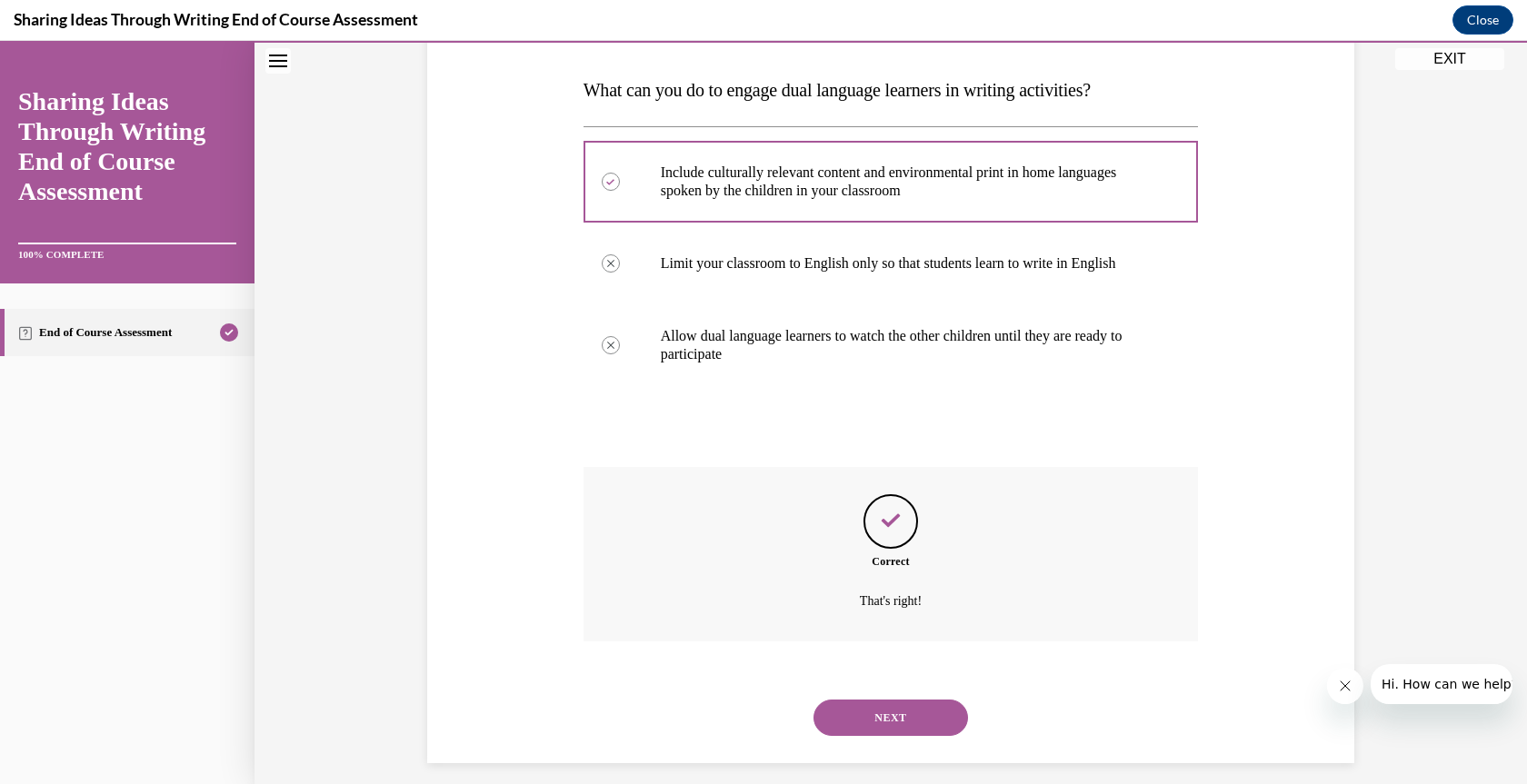
scroll to position [290, 0]
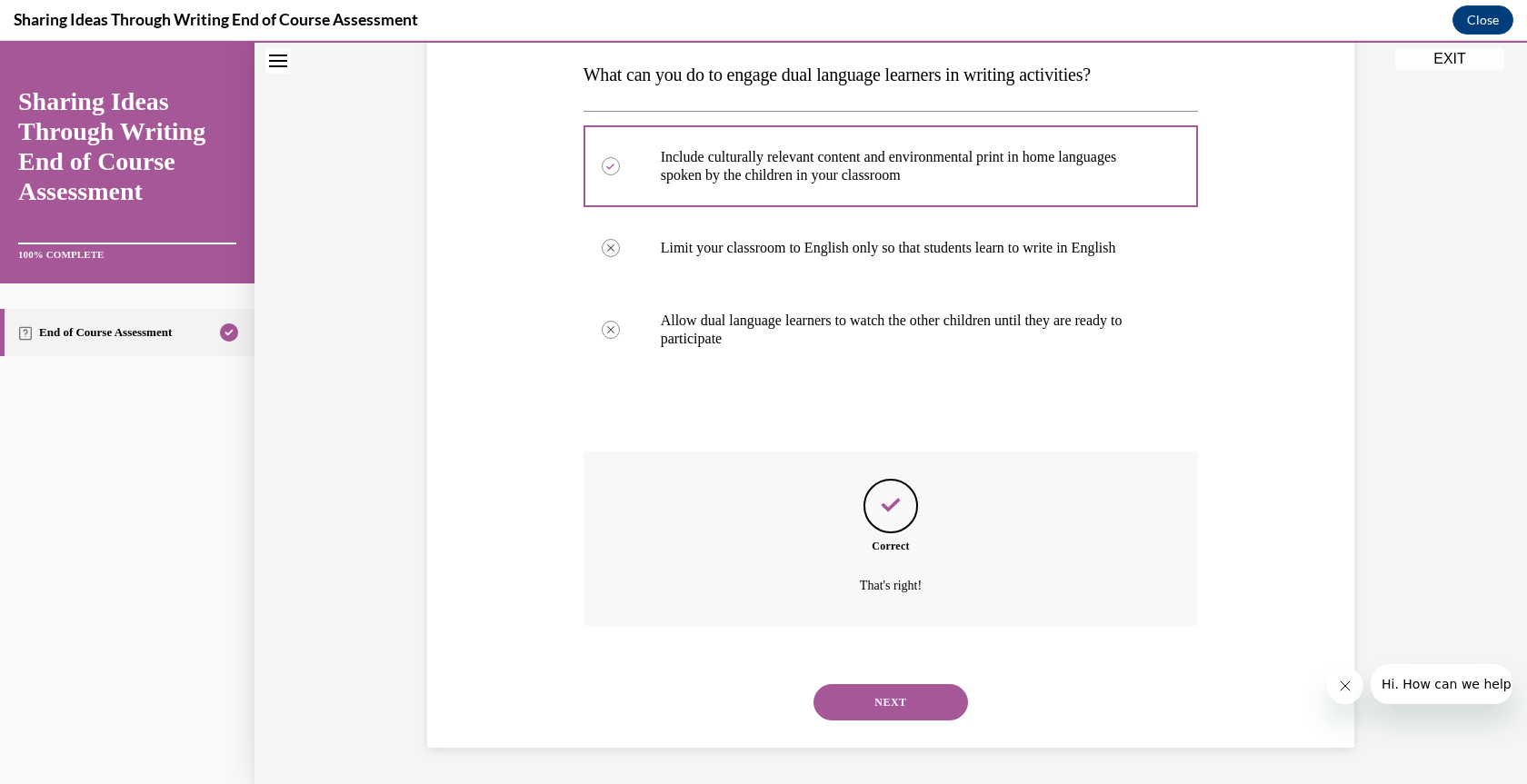
click at [907, 704] on button "NEXT" at bounding box center [891, 703] width 155 height 36
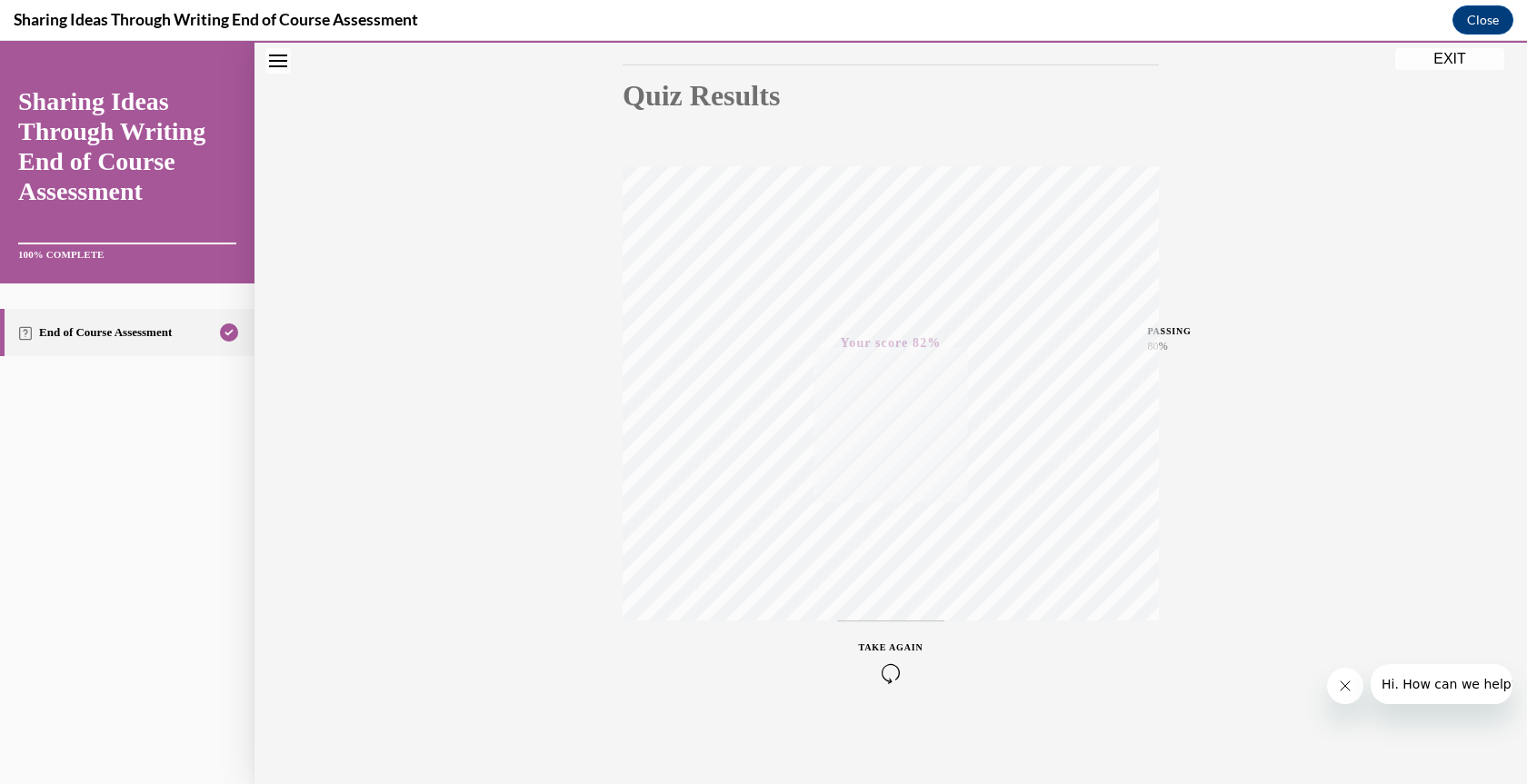
drag, startPoint x: 1445, startPoint y: 60, endPoint x: 705, endPoint y: 535, distance: 879.3
click at [1445, 60] on button "EXIT" at bounding box center [1450, 59] width 109 height 22
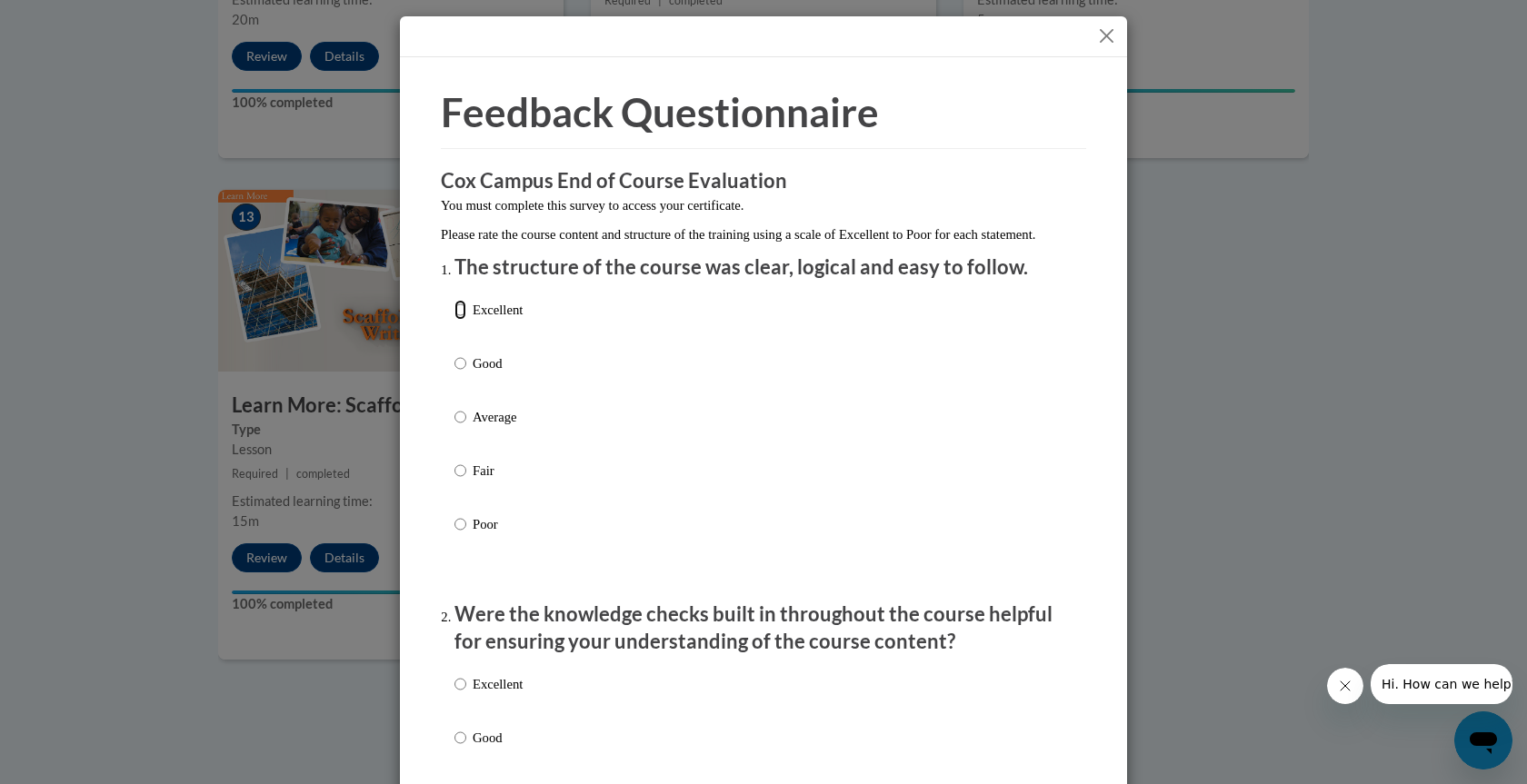
click at [454, 320] on input "Excellent" at bounding box center [460, 310] width 12 height 20
radio input "true"
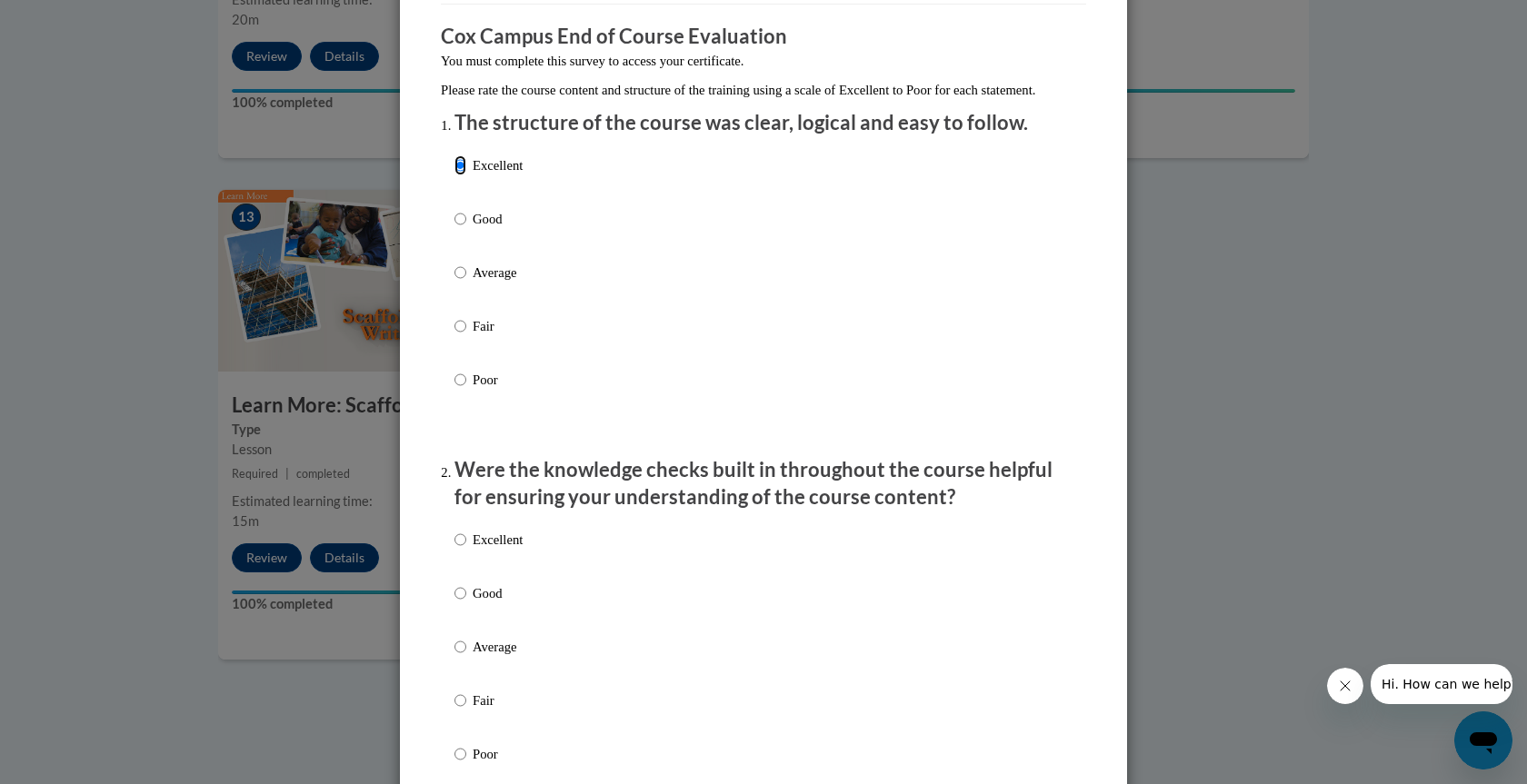
scroll to position [272, 0]
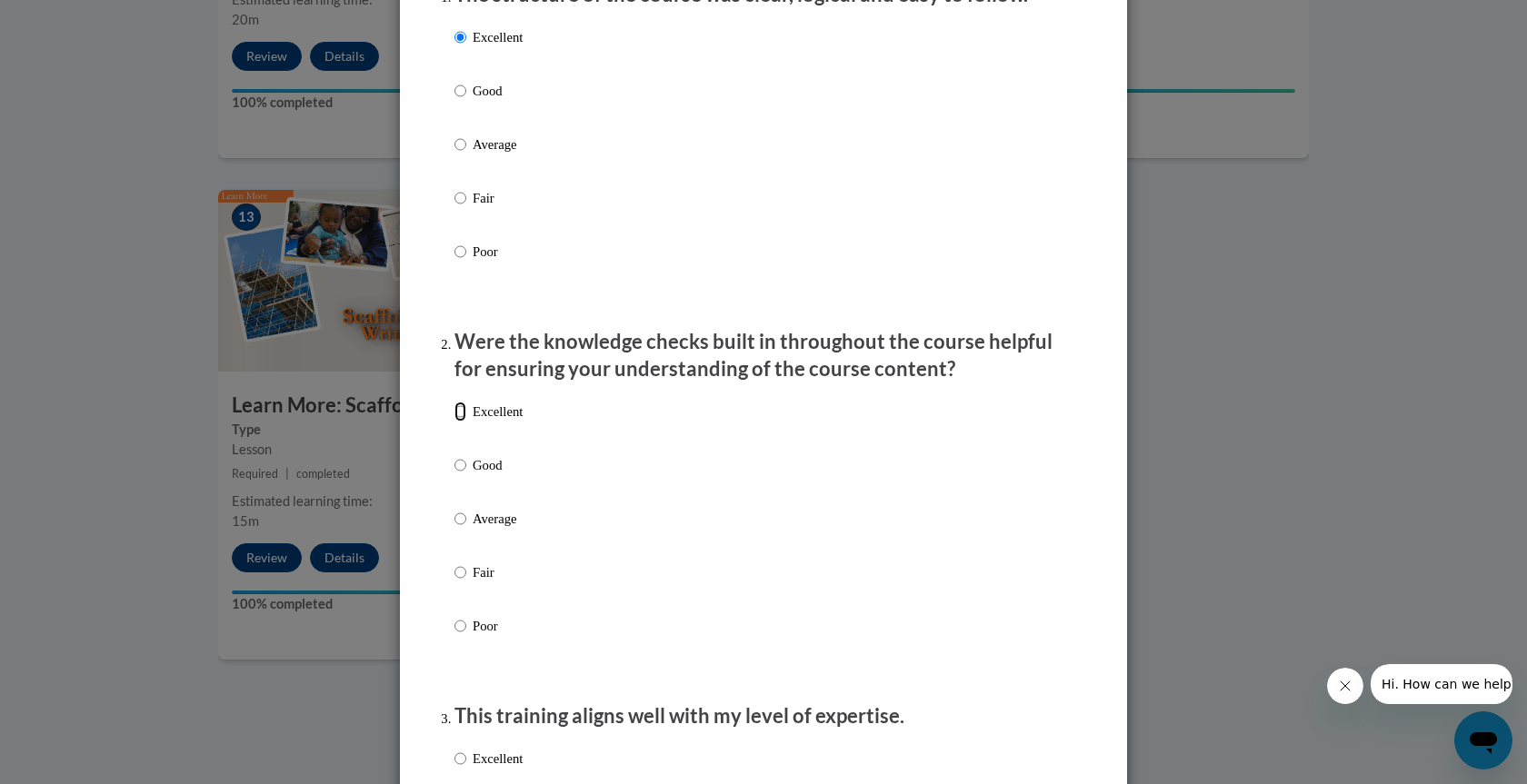
click at [455, 422] on input "Excellent" at bounding box center [460, 412] width 12 height 20
radio input "true"
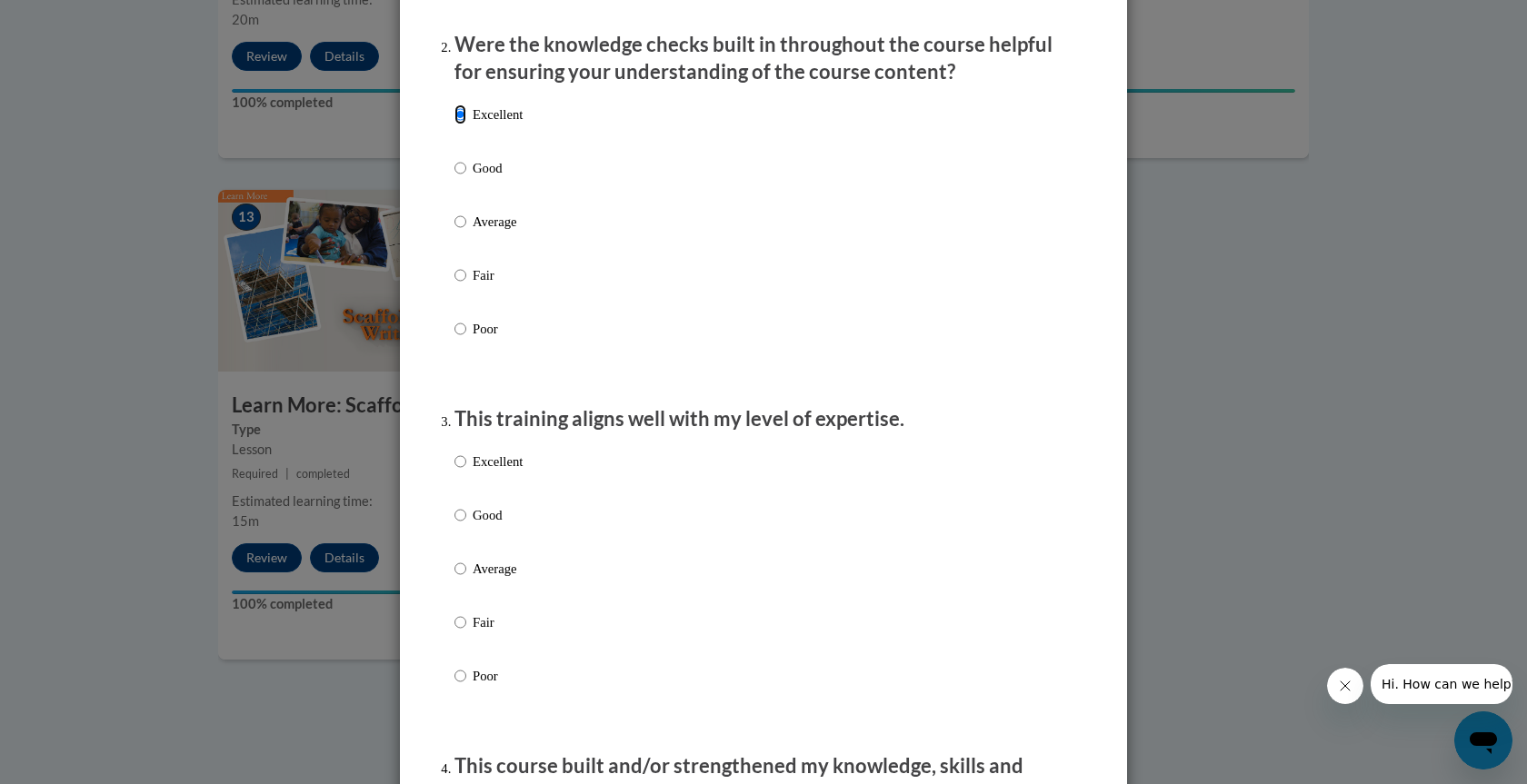
scroll to position [728, 0]
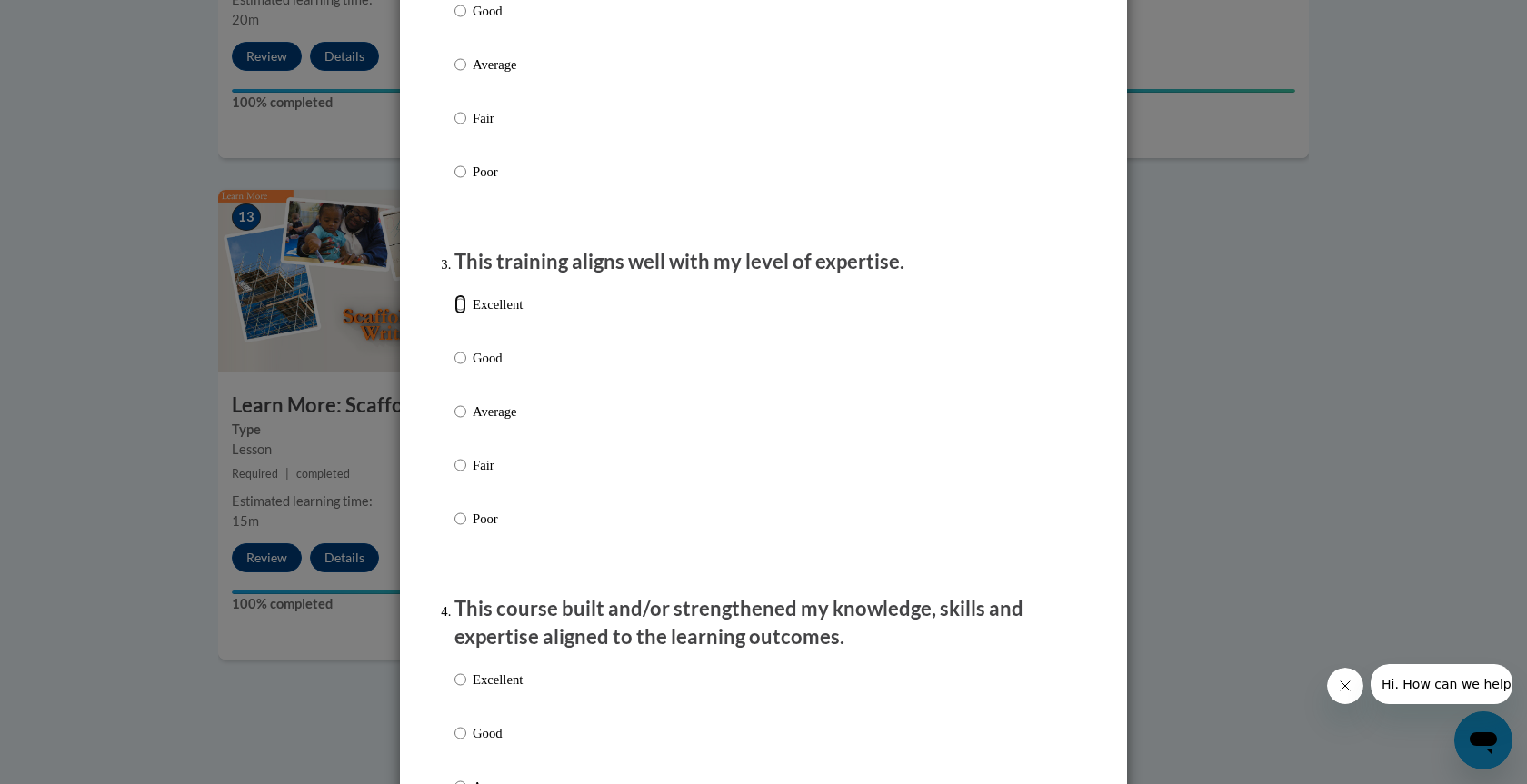
click at [454, 314] on input "Excellent" at bounding box center [460, 304] width 12 height 20
radio input "true"
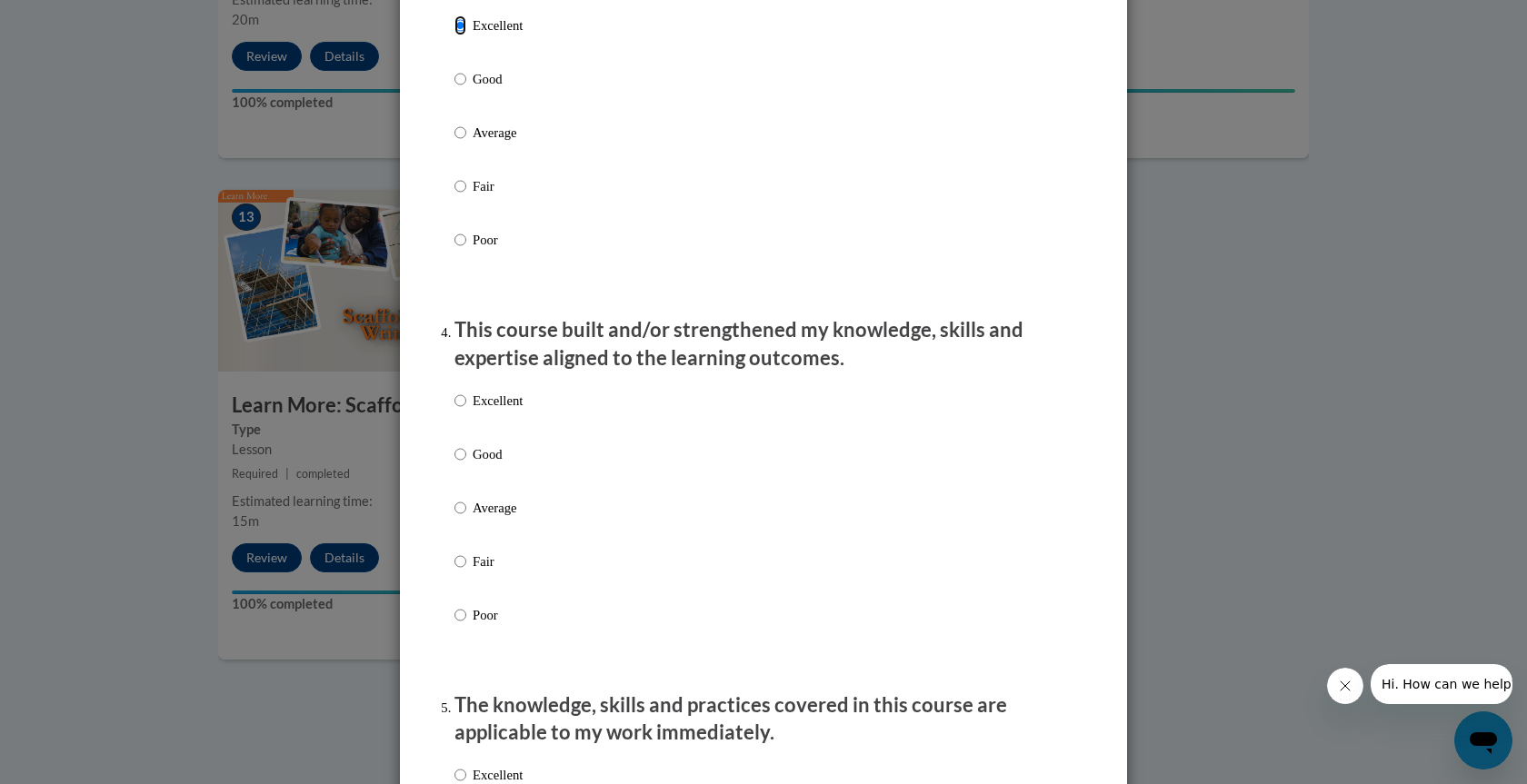
scroll to position [1182, 0]
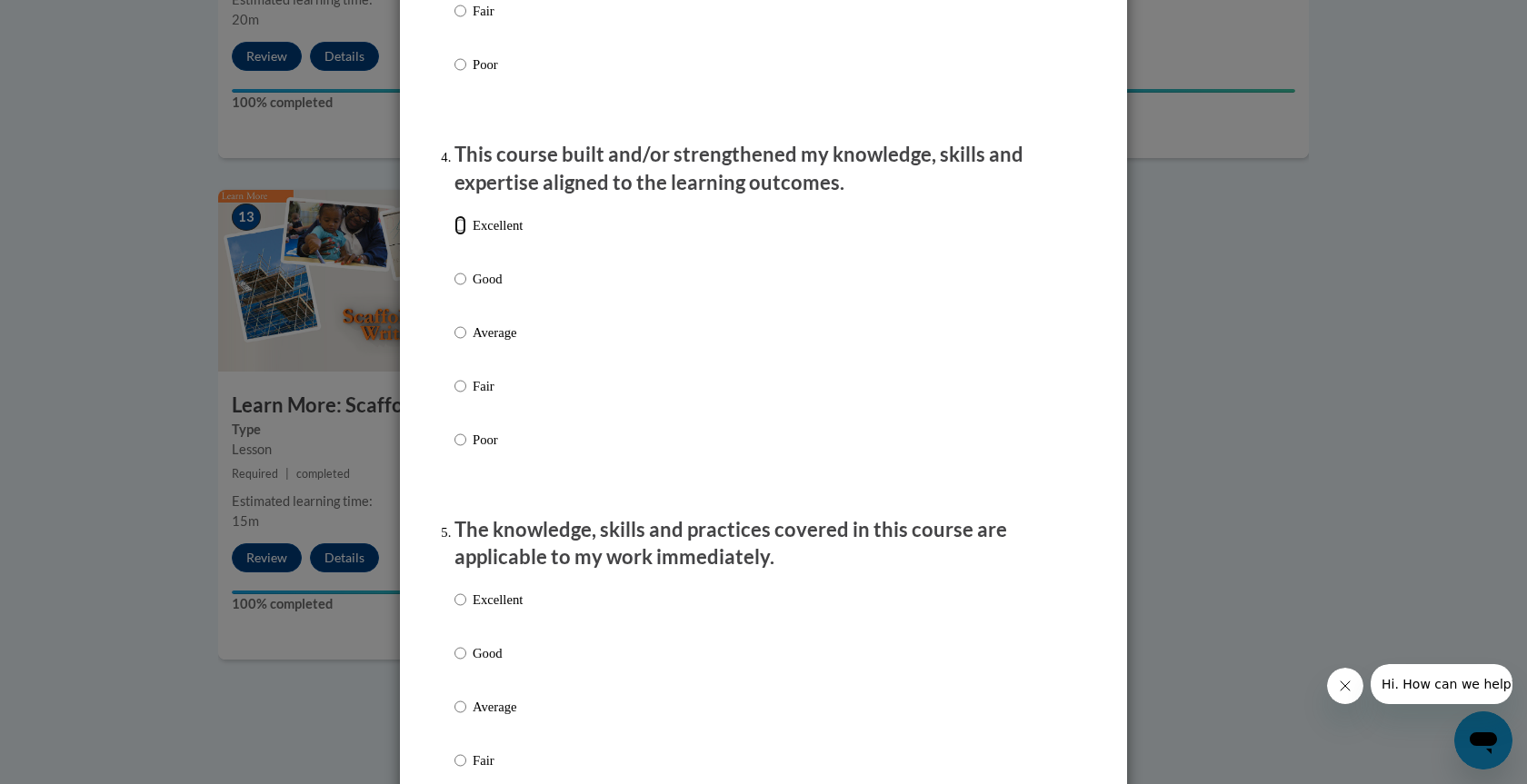
click at [454, 236] on input "Excellent" at bounding box center [460, 226] width 12 height 20
radio input "true"
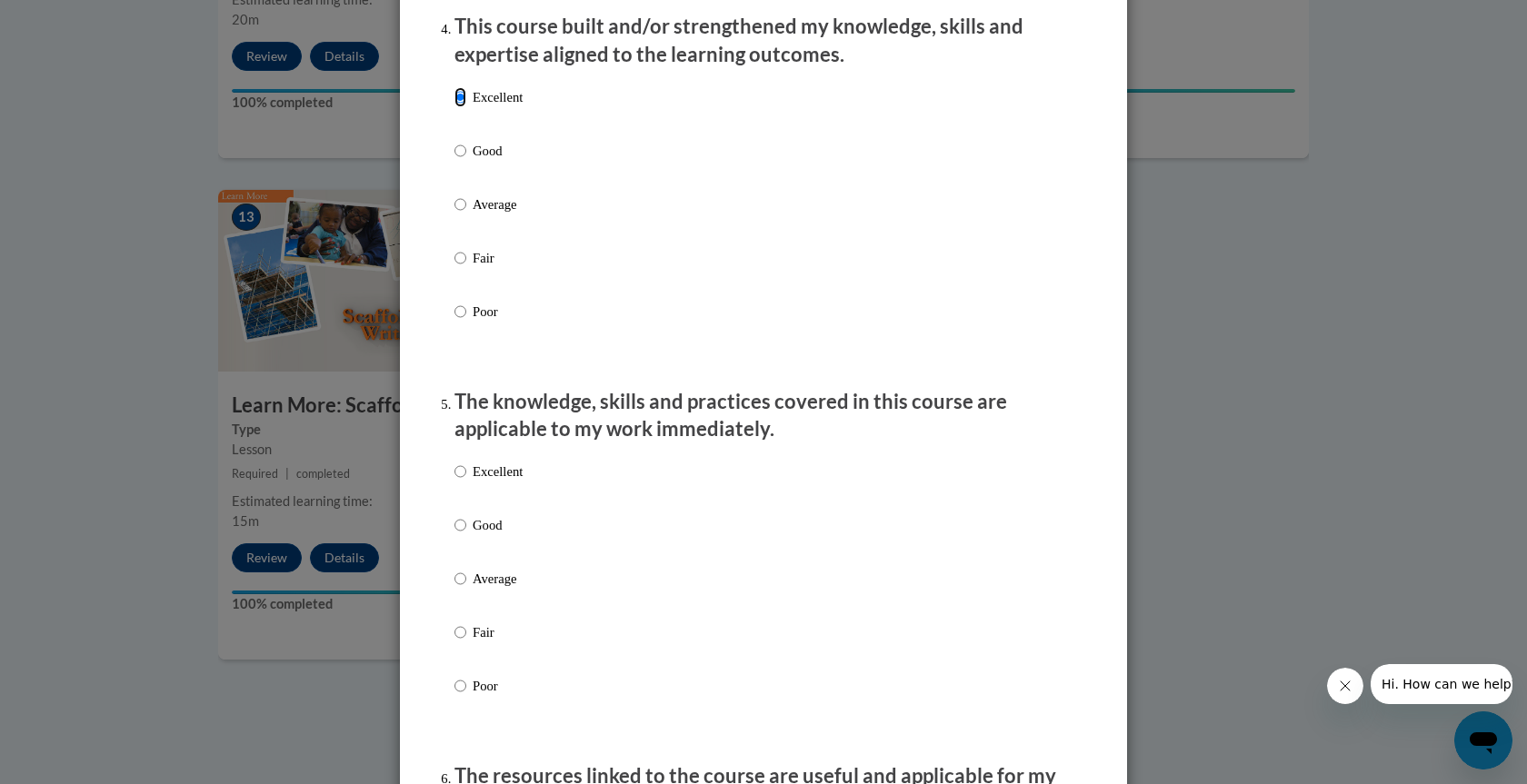
scroll to position [1545, 0]
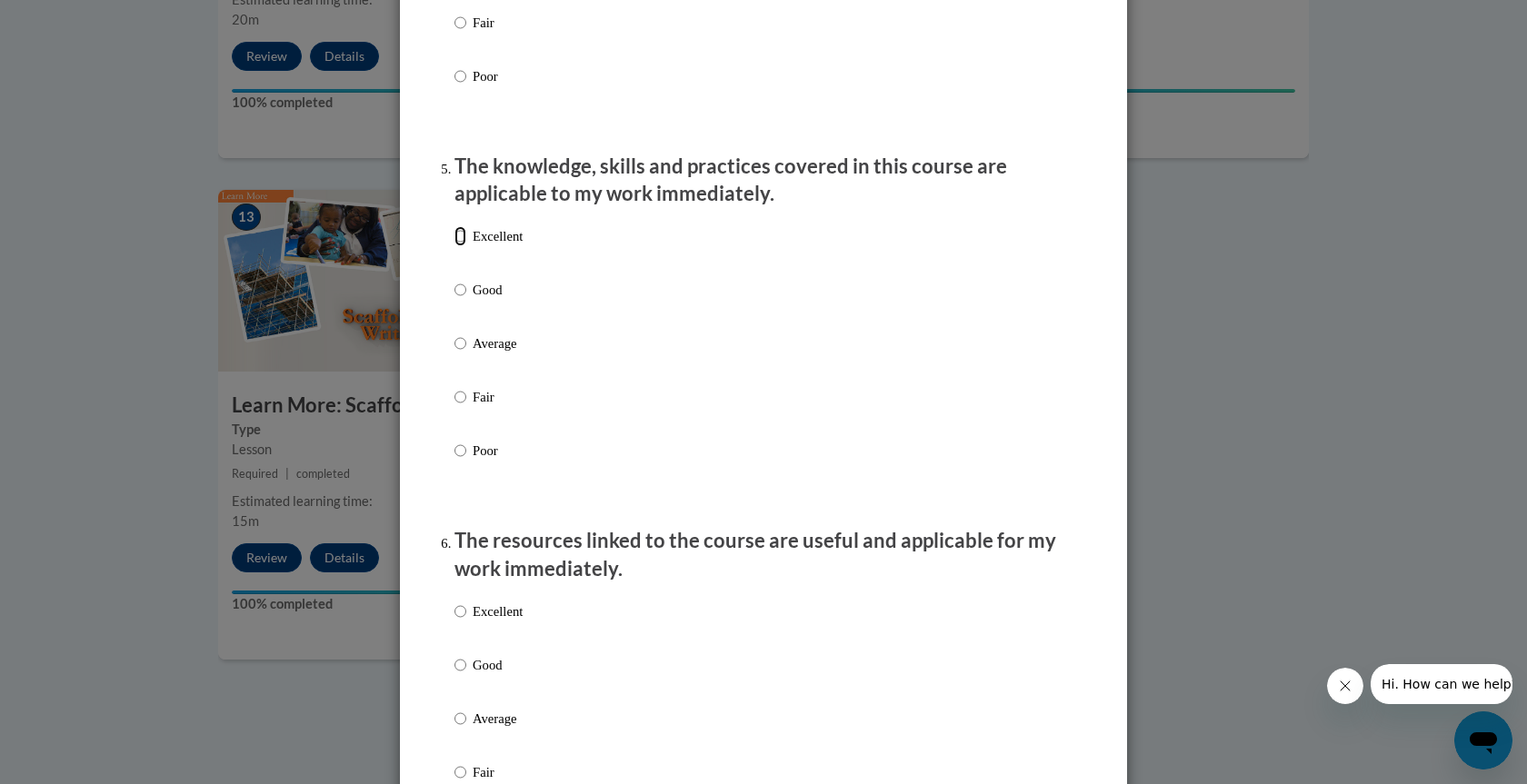
click at [454, 247] on input "Excellent" at bounding box center [460, 237] width 12 height 20
radio input "true"
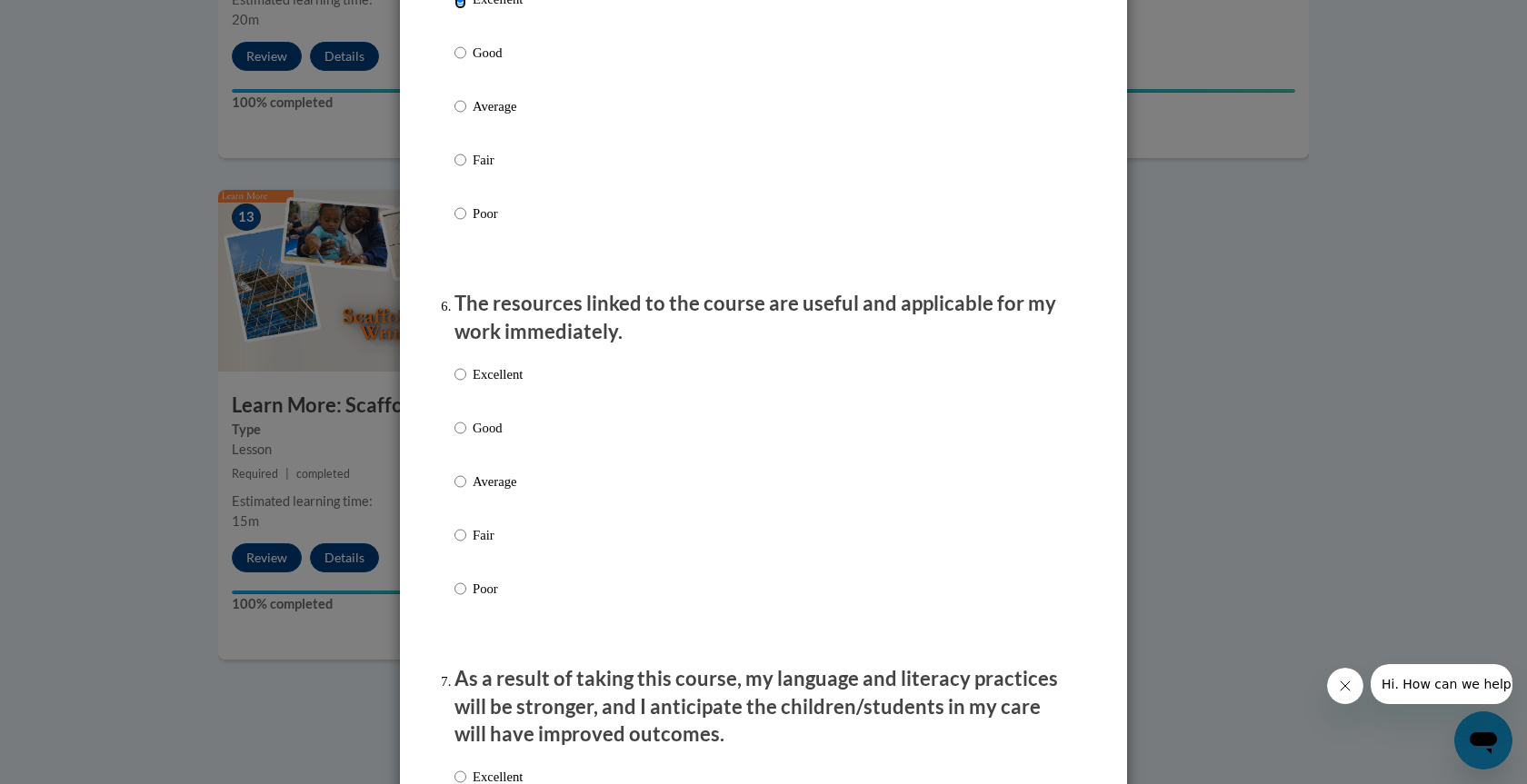
scroll to position [1909, 0]
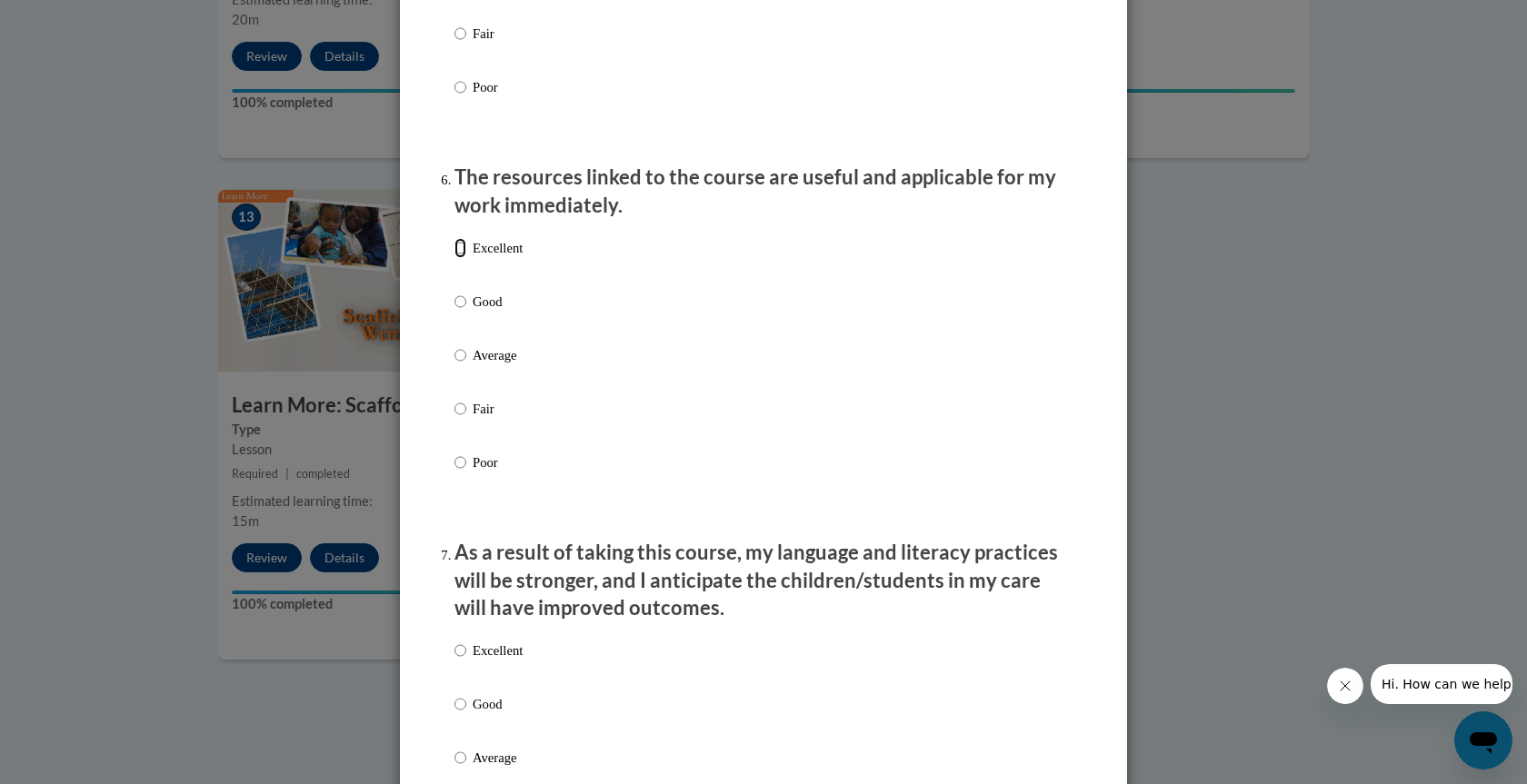
click at [454, 258] on input "Excellent" at bounding box center [460, 249] width 12 height 20
radio input "true"
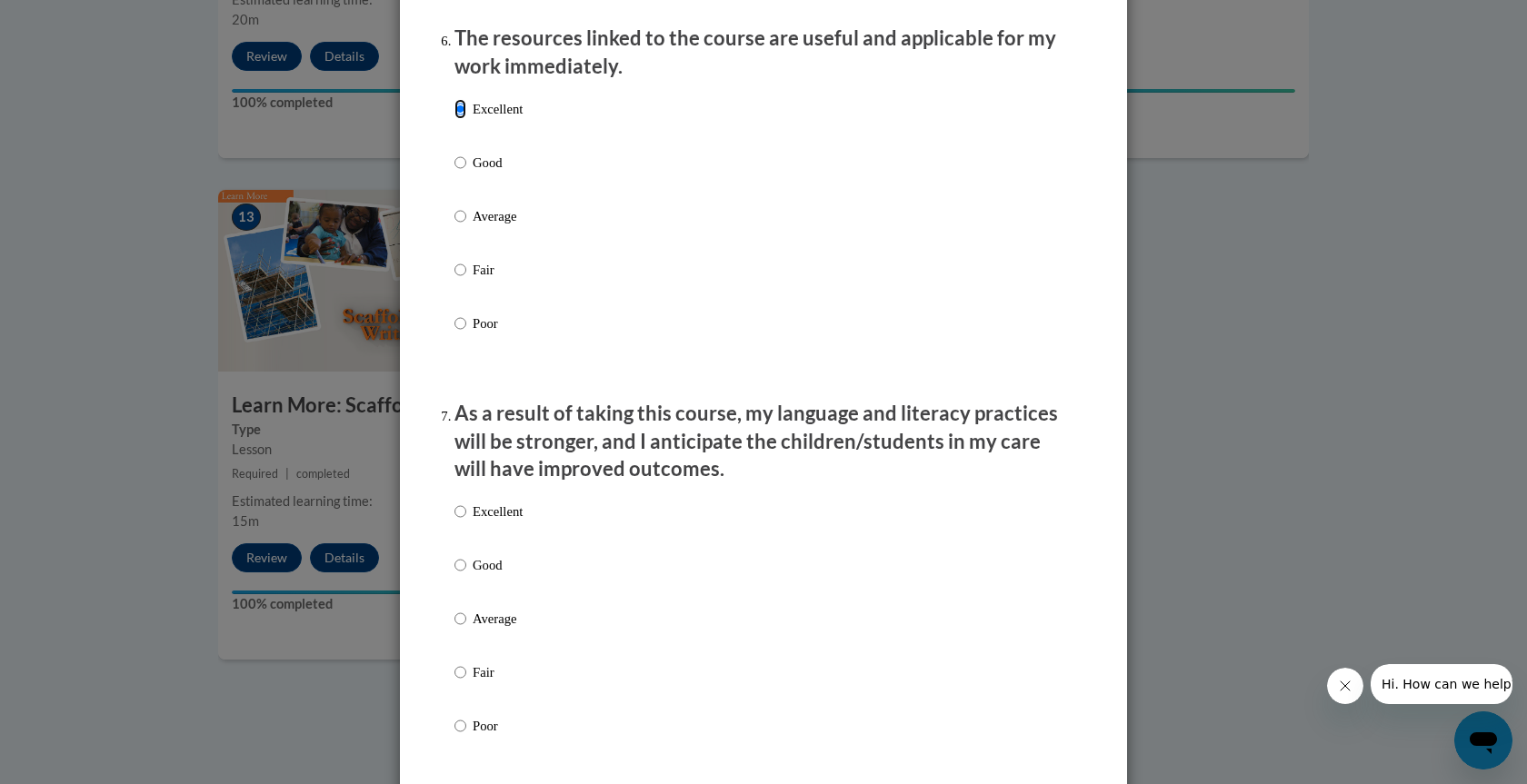
scroll to position [2272, 0]
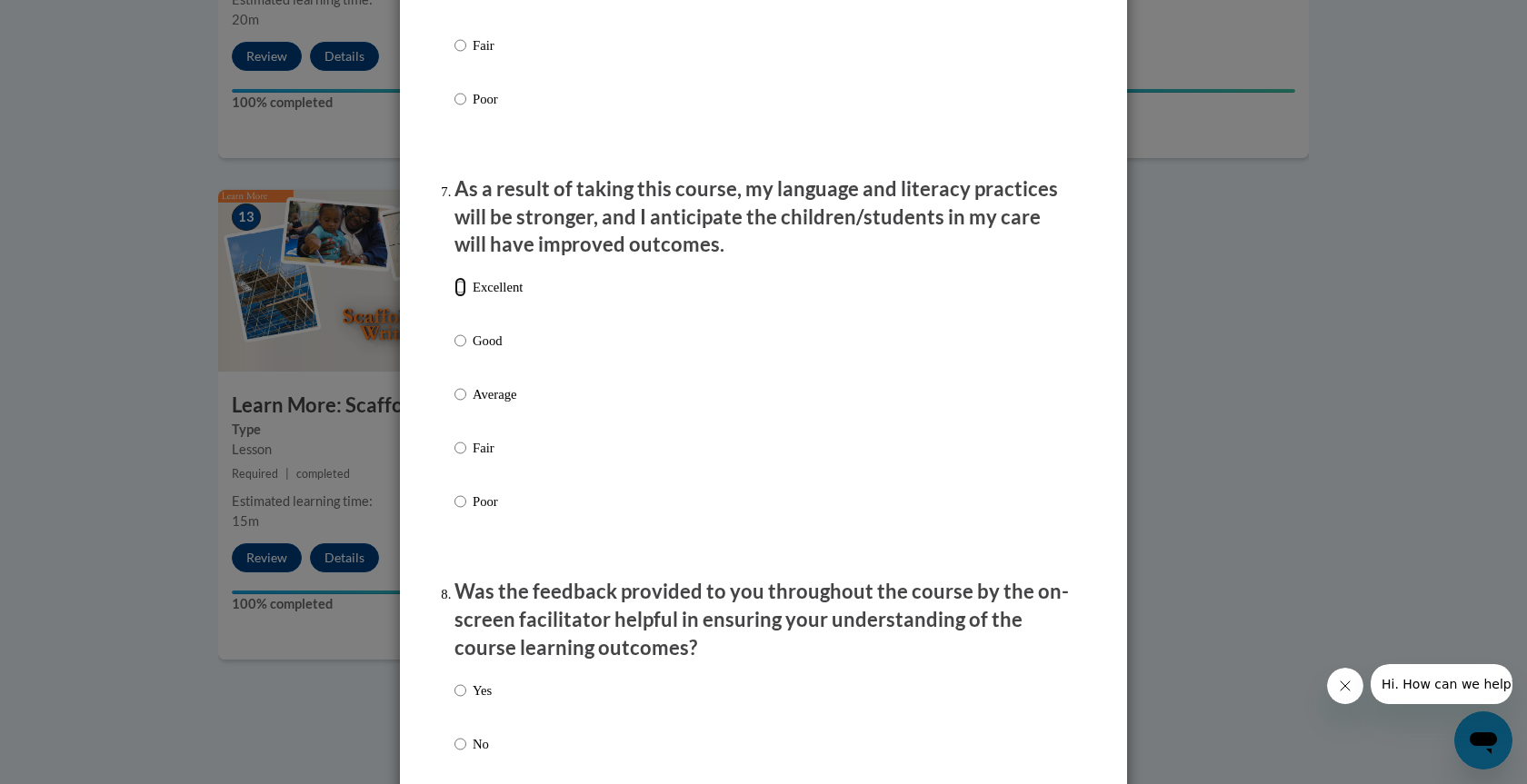
click at [454, 297] on input "Excellent" at bounding box center [460, 287] width 12 height 20
radio input "true"
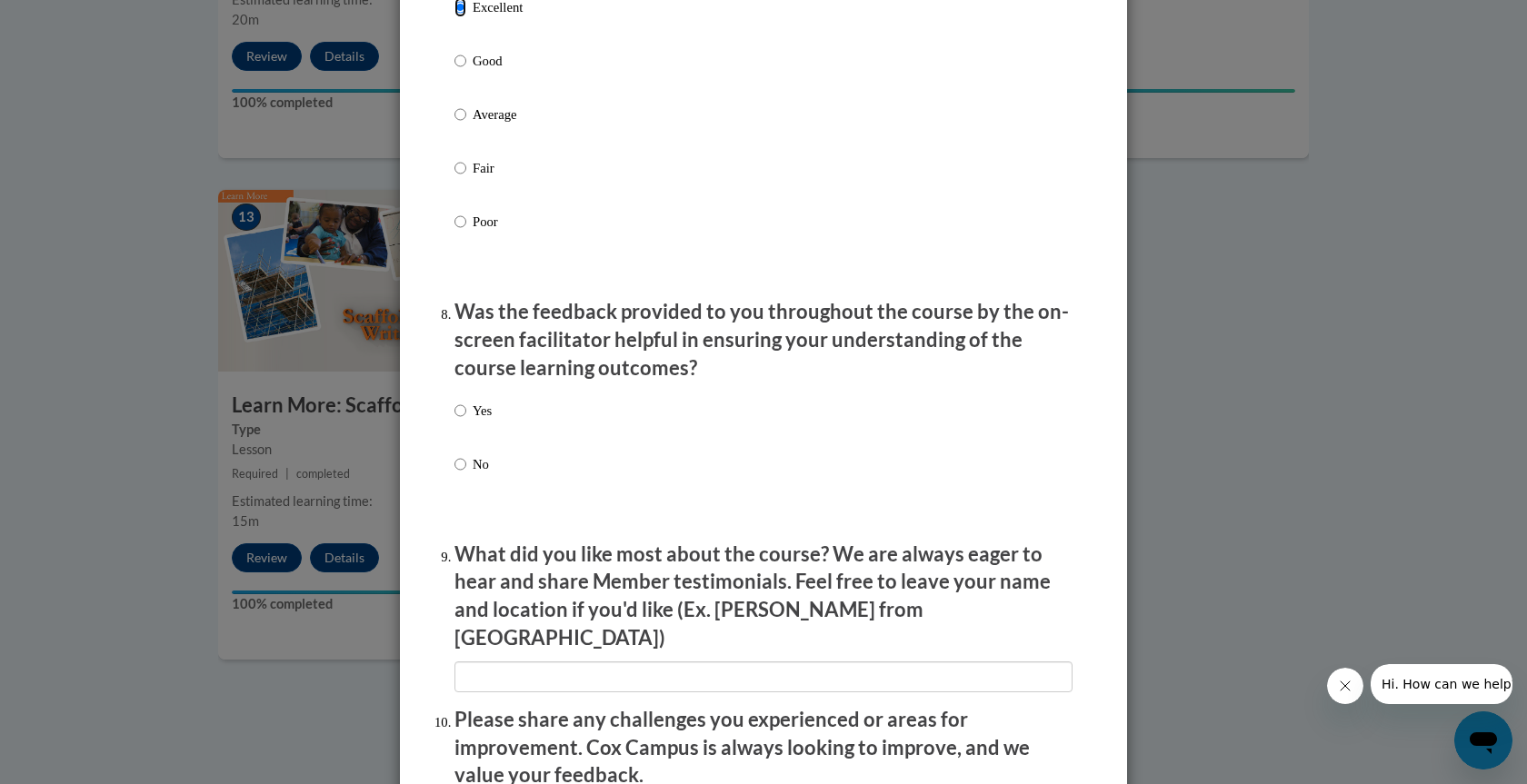
scroll to position [2727, 0]
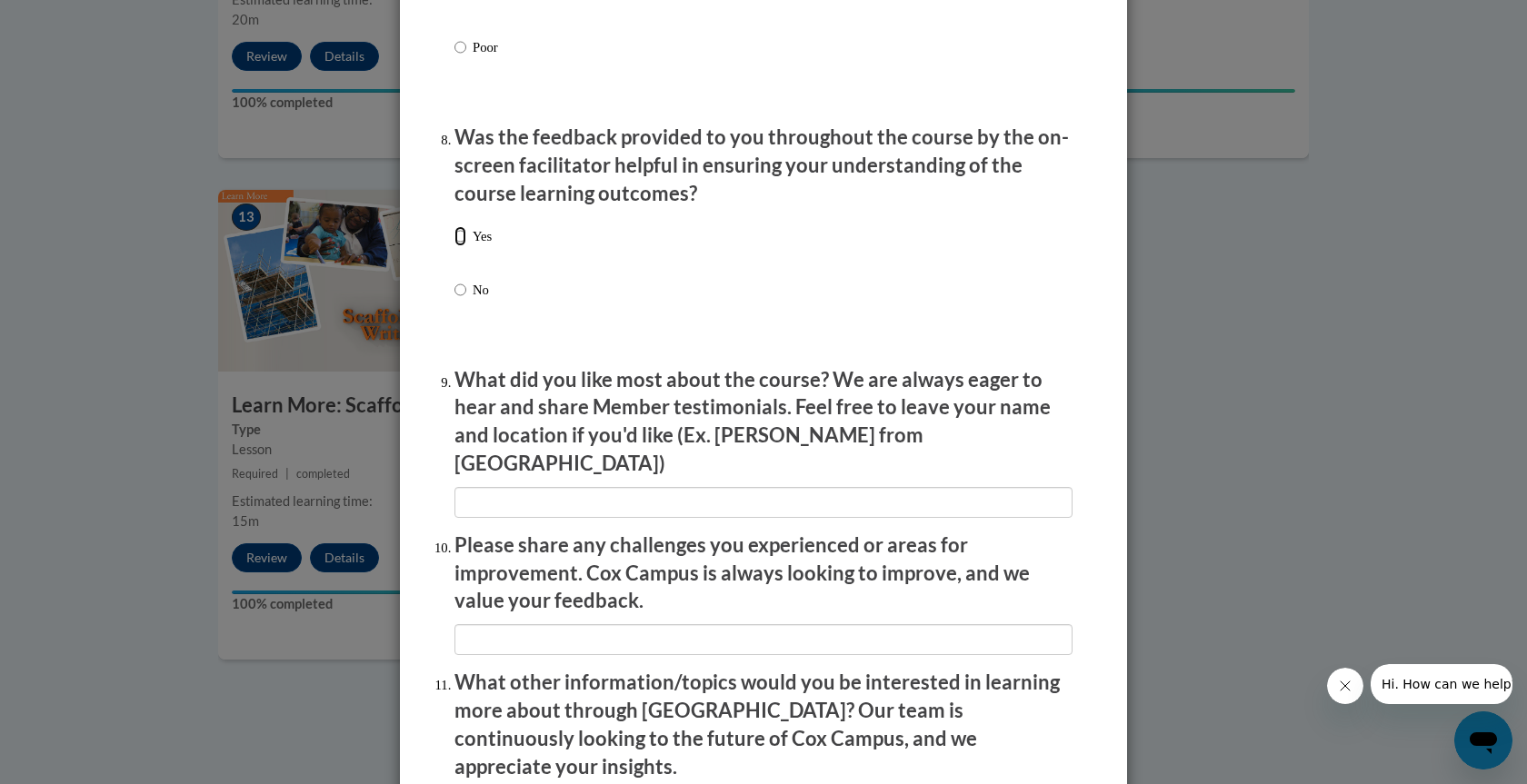
click at [454, 247] on input "Yes" at bounding box center [460, 237] width 12 height 20
radio input "true"
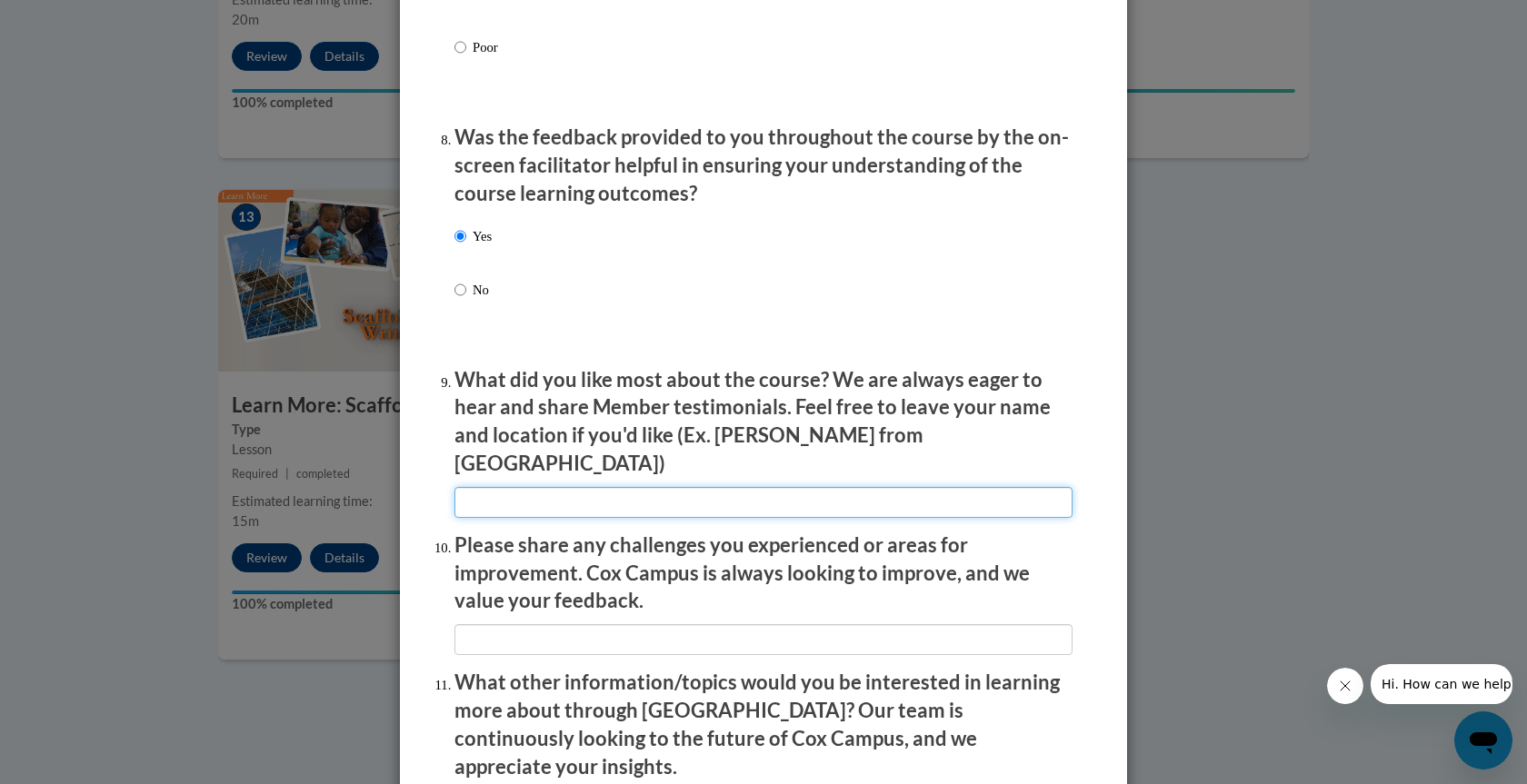
click at [603, 490] on input "textbox" at bounding box center [763, 503] width 618 height 31
type input "Everything"
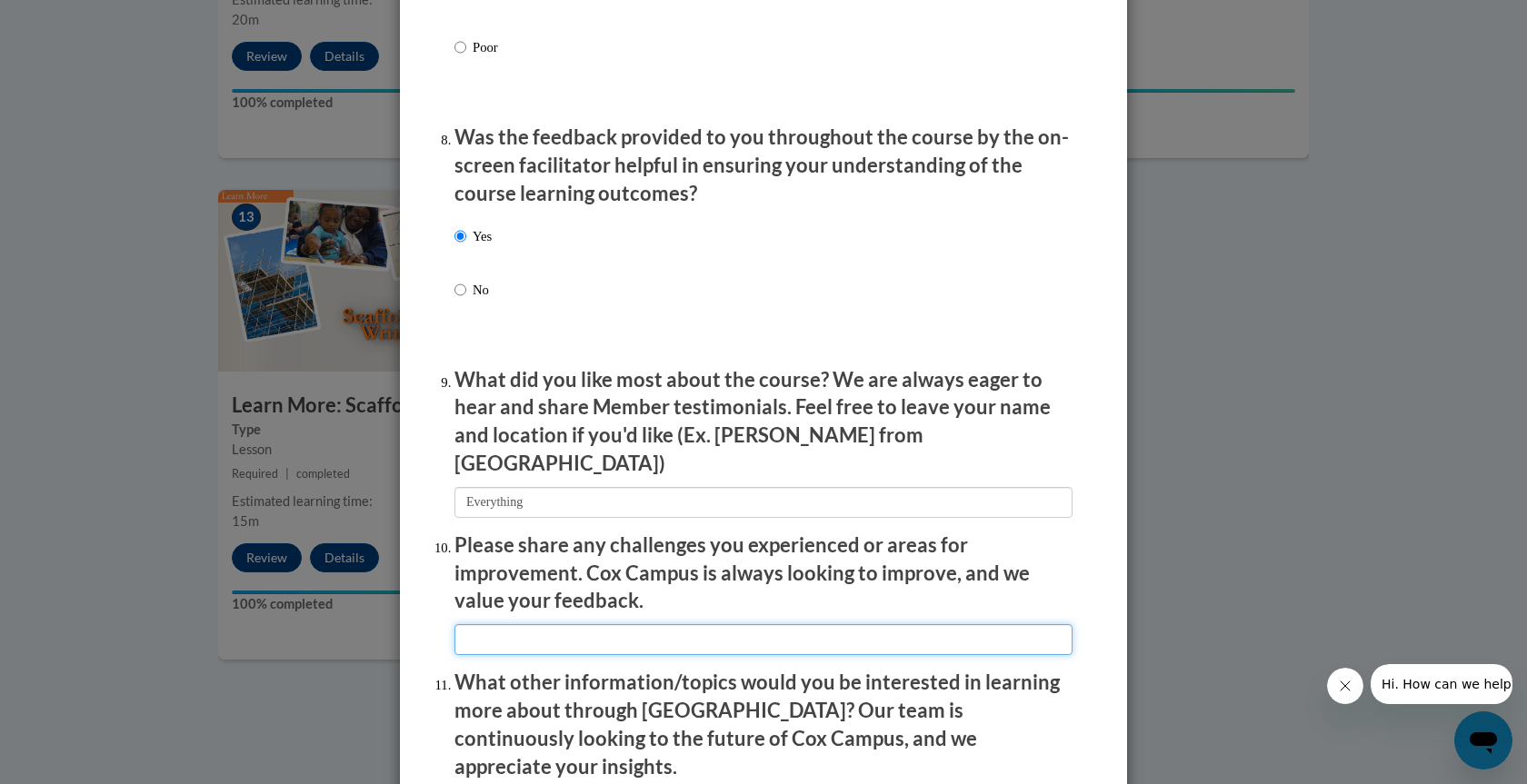
click at [562, 625] on input "textbox" at bounding box center [763, 640] width 618 height 31
type input "None at this time."
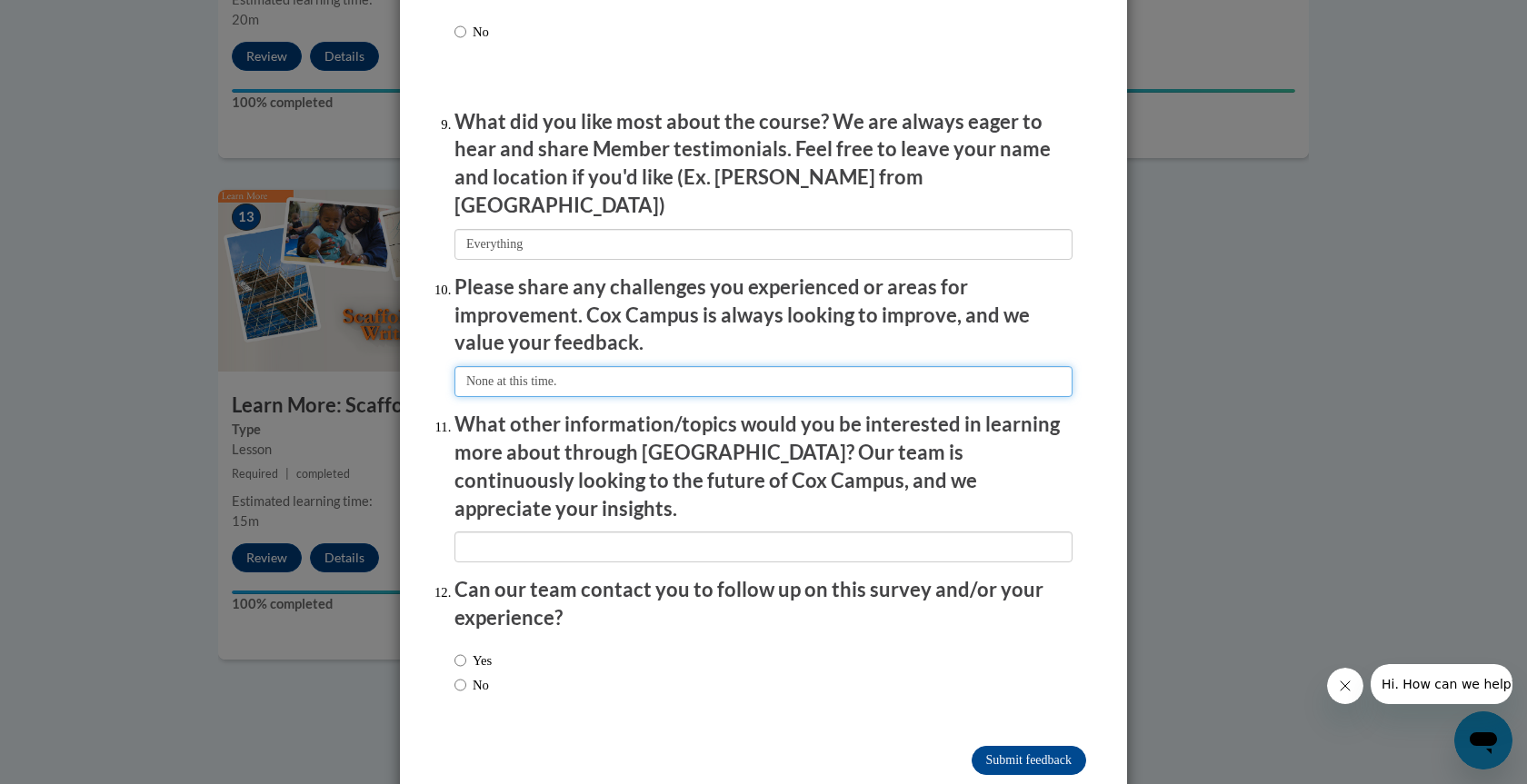
scroll to position [2992, 0]
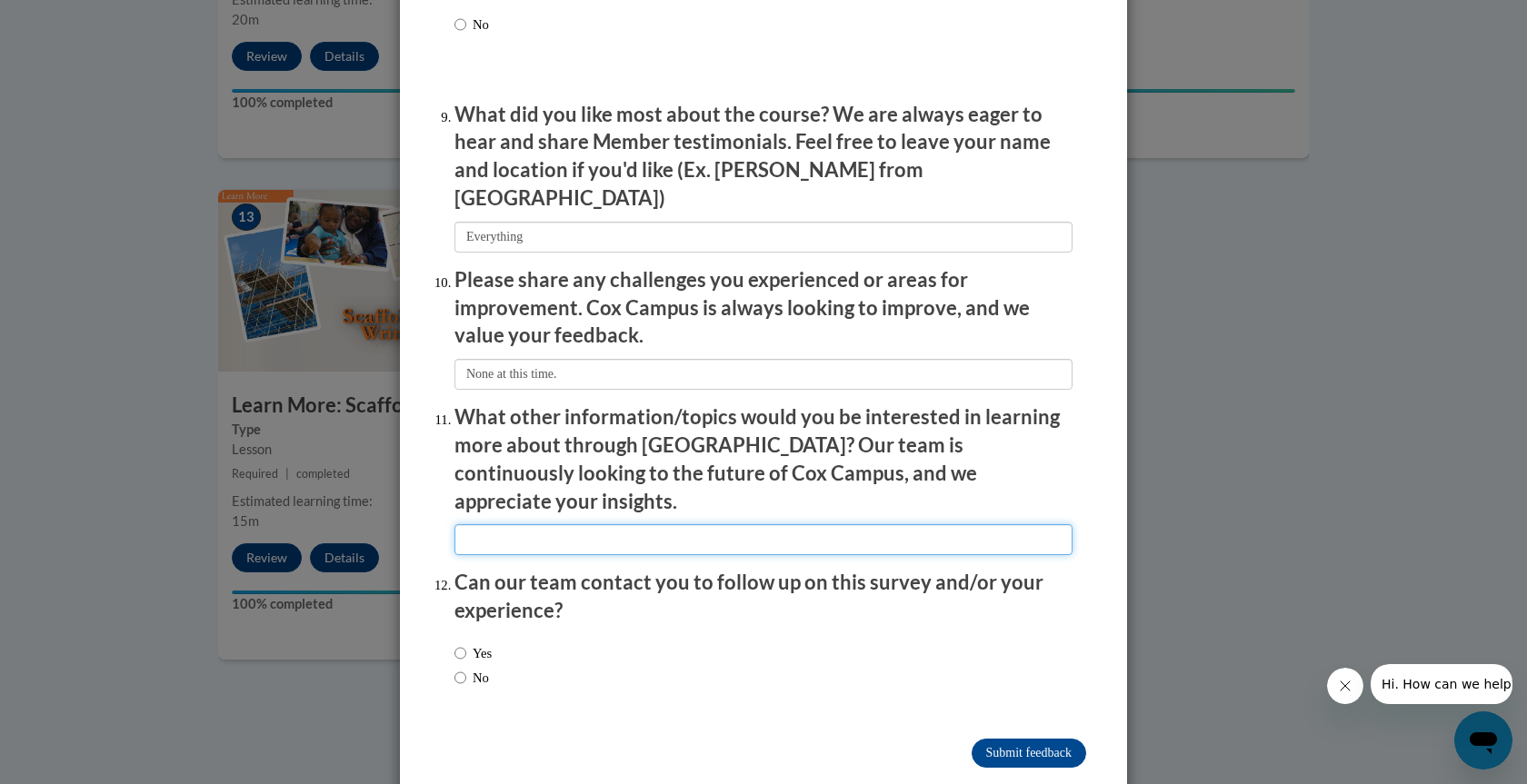
drag, startPoint x: 642, startPoint y: 496, endPoint x: 642, endPoint y: 507, distance: 11.0
click at [642, 524] on input "textbox" at bounding box center [763, 540] width 618 height 31
type input "None at this time."
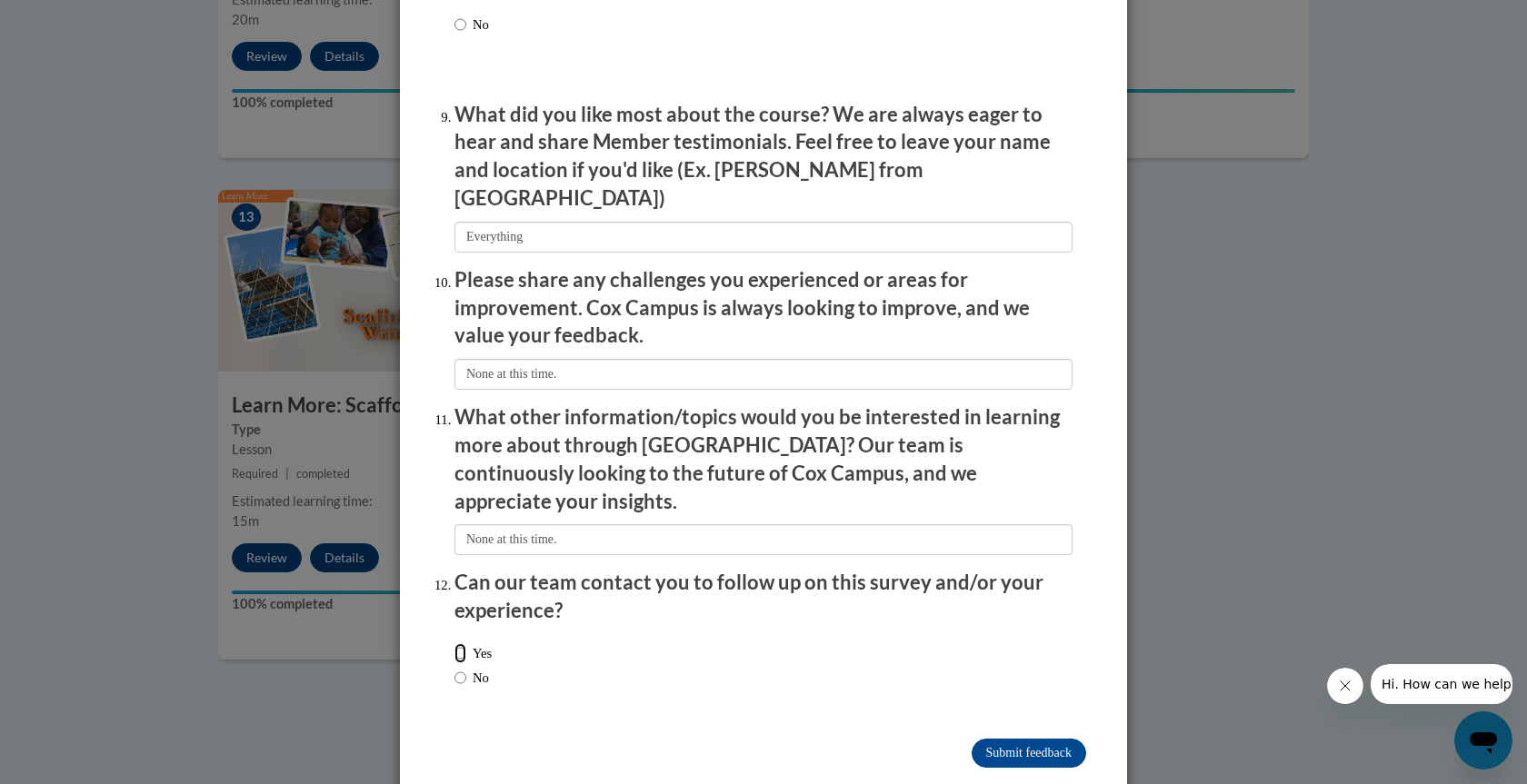
click at [454, 644] on input "Yes" at bounding box center [460, 654] width 12 height 20
radio input "true"
click at [1004, 739] on input "Submit feedback" at bounding box center [1029, 754] width 115 height 29
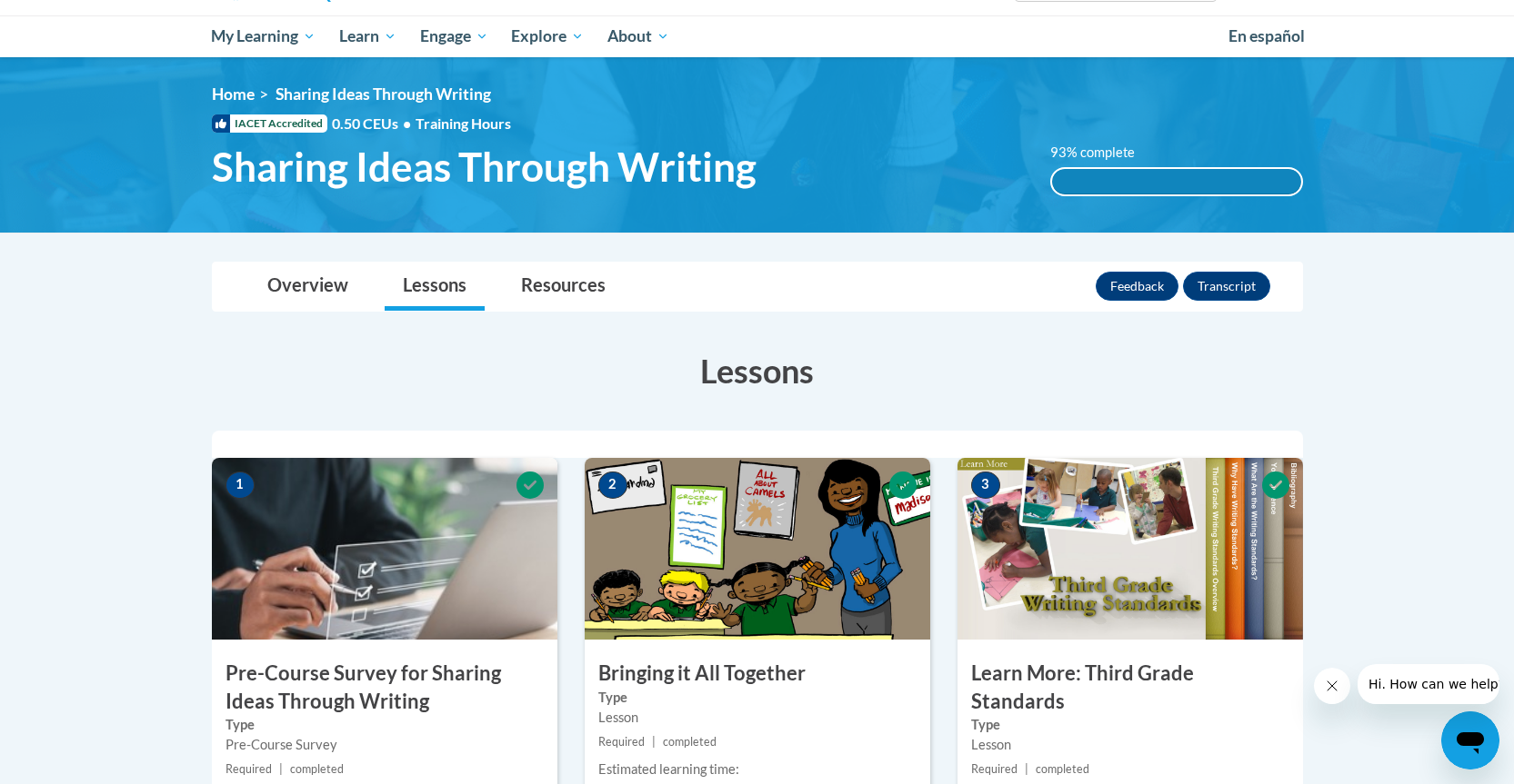
scroll to position [0, 0]
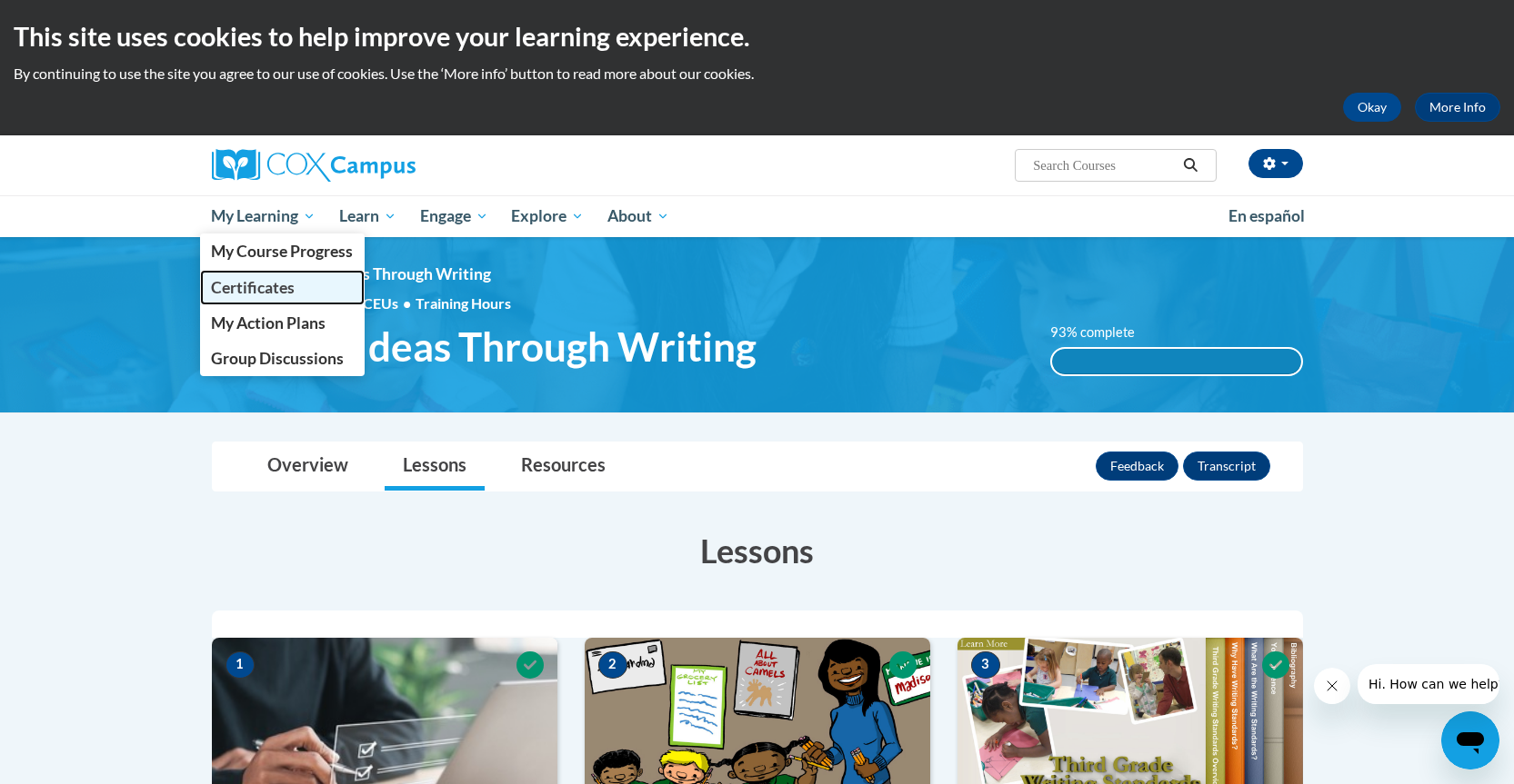
click at [261, 287] on span "Certificates" at bounding box center [253, 287] width 84 height 19
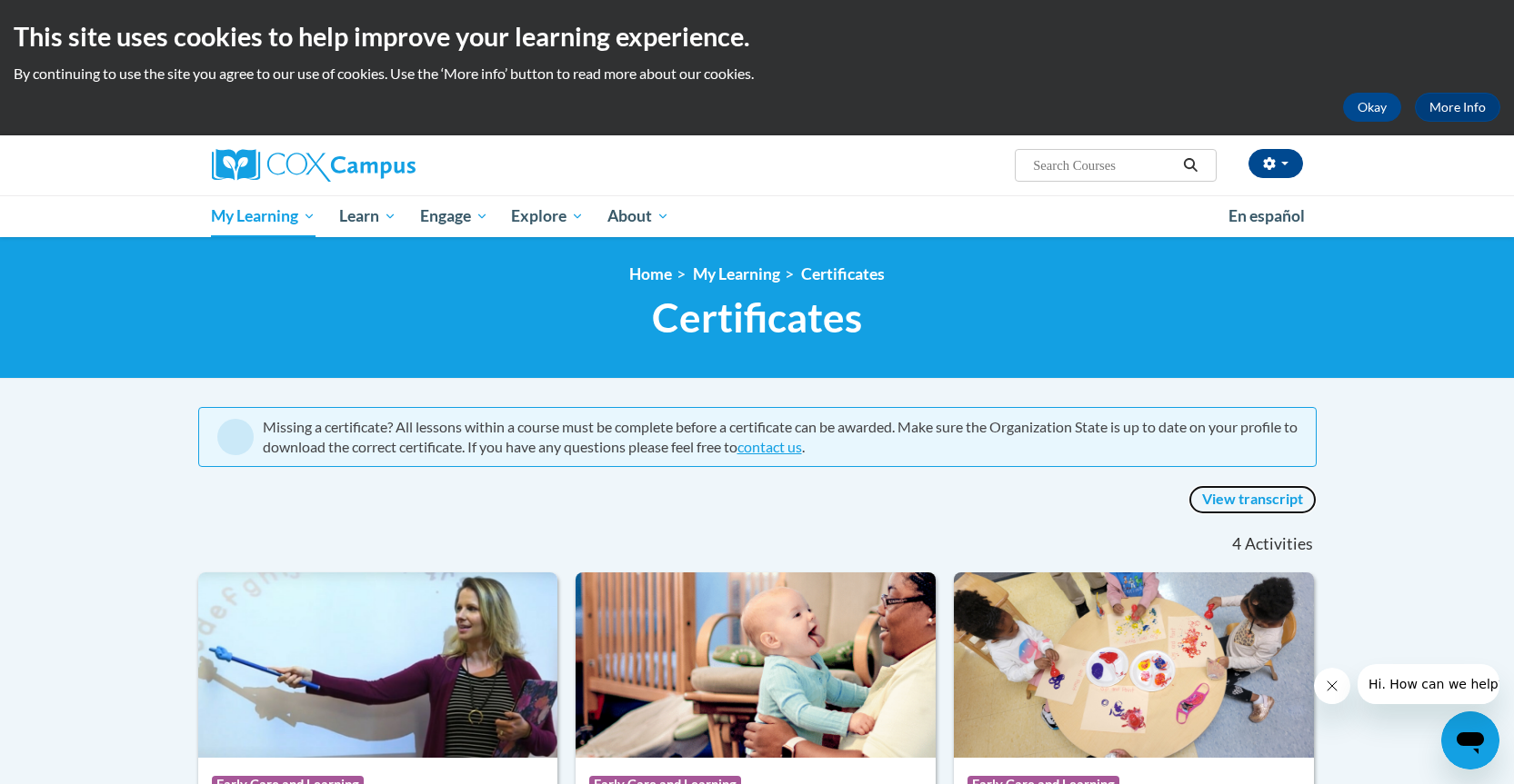
click at [1244, 501] on link "View transcript" at bounding box center [1253, 500] width 128 height 29
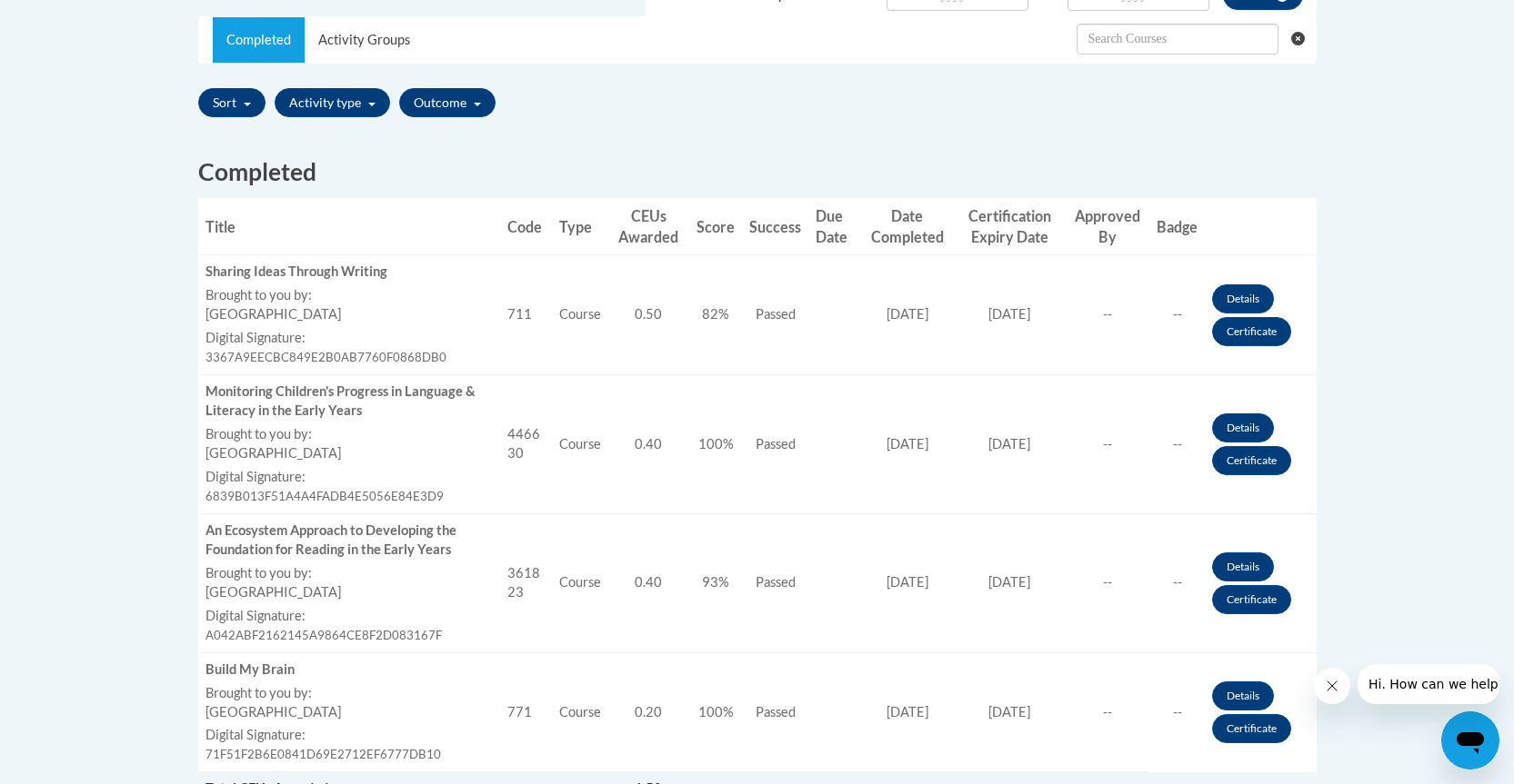
scroll to position [636, 0]
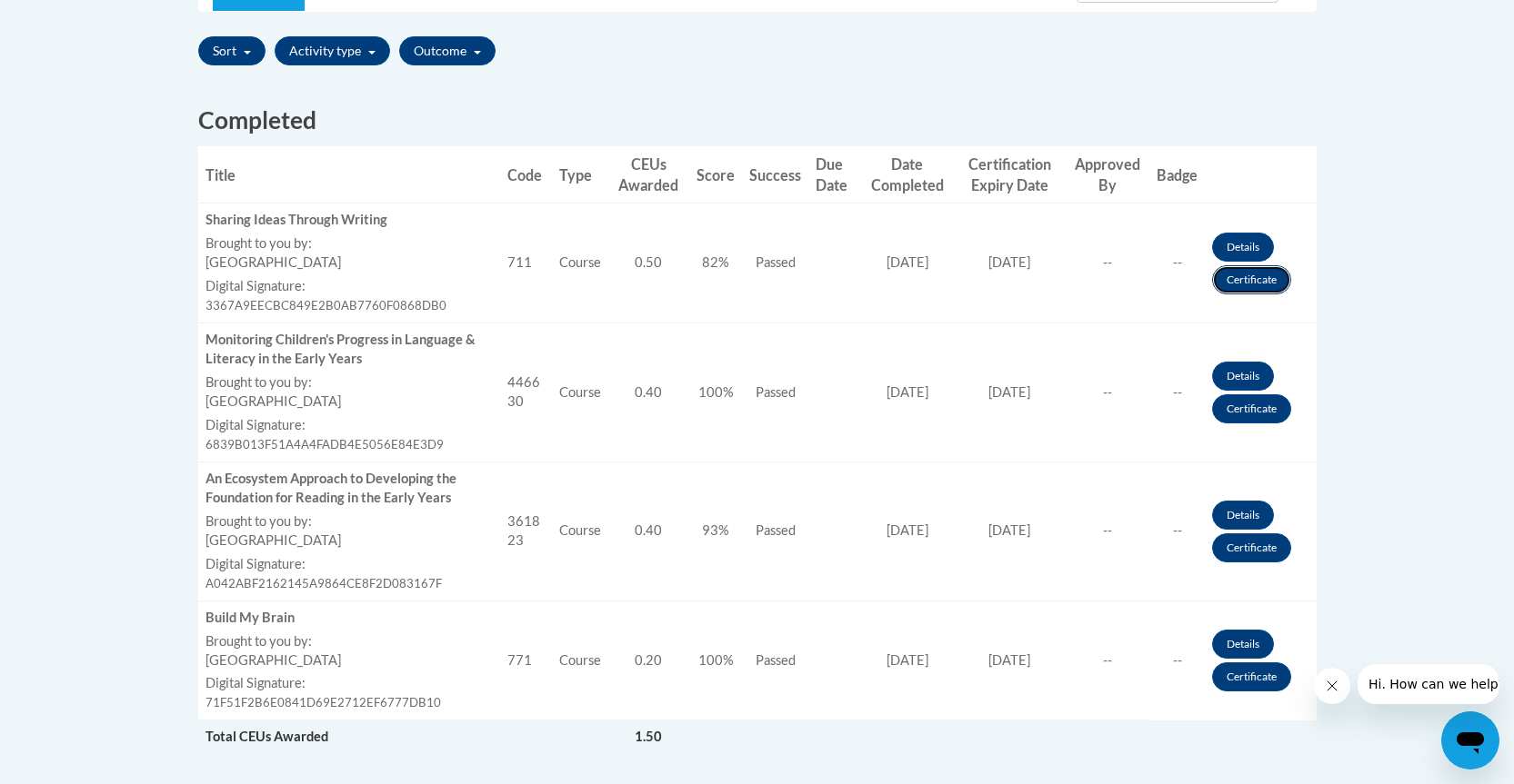
click at [1247, 280] on link "Certificate" at bounding box center [1252, 280] width 79 height 29
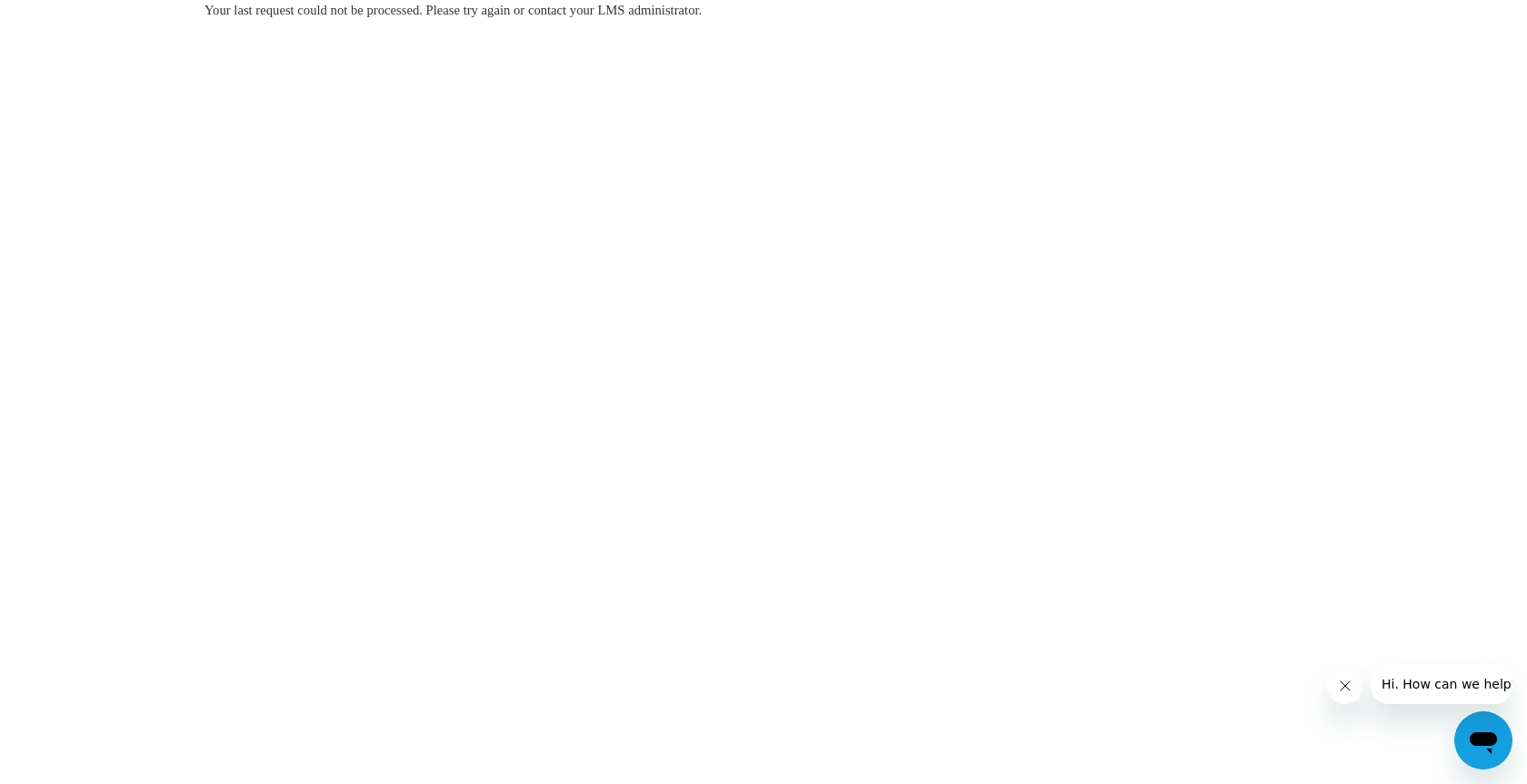
click at [295, 239] on body "Your last request could not be processed. Please try again or contact your LMS …" at bounding box center [763, 392] width 1527 height 784
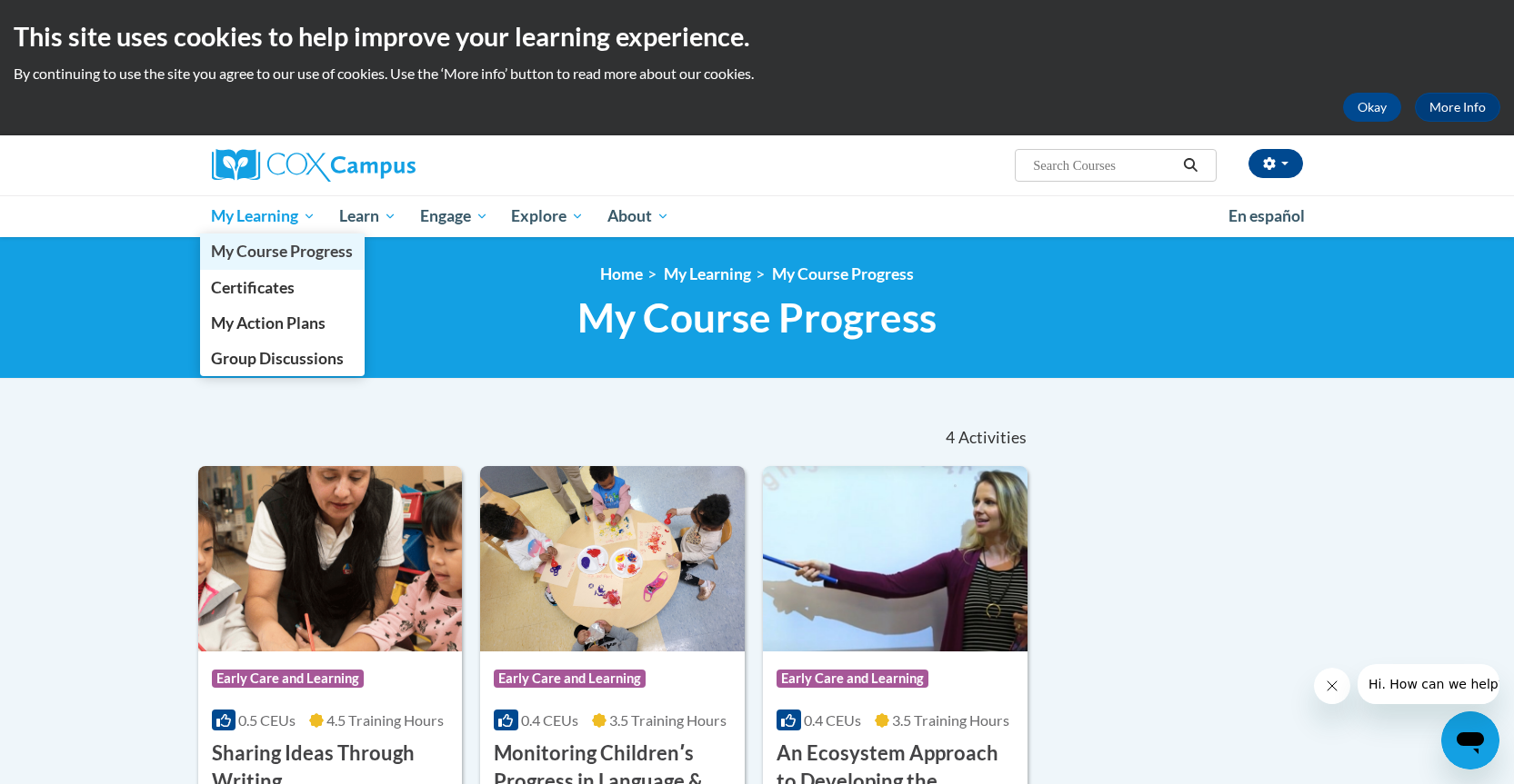
click at [294, 248] on span "My Course Progress" at bounding box center [282, 251] width 142 height 19
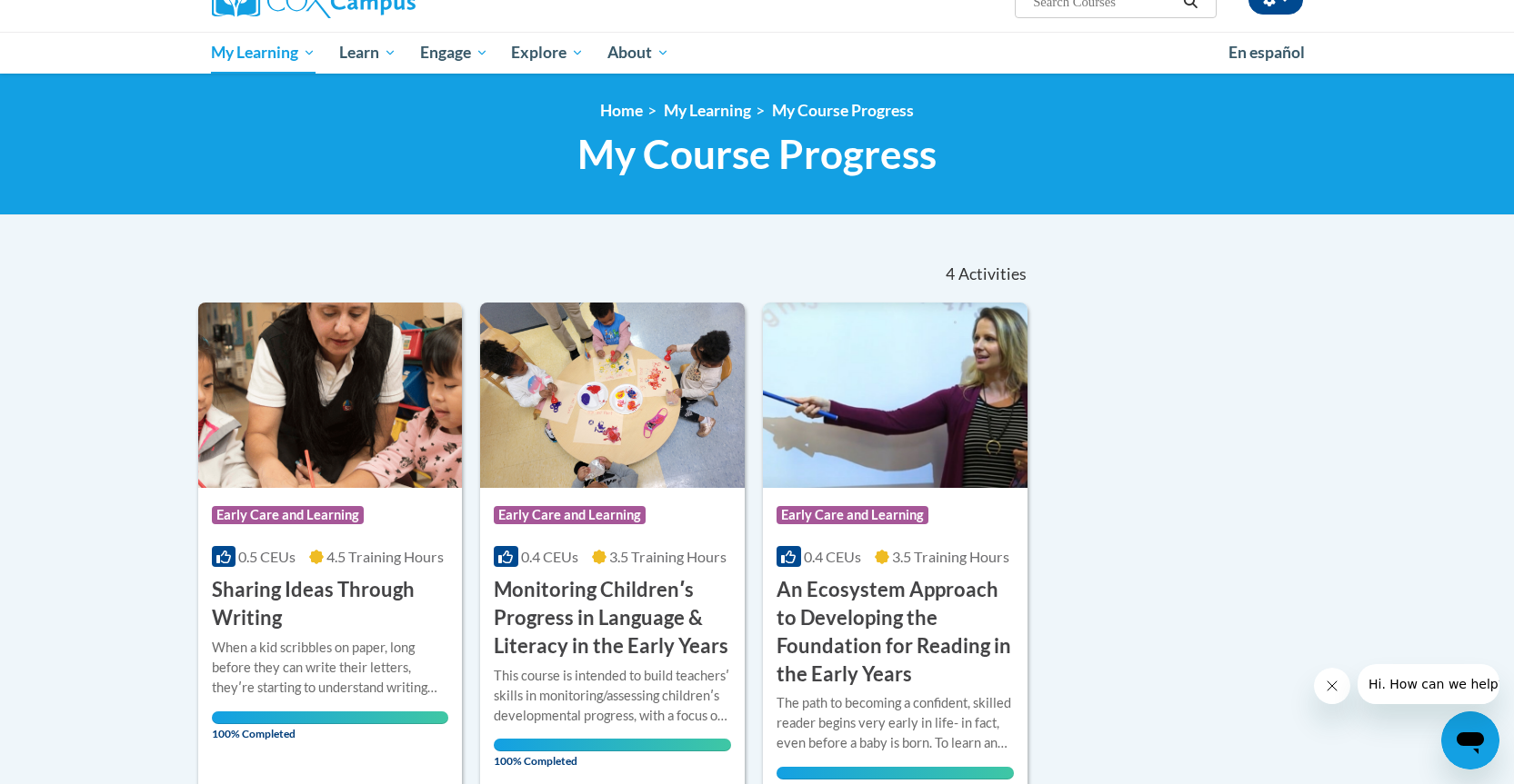
scroll to position [363, 0]
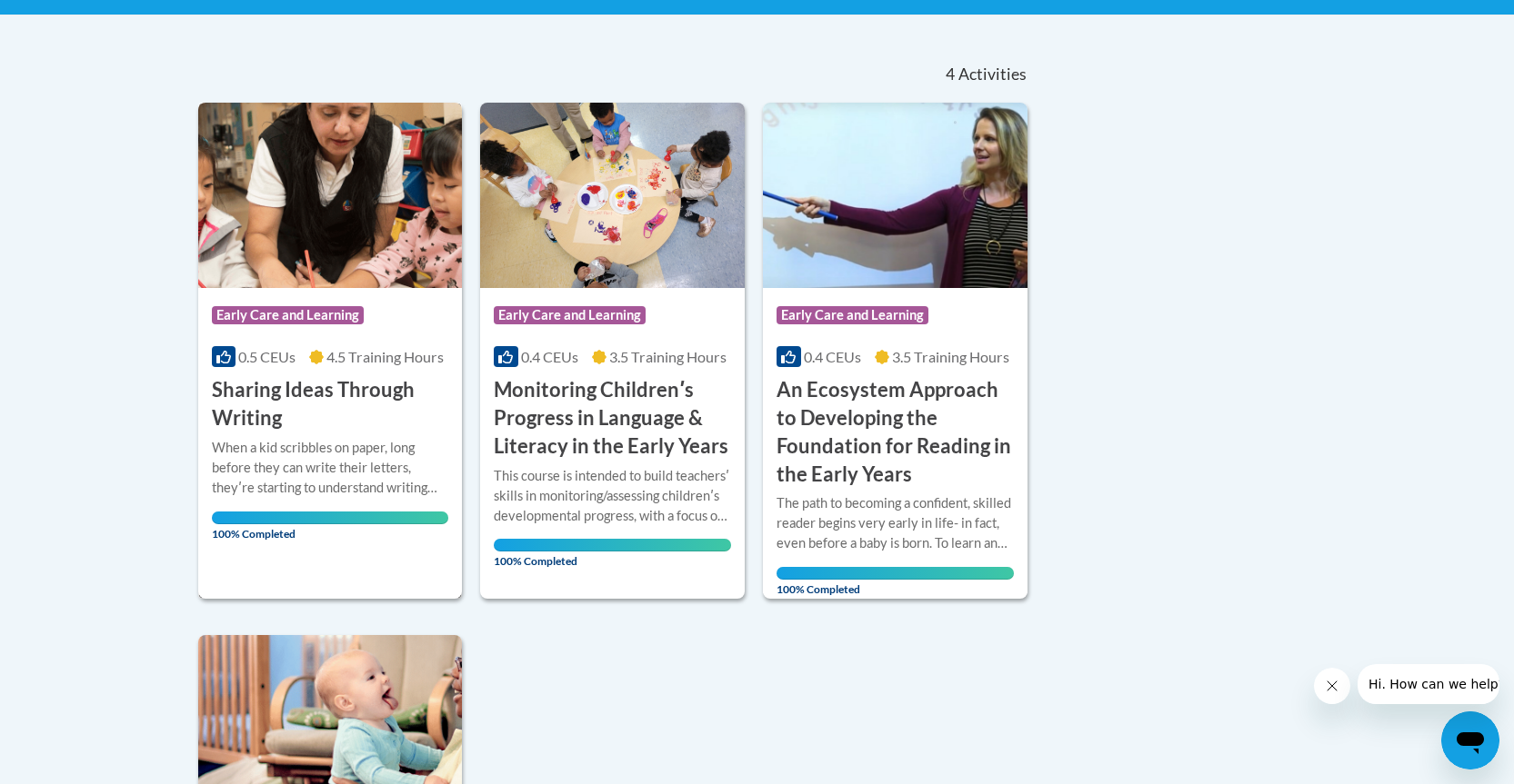
click at [333, 458] on div "When a kid scribbles on paper, long before they can write their letters, theyʹr…" at bounding box center [331, 468] width 238 height 60
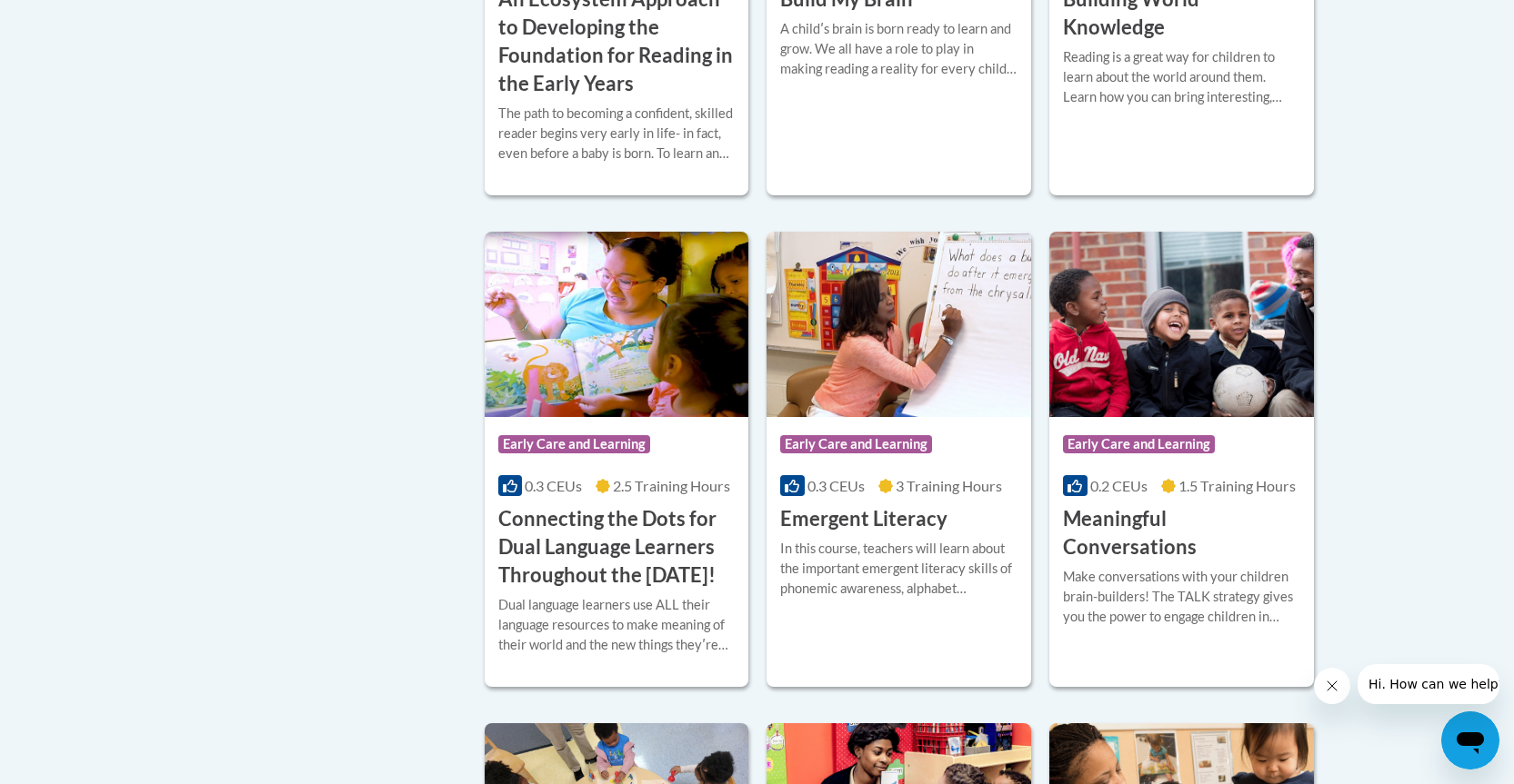
scroll to position [636, 0]
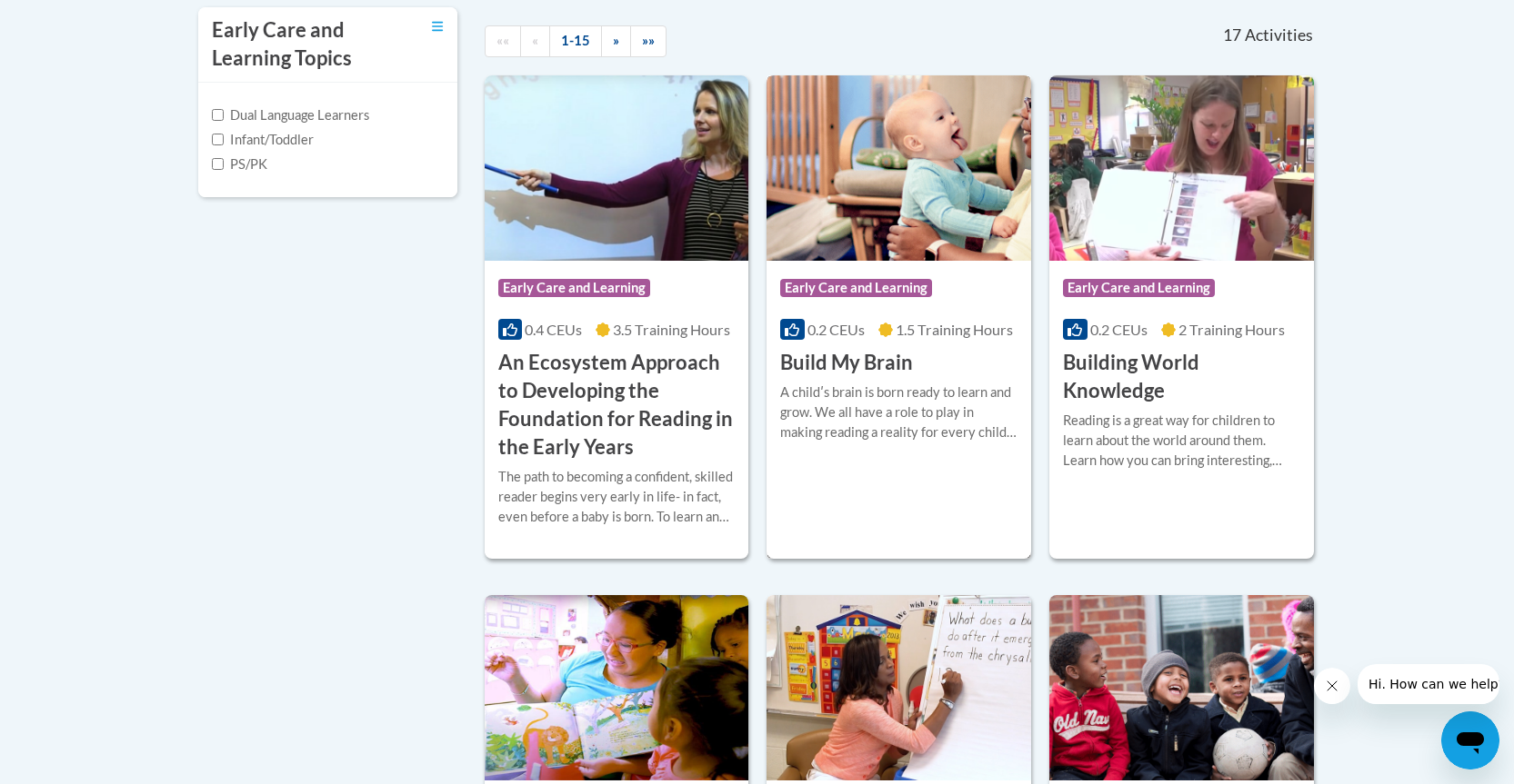
click at [841, 331] on span "0.2 CEUs" at bounding box center [835, 329] width 57 height 17
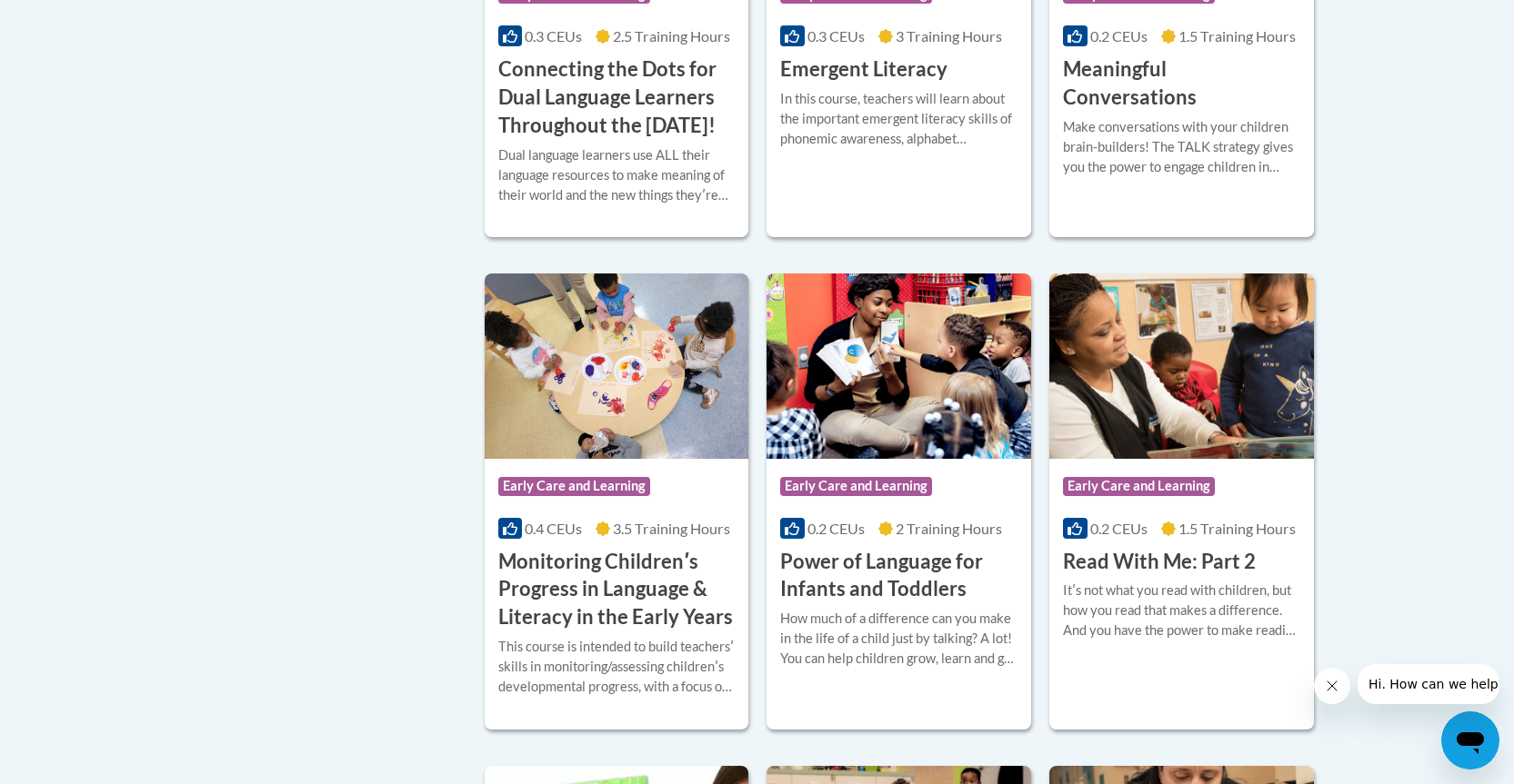
scroll to position [1664, 0]
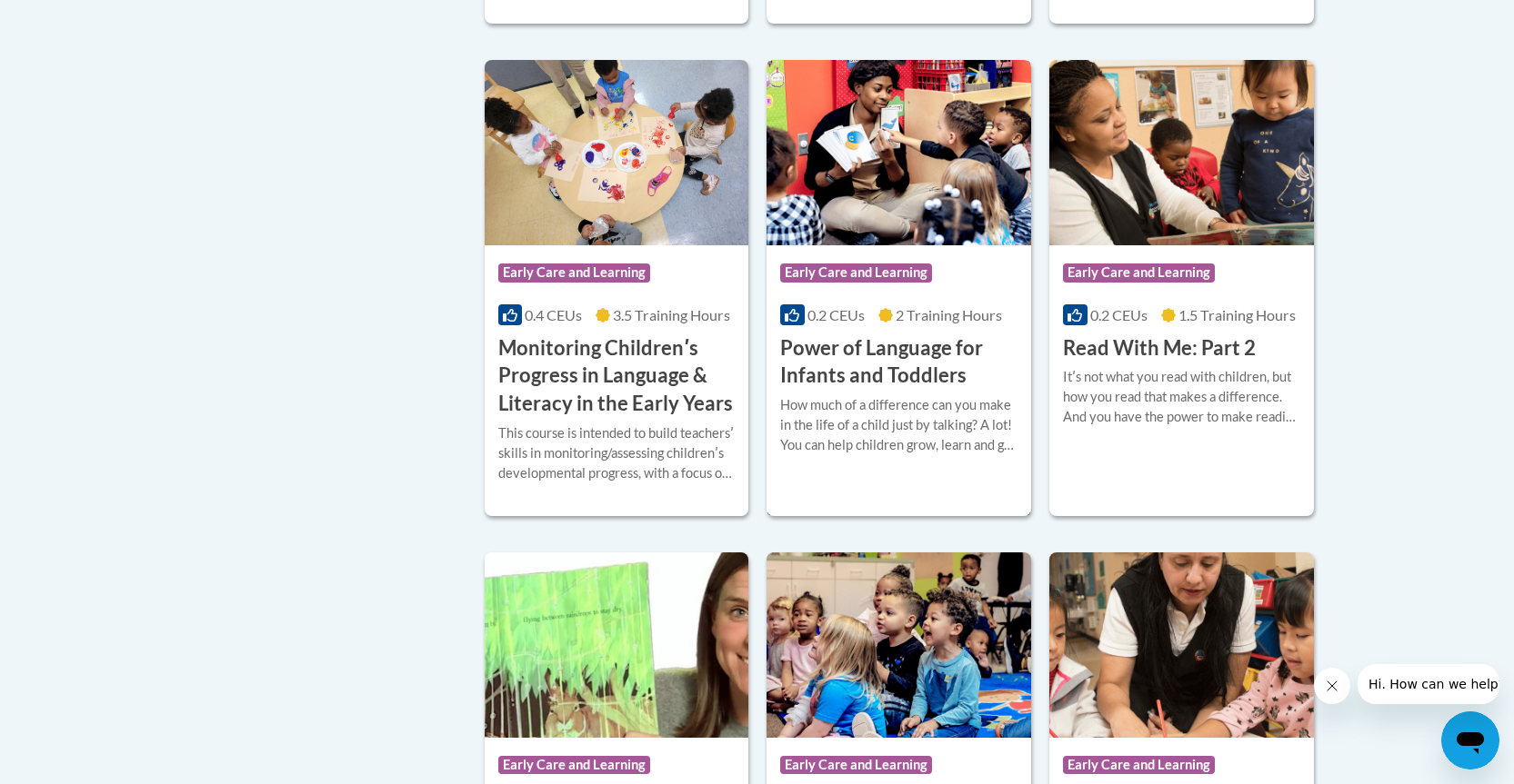
click at [880, 391] on h3 "Power of Language for Infants and Toddlers" at bounding box center [898, 362] width 238 height 56
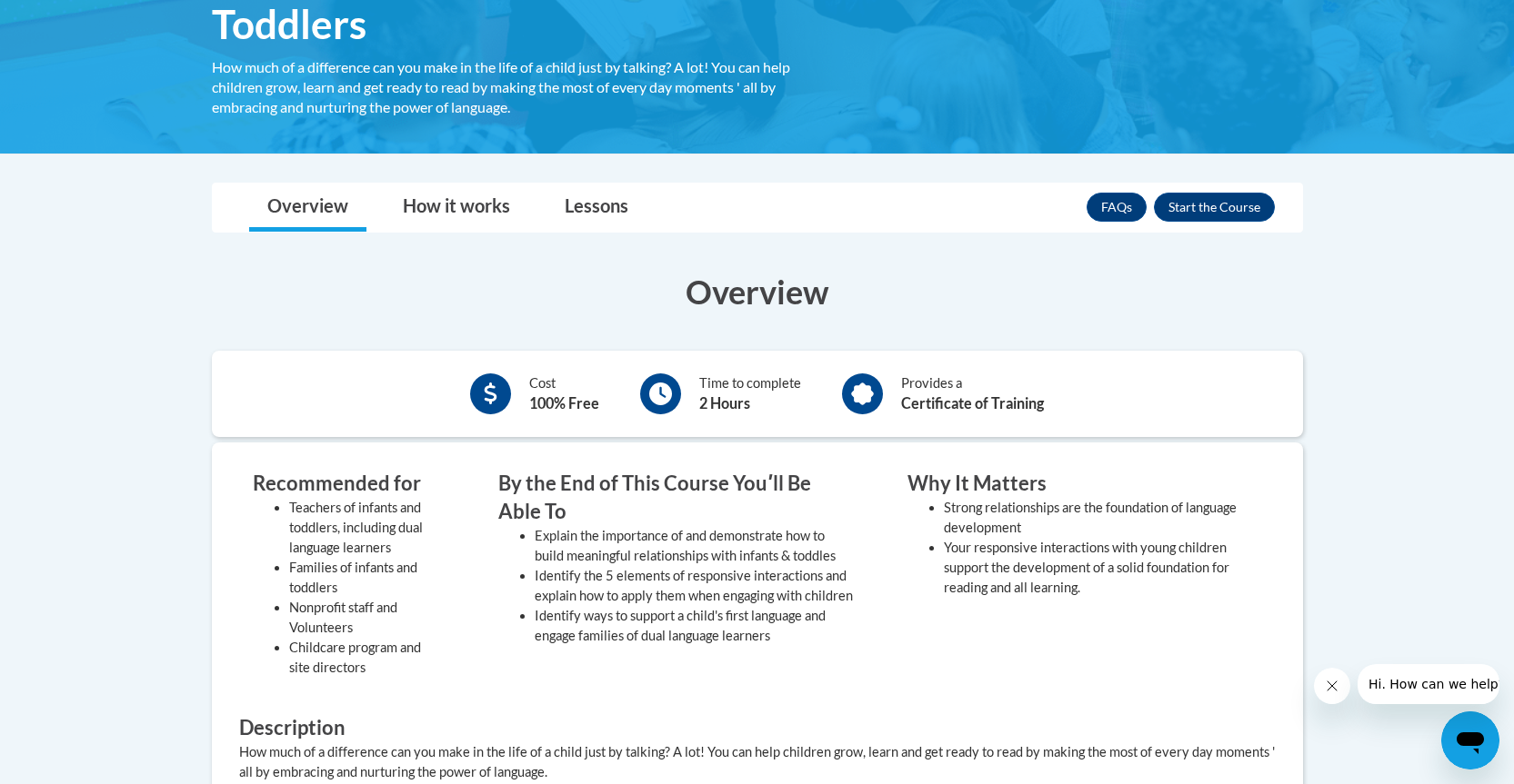
scroll to position [363, 0]
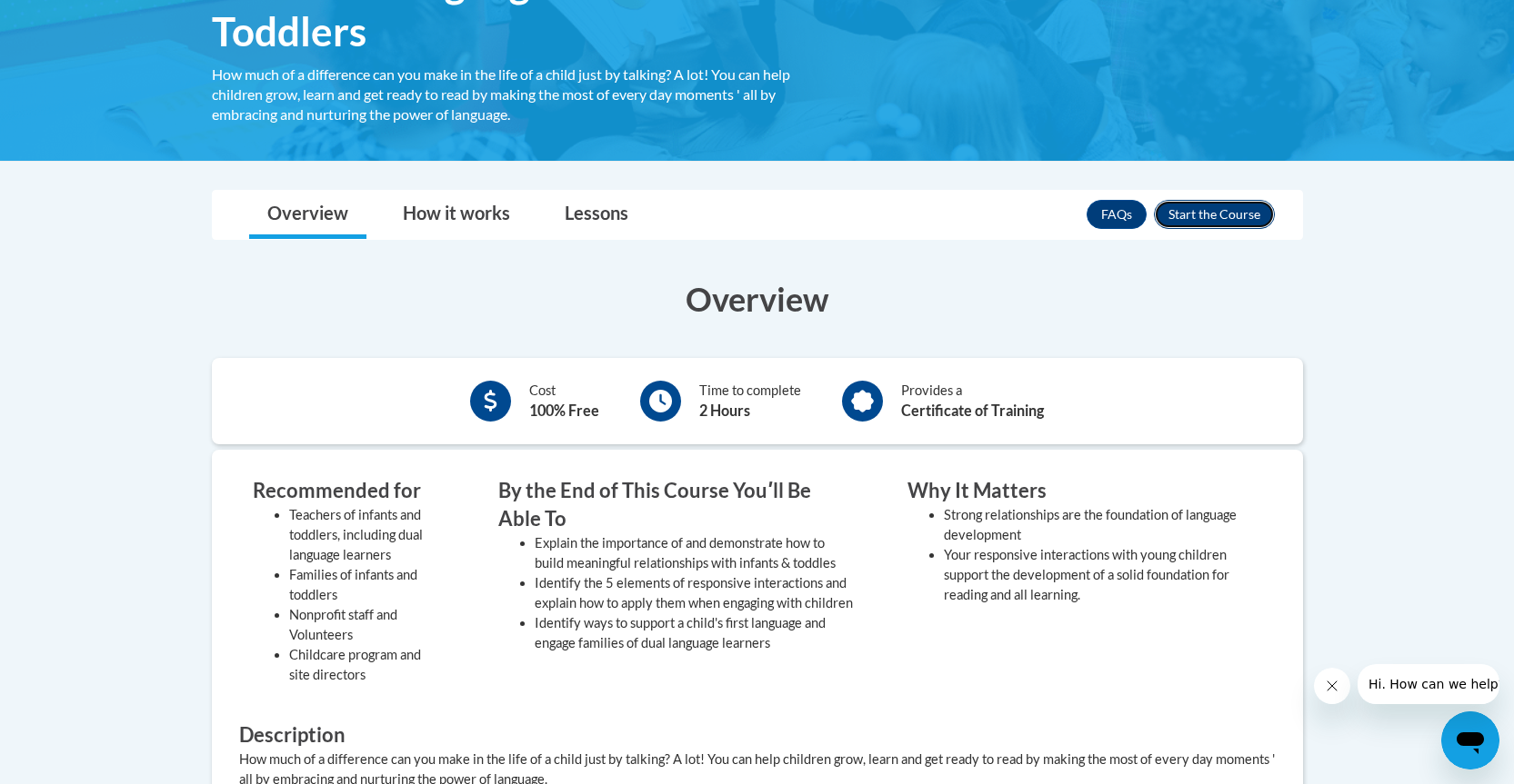
click at [1216, 218] on button "Enroll" at bounding box center [1214, 215] width 121 height 29
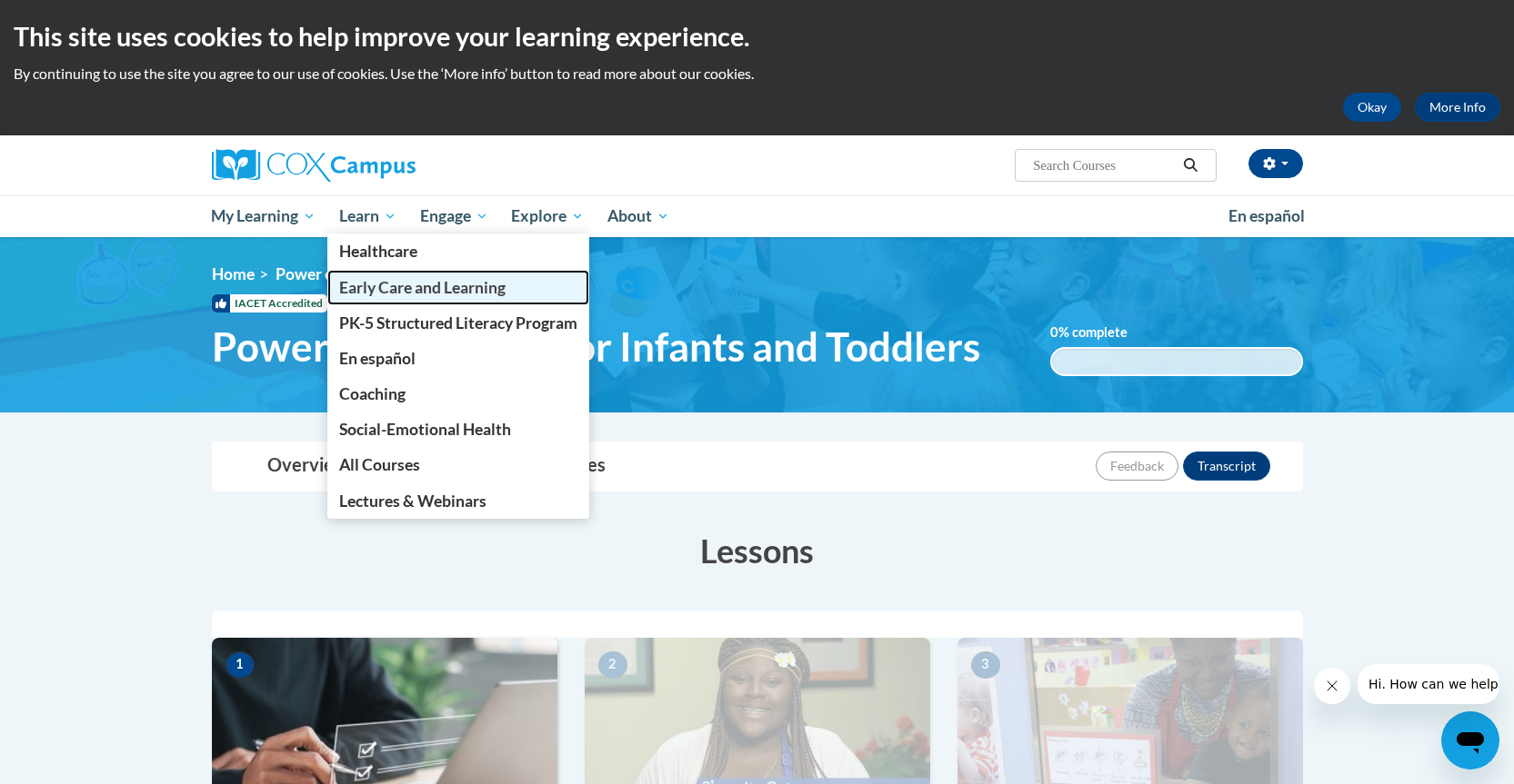
click at [476, 289] on span "Early Care and Learning" at bounding box center [422, 287] width 167 height 19
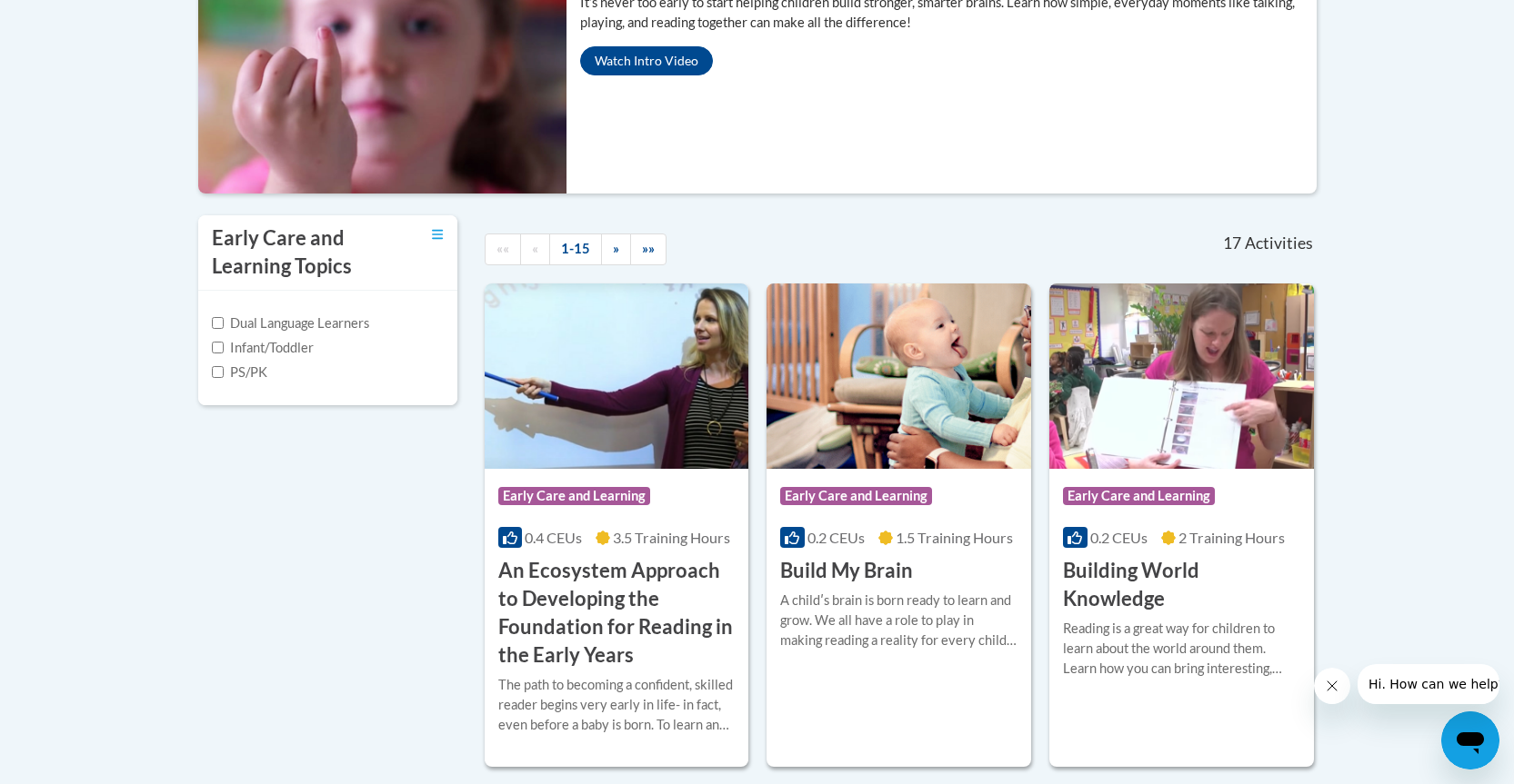
scroll to position [454, 0]
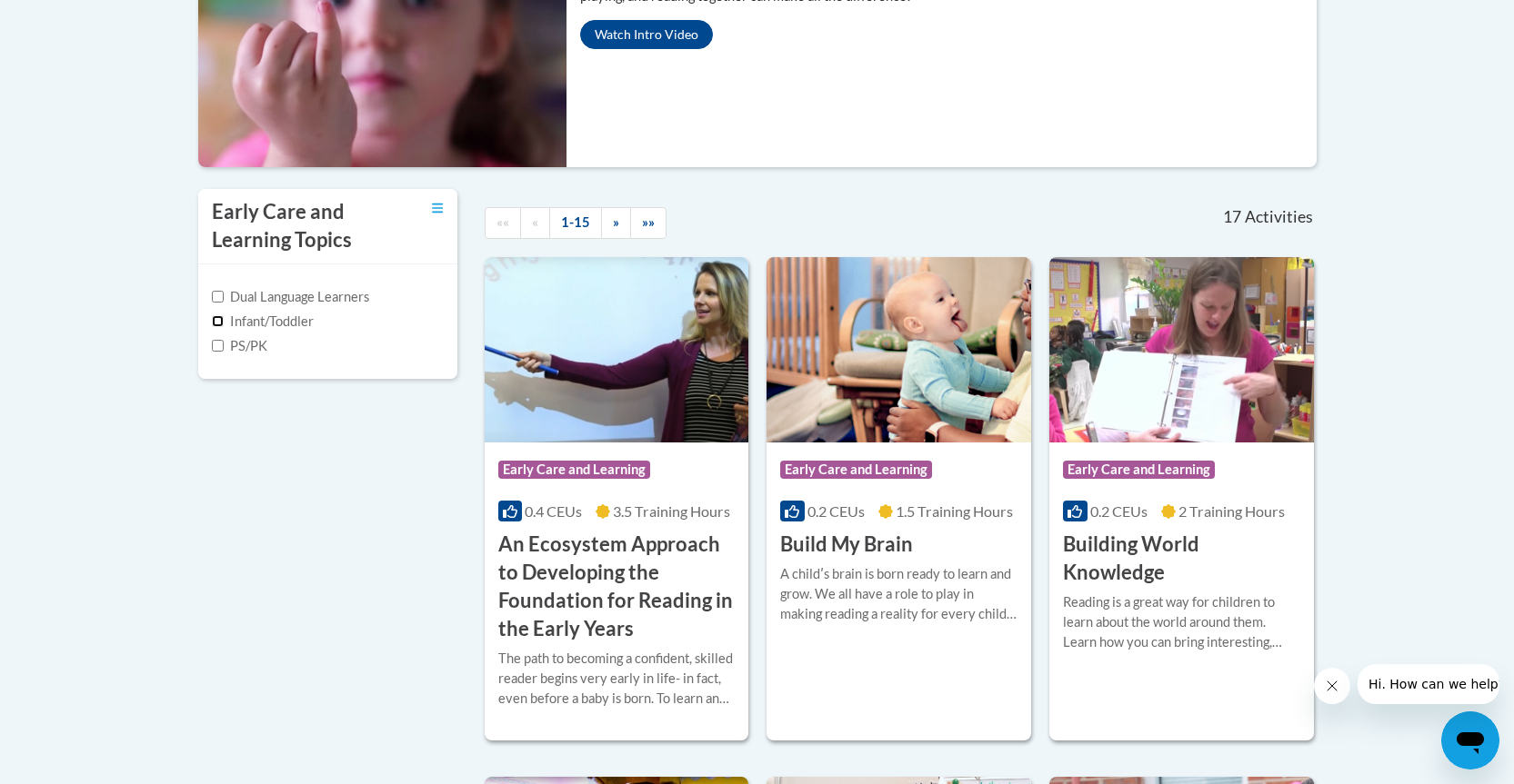
click at [219, 321] on input "Infant/Toddler" at bounding box center [218, 321] width 12 height 12
checkbox input "true"
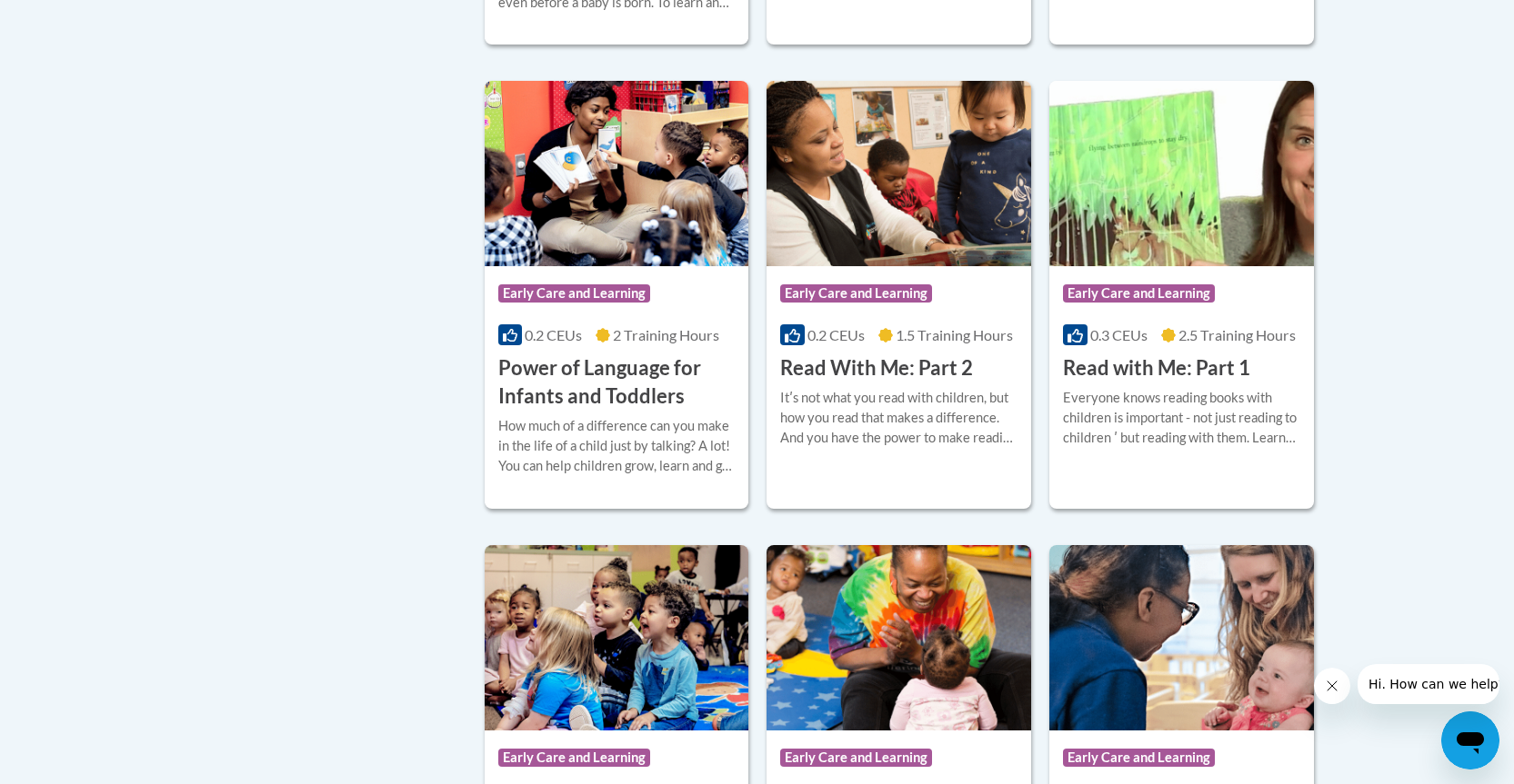
scroll to position [1454, 0]
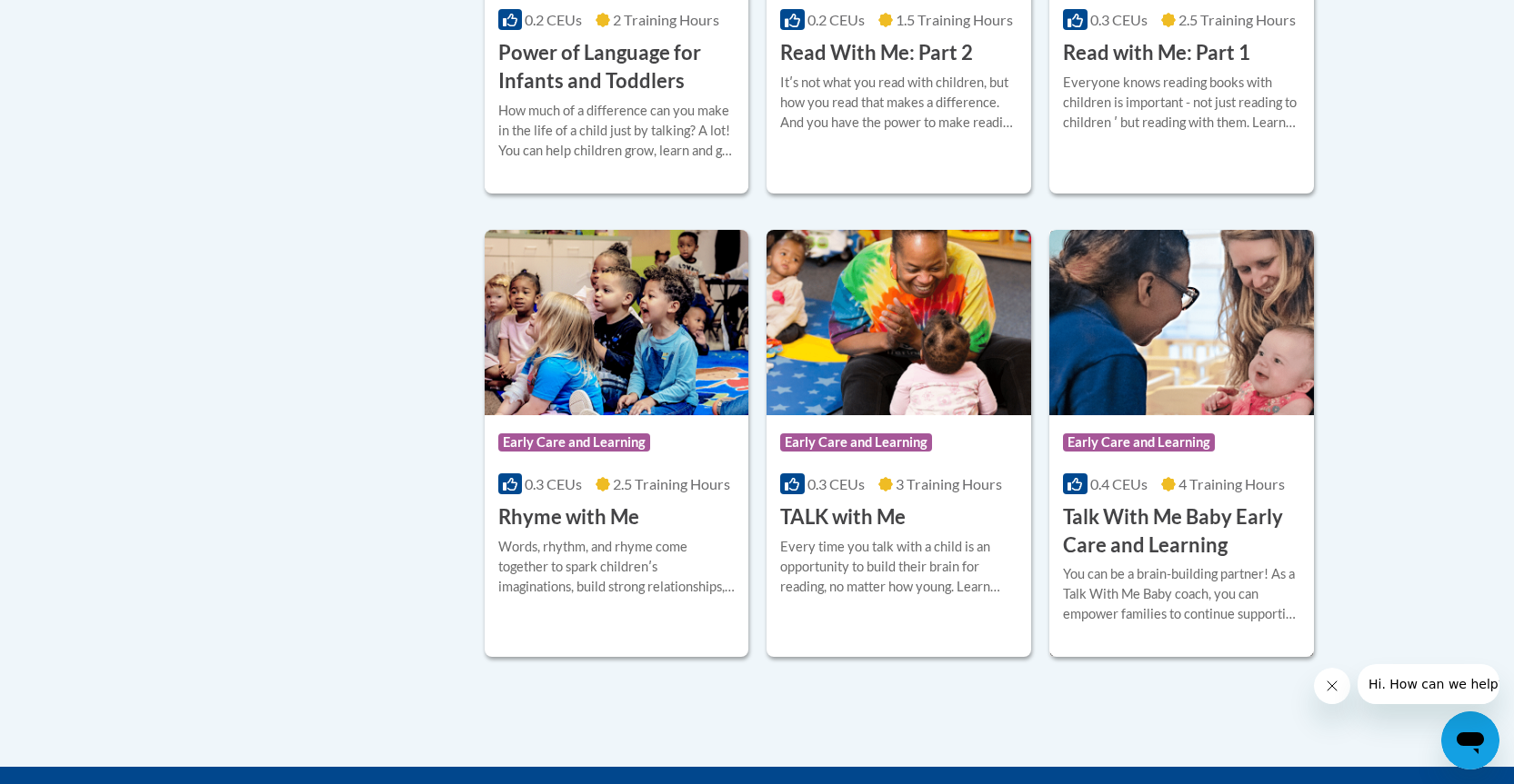
click at [1140, 525] on h3 "Talk With Me Baby Early Care and Learning" at bounding box center [1182, 532] width 238 height 56
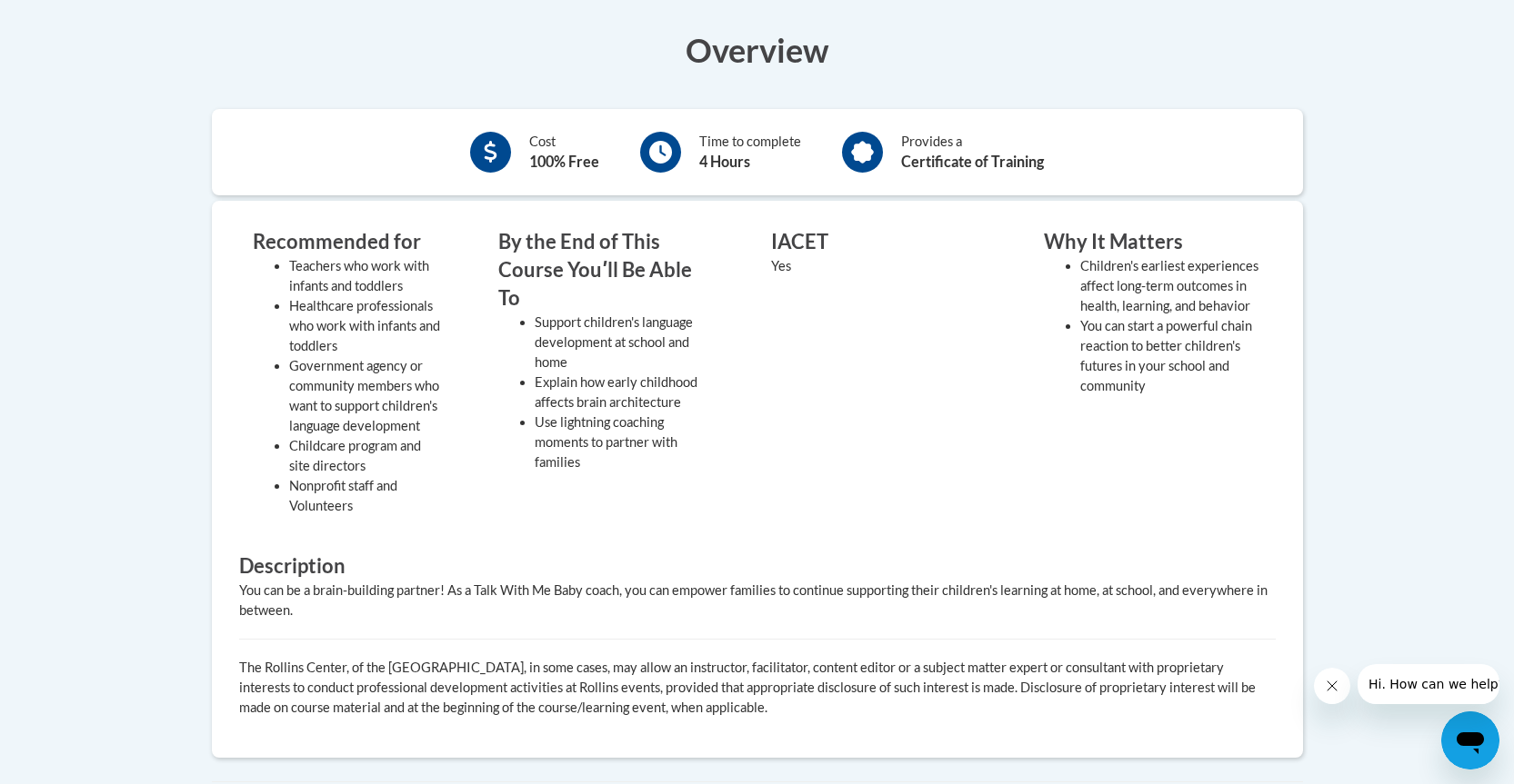
scroll to position [454, 0]
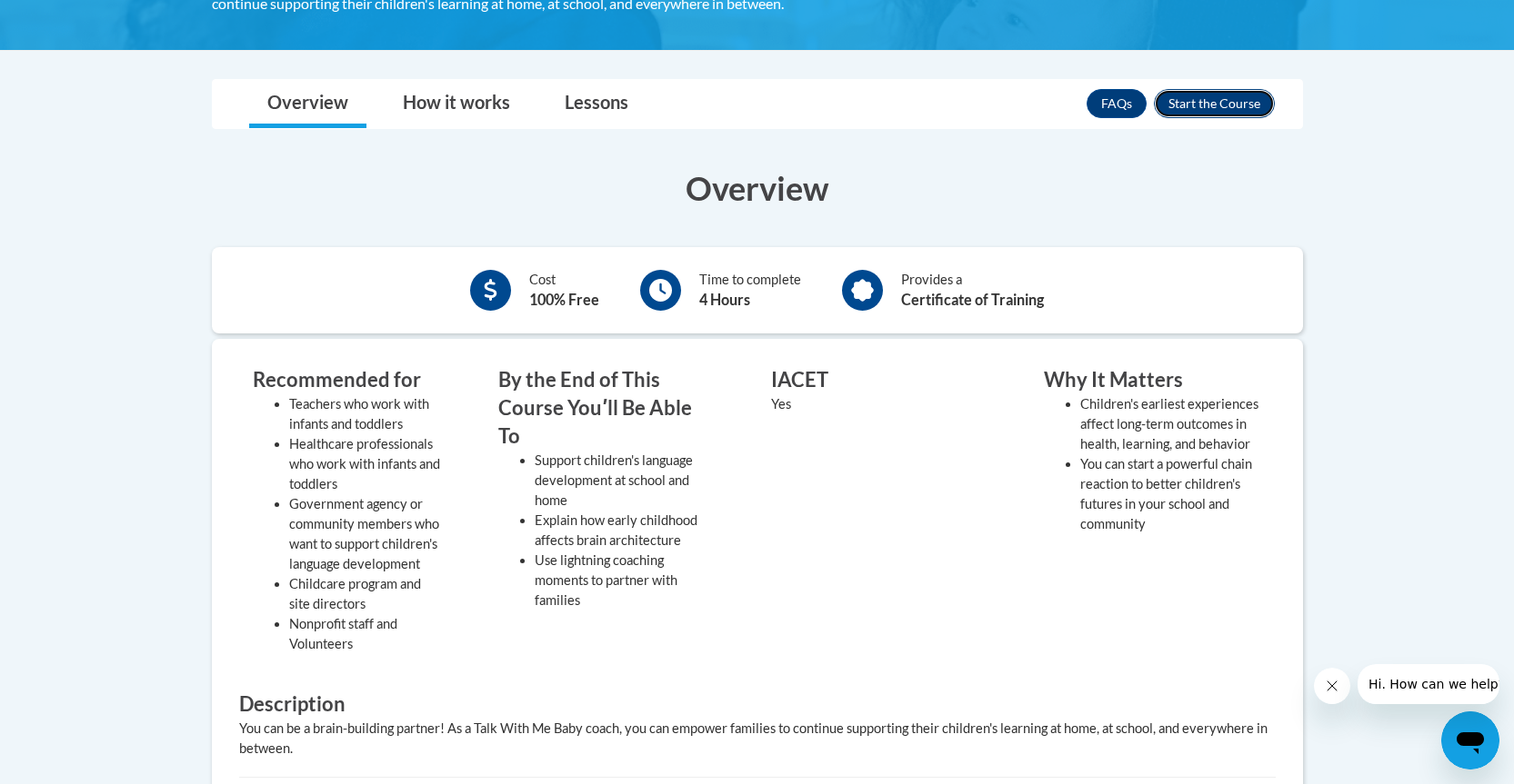
click at [1198, 107] on button "Enroll" at bounding box center [1214, 104] width 121 height 29
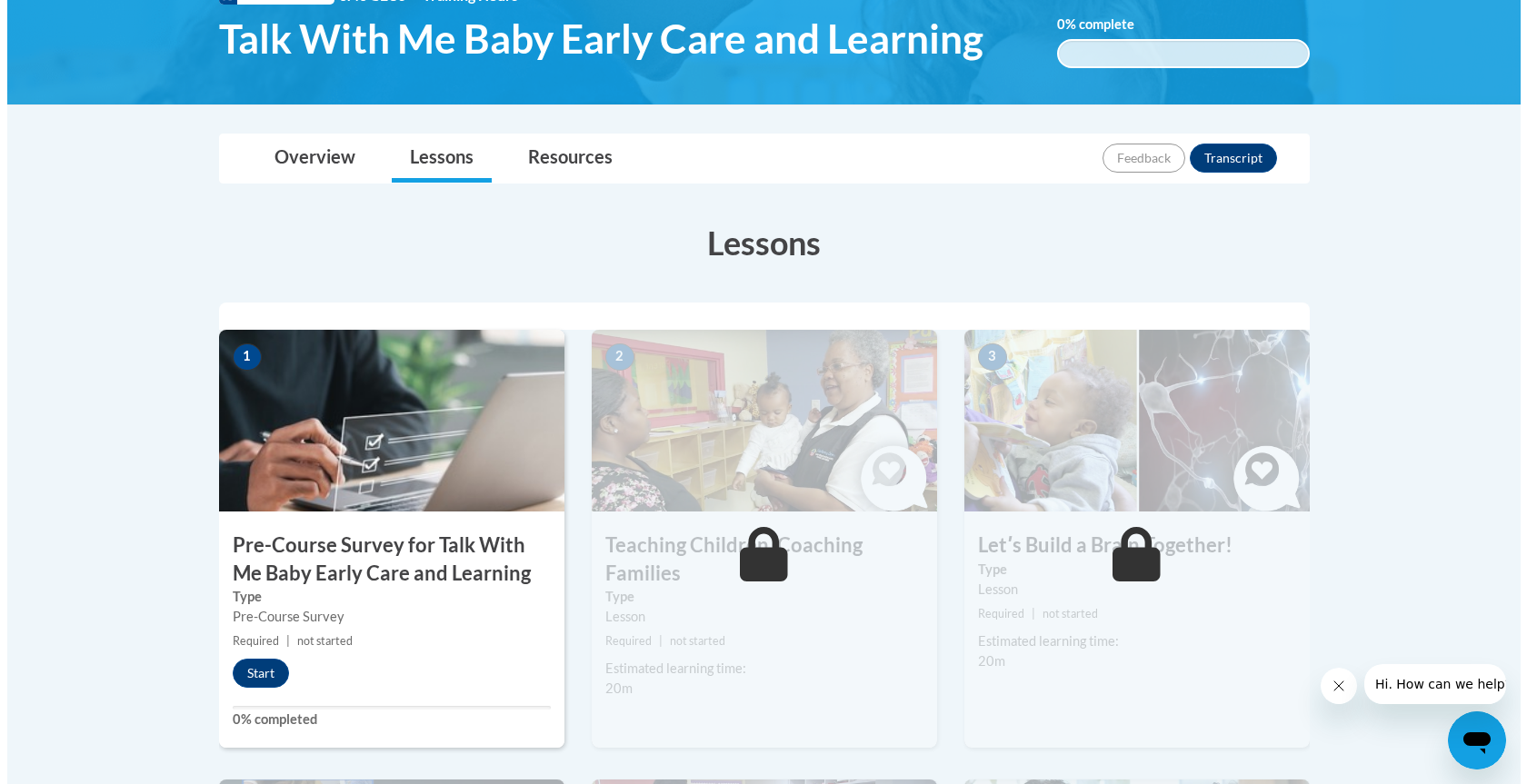
scroll to position [541, 0]
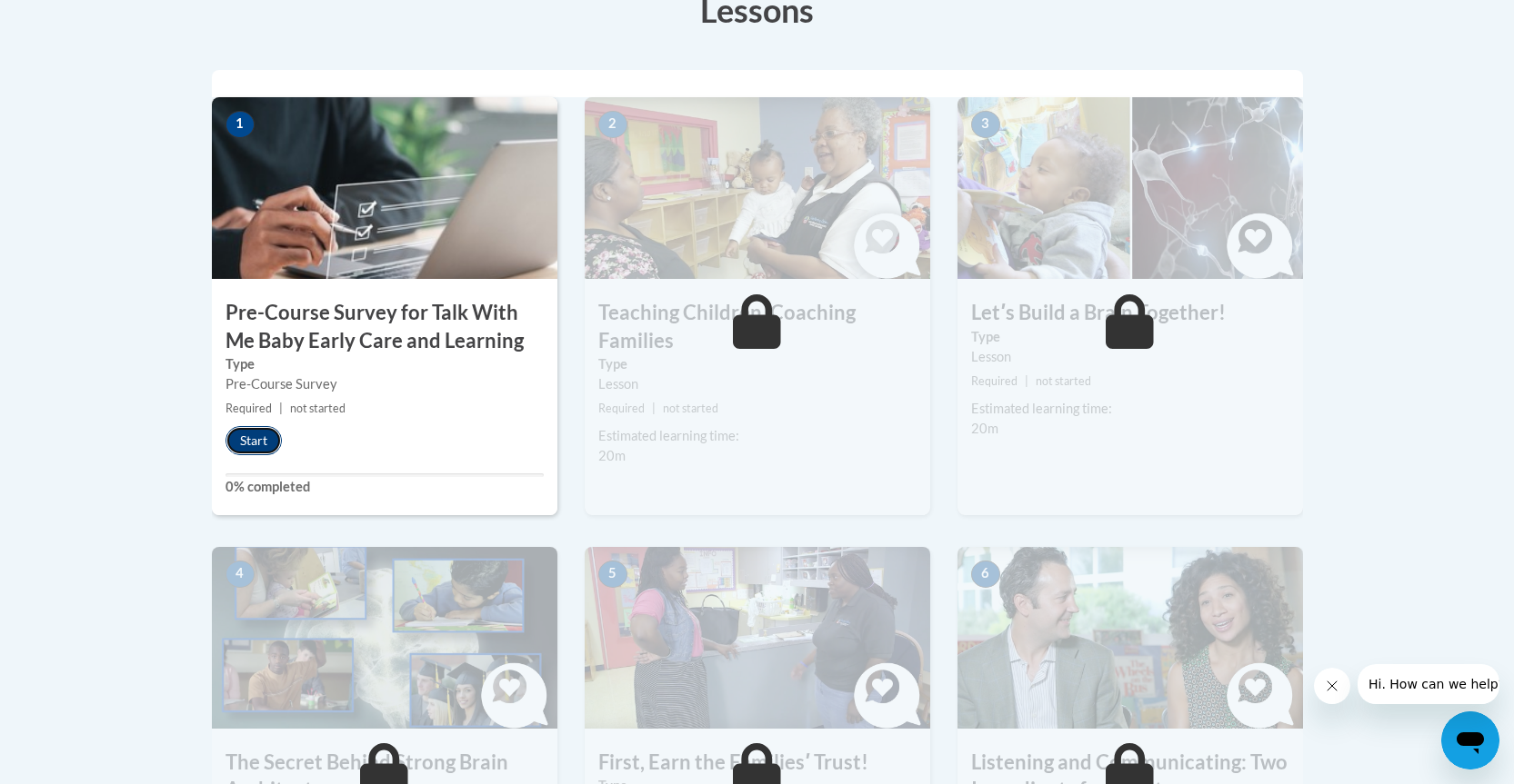
click at [267, 435] on button "Start" at bounding box center [254, 441] width 56 height 29
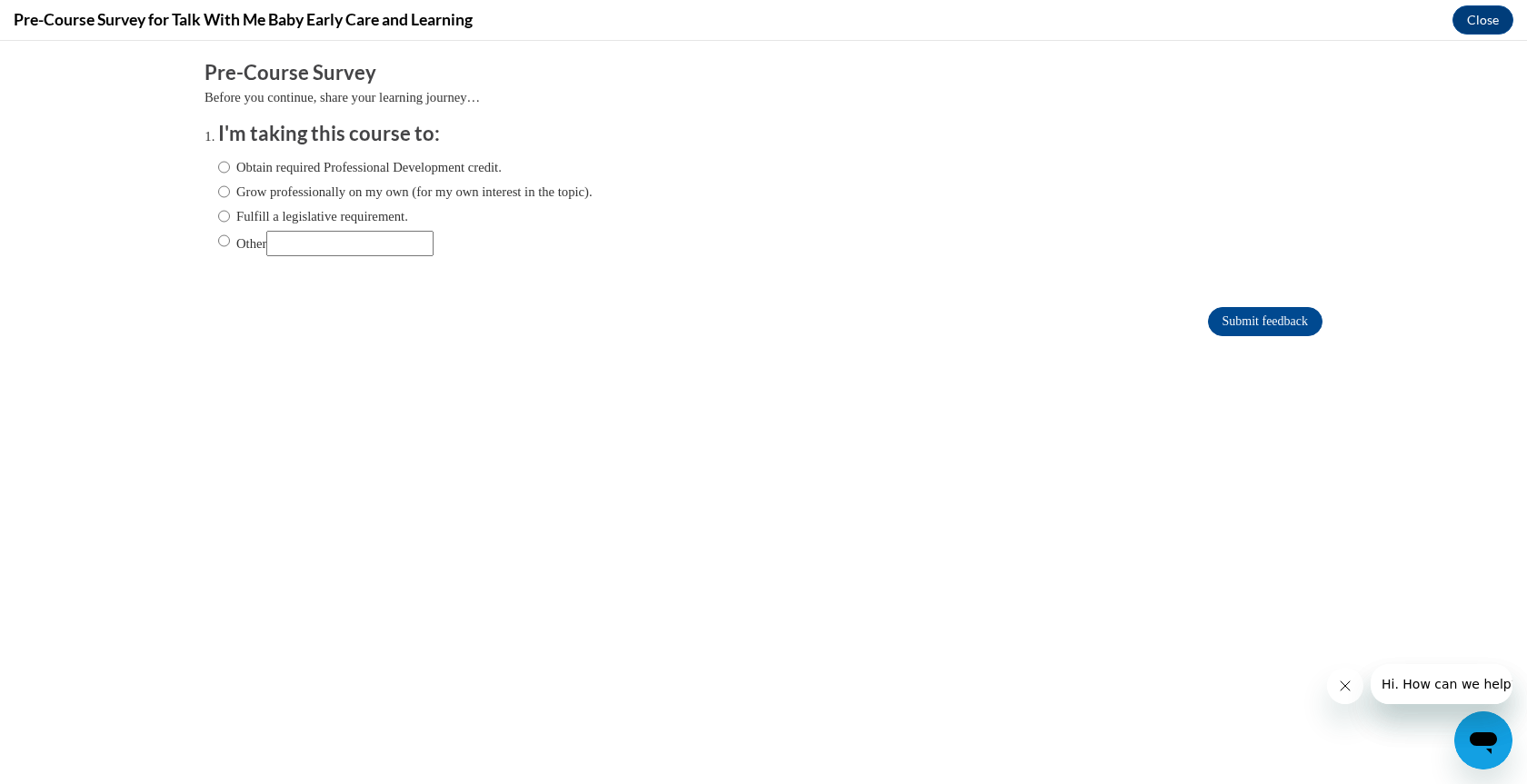
scroll to position [0, 0]
click at [219, 167] on input "Obtain required Professional Development credit." at bounding box center [224, 168] width 12 height 20
radio input "true"
click at [1245, 326] on input "Submit feedback" at bounding box center [1266, 321] width 115 height 29
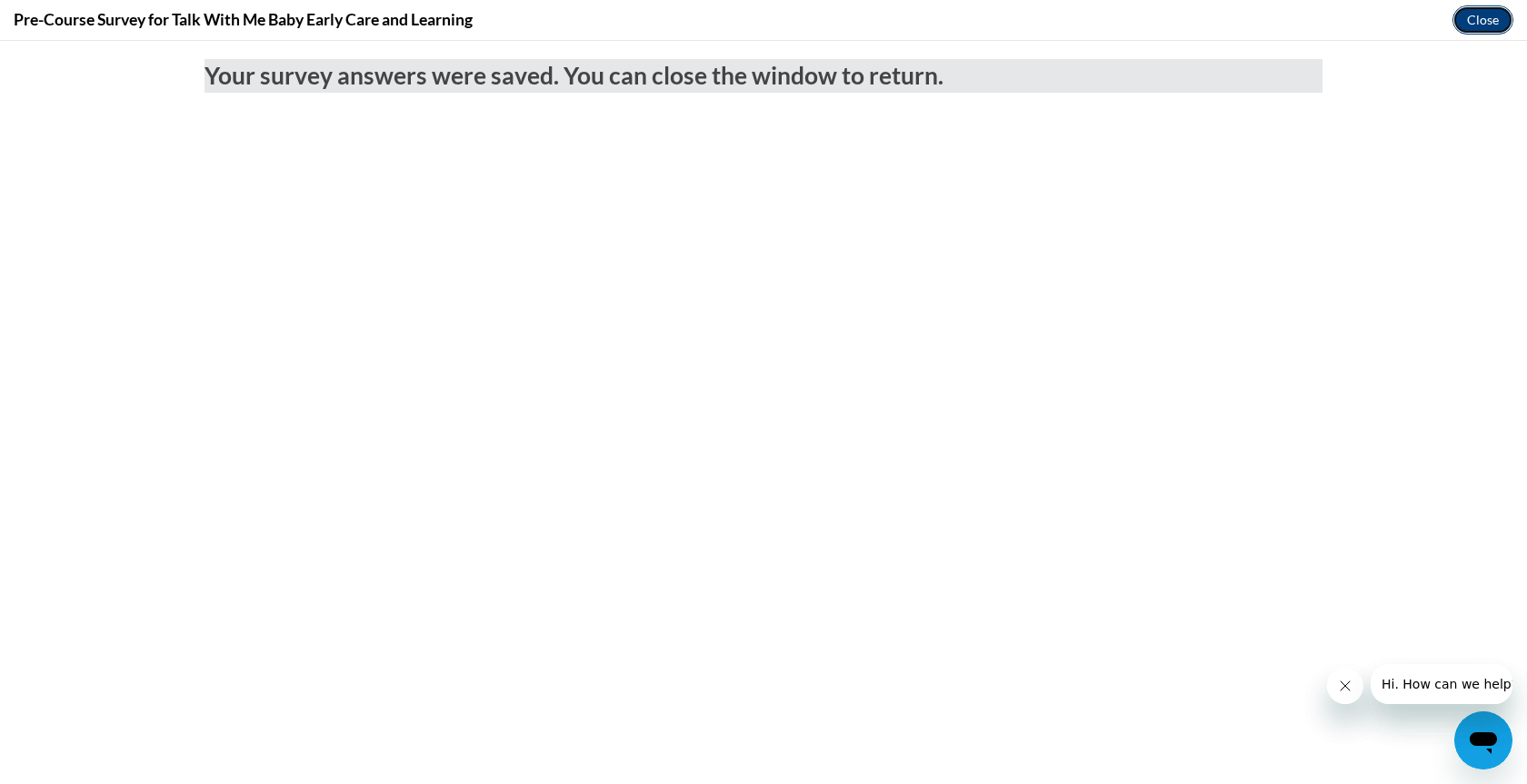
click at [1473, 19] on button "Close" at bounding box center [1482, 20] width 61 height 29
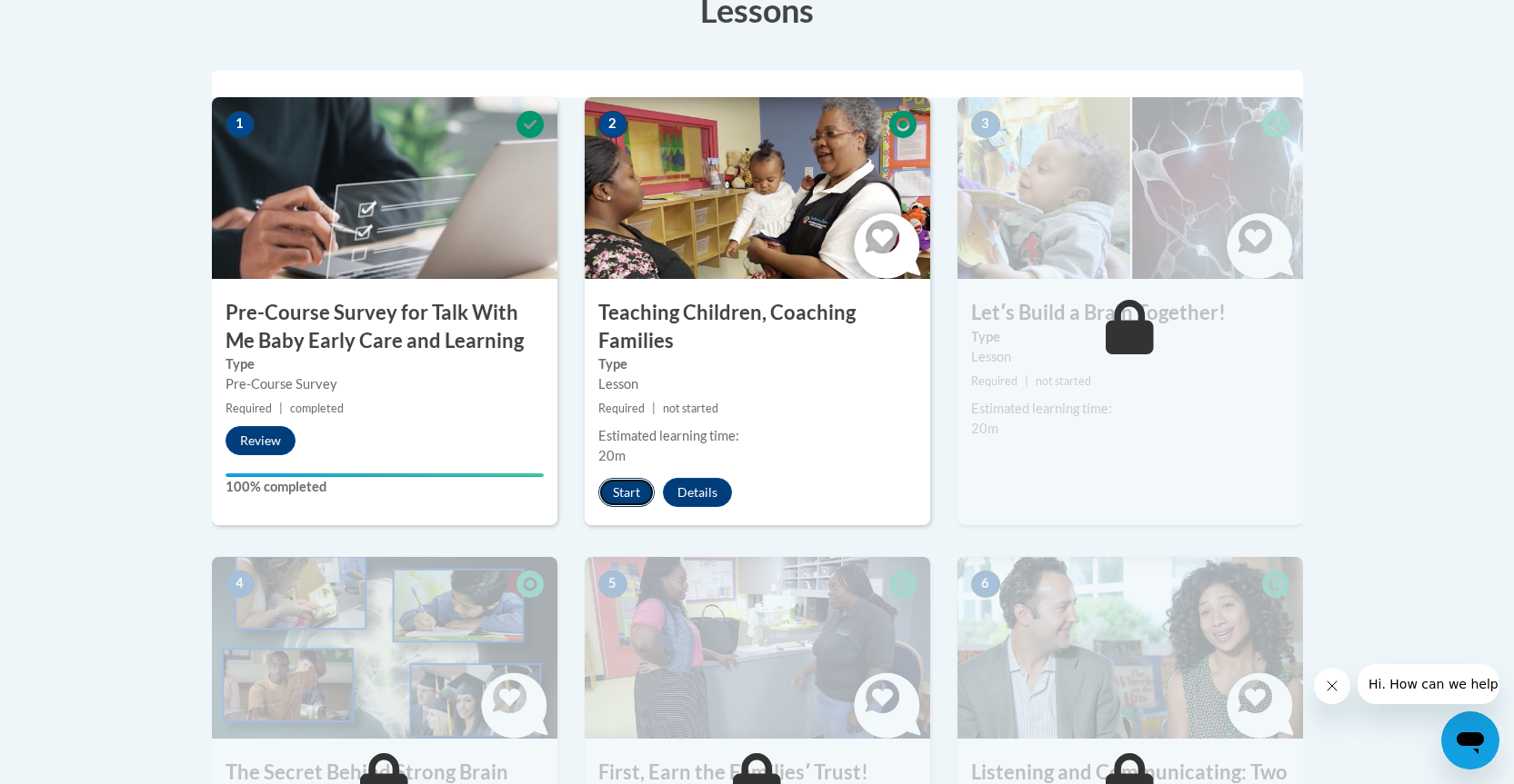
click at [619, 484] on button "Start" at bounding box center [627, 493] width 56 height 29
